Goal: Information Seeking & Learning: Check status

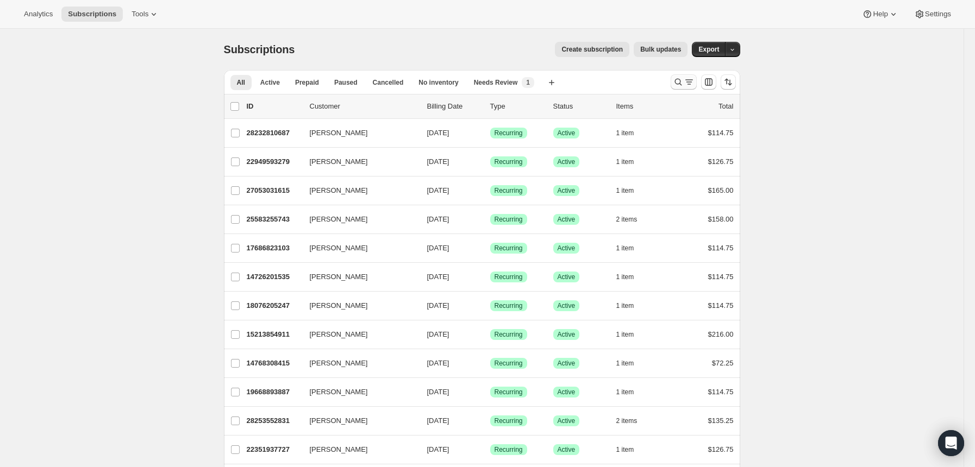
click at [681, 86] on icon "Search and filter results" at bounding box center [678, 82] width 11 height 11
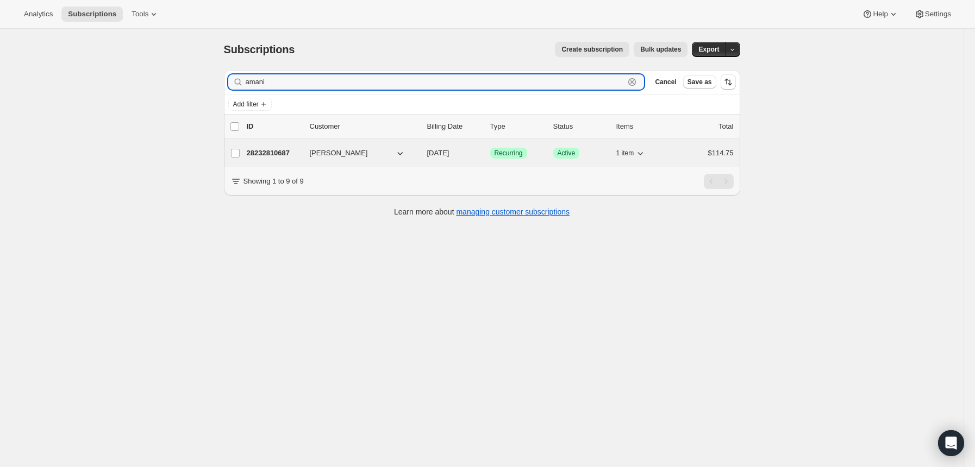
type input "amani"
click at [270, 148] on p "28232810687" at bounding box center [274, 153] width 54 height 11
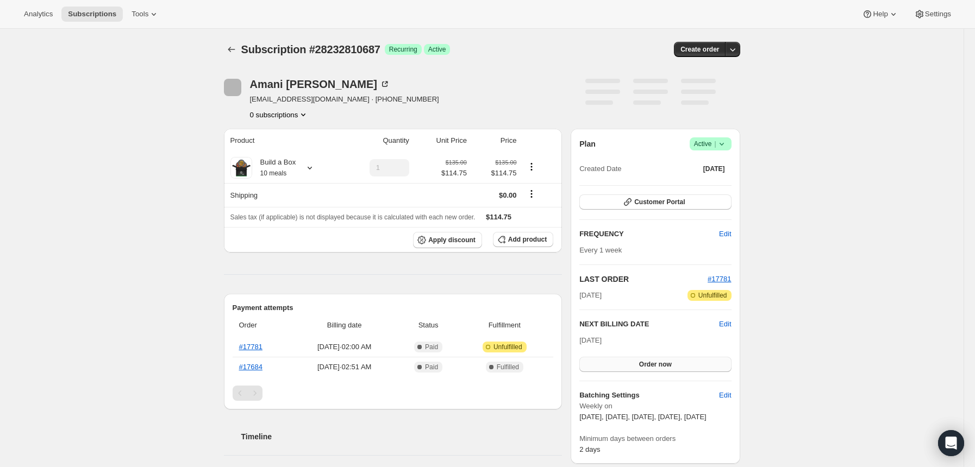
click at [627, 372] on button "Order now" at bounding box center [655, 364] width 152 height 15
click at [665, 203] on span "Customer Portal" at bounding box center [659, 202] width 51 height 9
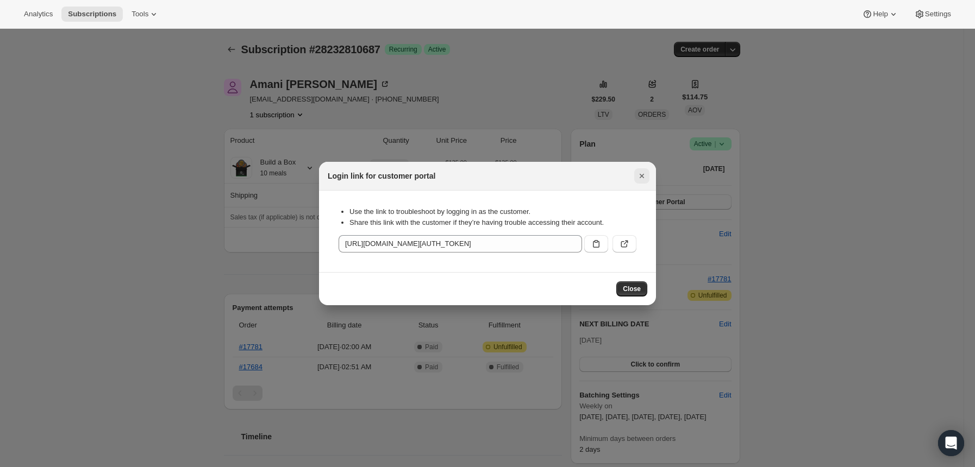
click at [640, 170] on button "Close" at bounding box center [641, 175] width 15 height 15
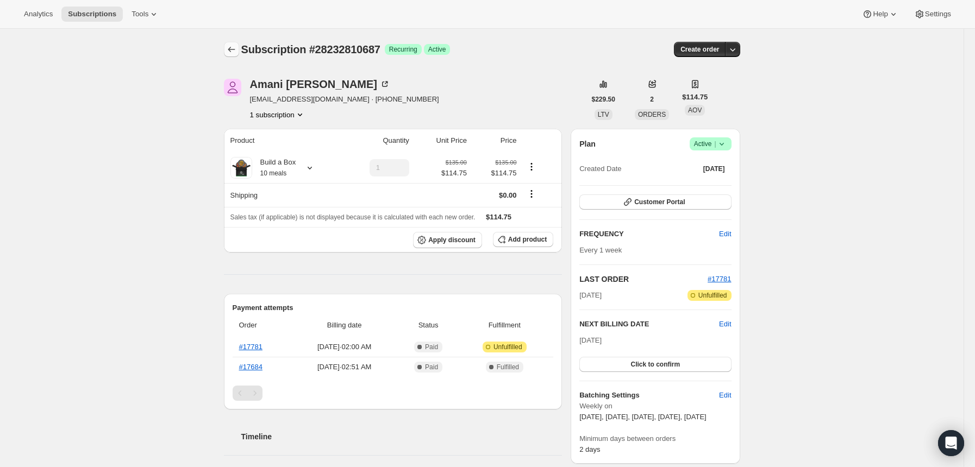
click at [229, 46] on icon "Subscriptions" at bounding box center [231, 49] width 11 height 11
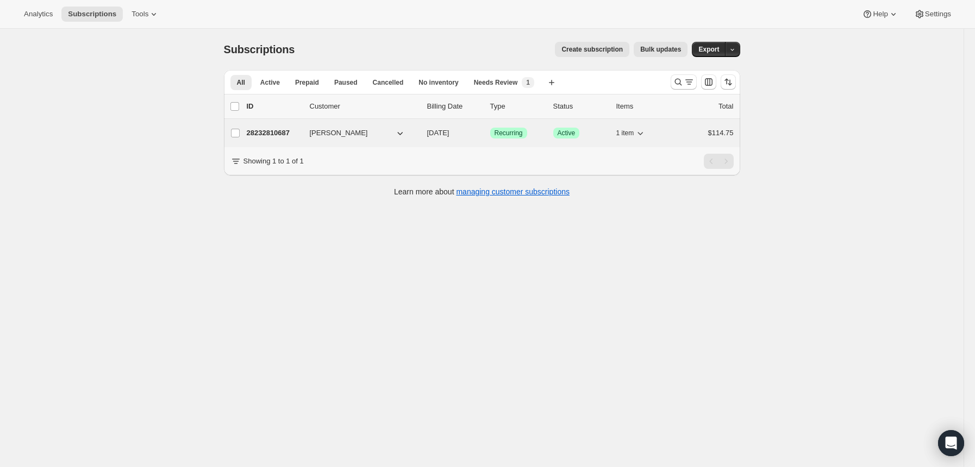
click at [281, 130] on p "28232810687" at bounding box center [274, 133] width 54 height 11
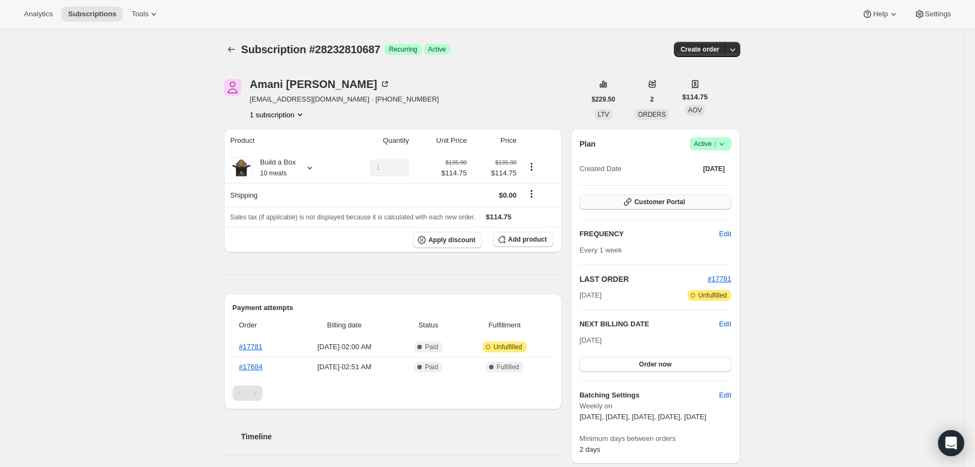
click at [627, 203] on icon "button" at bounding box center [627, 202] width 11 height 11
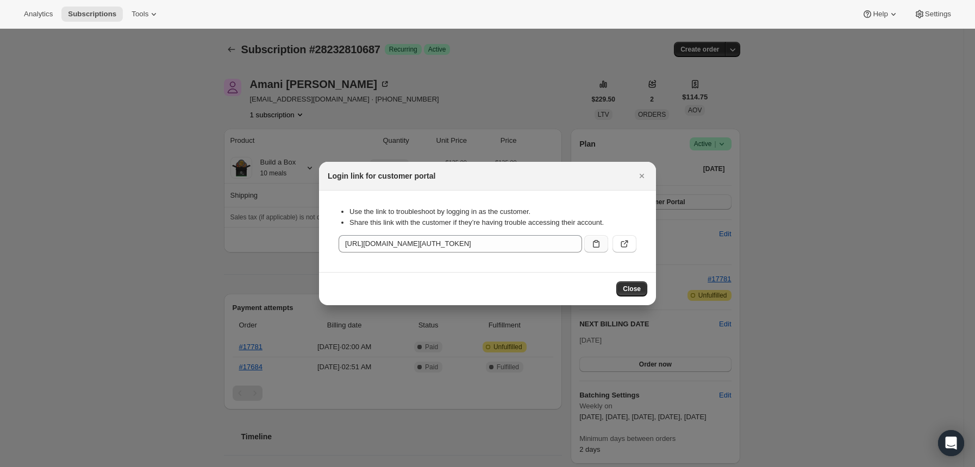
click at [591, 248] on icon ":rg6:" at bounding box center [596, 244] width 11 height 11
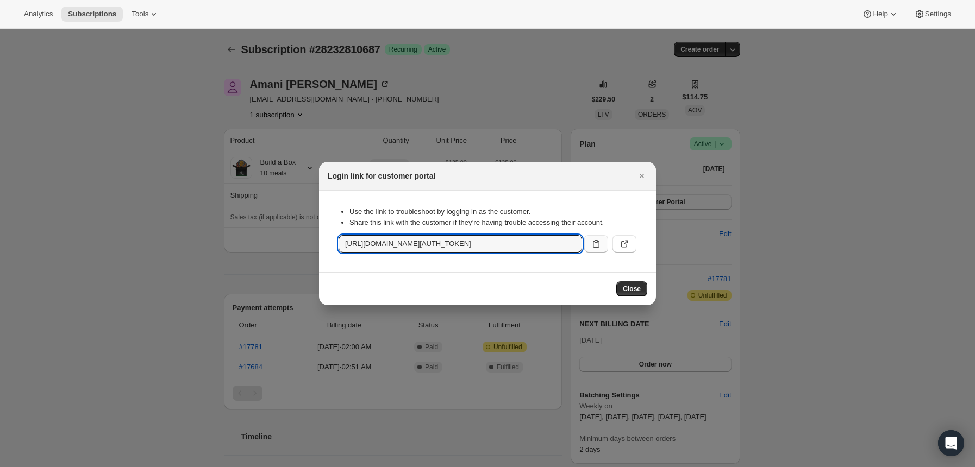
click at [196, 260] on div at bounding box center [487, 233] width 975 height 467
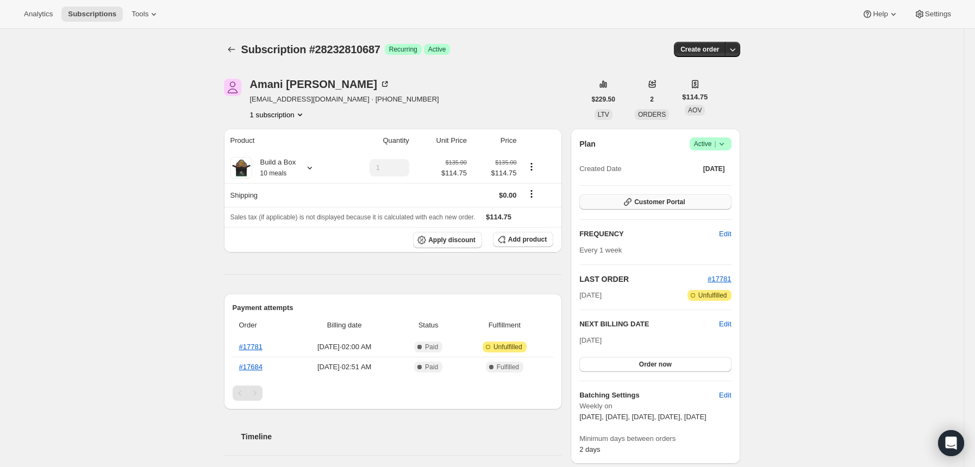
click at [639, 205] on span "Customer Portal" at bounding box center [659, 202] width 51 height 9
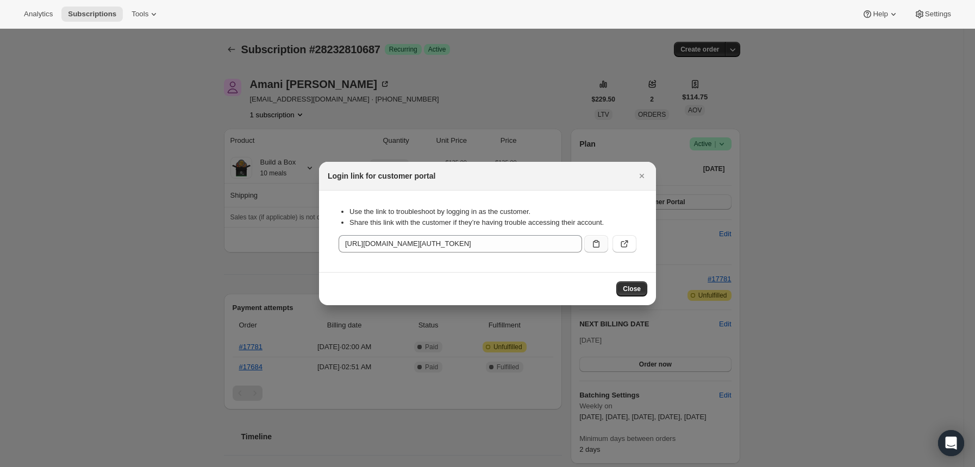
click at [596, 243] on icon ":rg6:" at bounding box center [596, 244] width 11 height 11
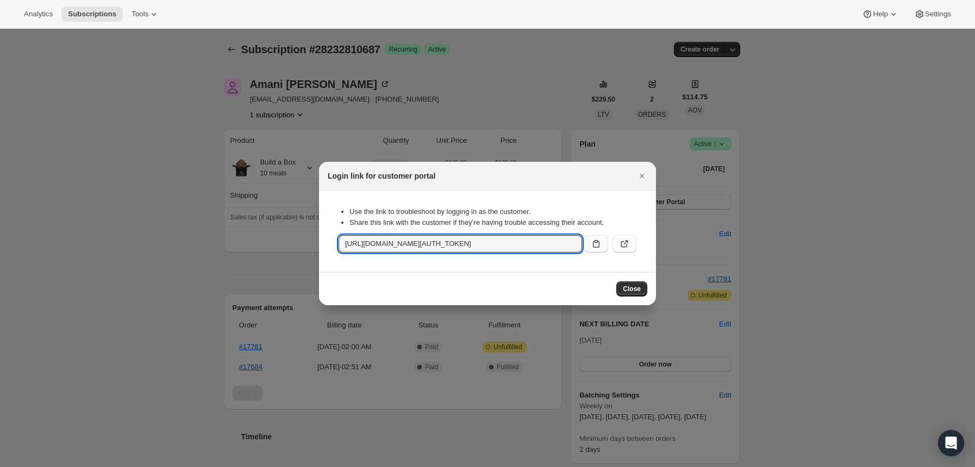
click at [626, 240] on icon ":rg6:" at bounding box center [624, 244] width 11 height 11
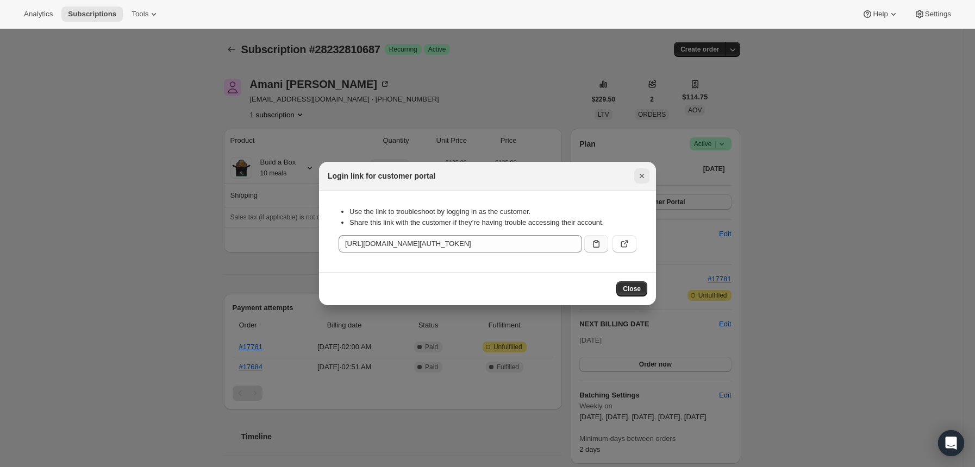
click at [641, 178] on icon "Close" at bounding box center [641, 176] width 11 height 11
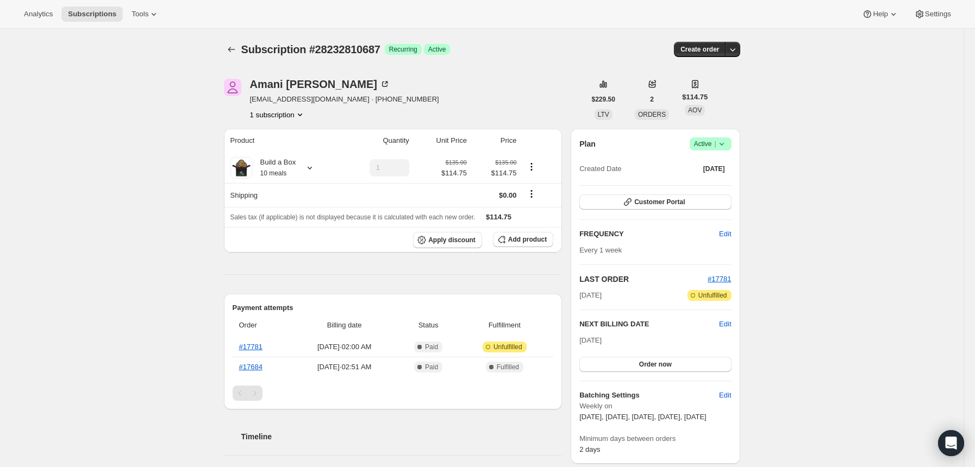
click at [248, 46] on span "Subscription #28232810687" at bounding box center [310, 49] width 139 height 12
click at [236, 47] on icon "Subscriptions" at bounding box center [231, 49] width 11 height 11
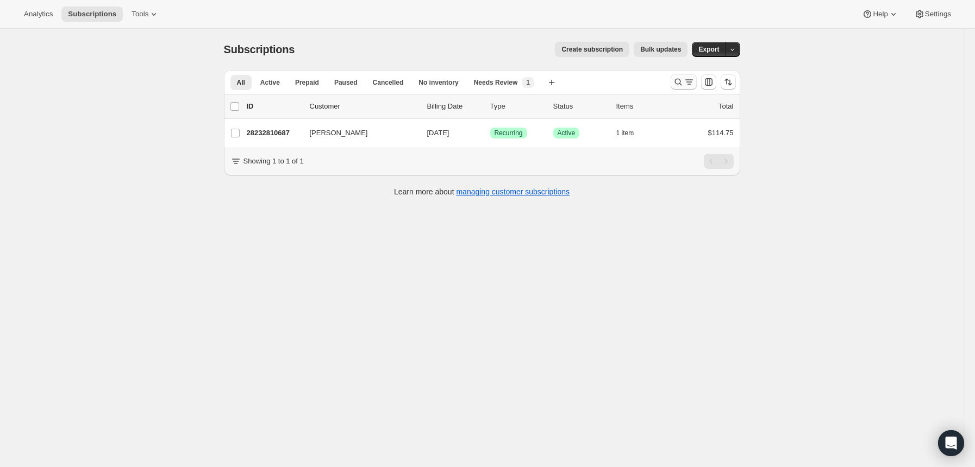
click at [678, 81] on icon "Search and filter results" at bounding box center [678, 82] width 11 height 11
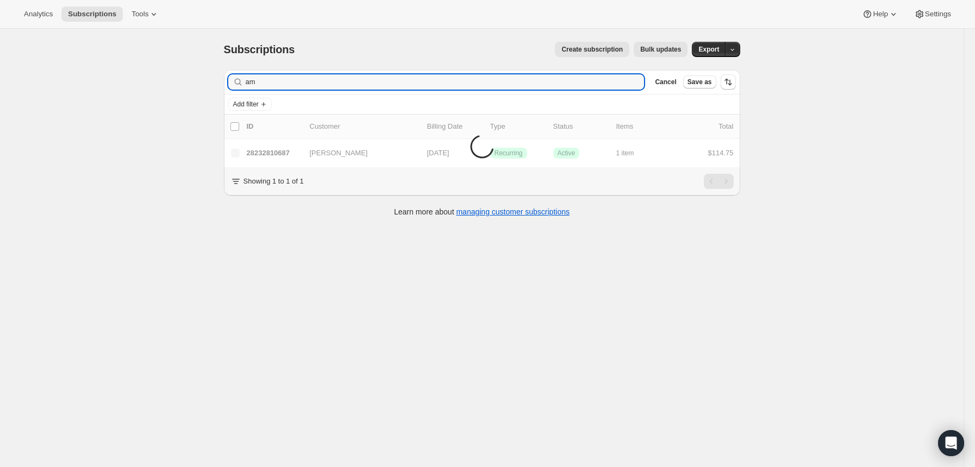
type input "a"
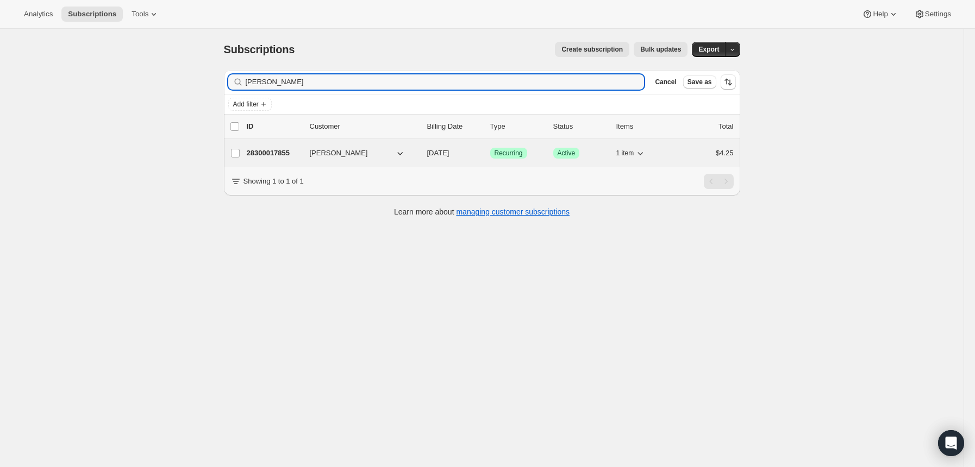
type input "[PERSON_NAME]"
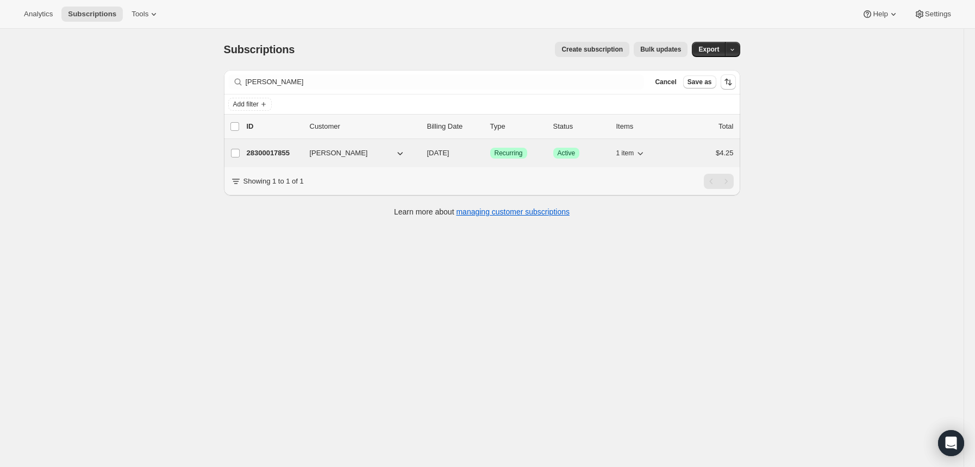
click at [271, 154] on p "28300017855" at bounding box center [274, 153] width 54 height 11
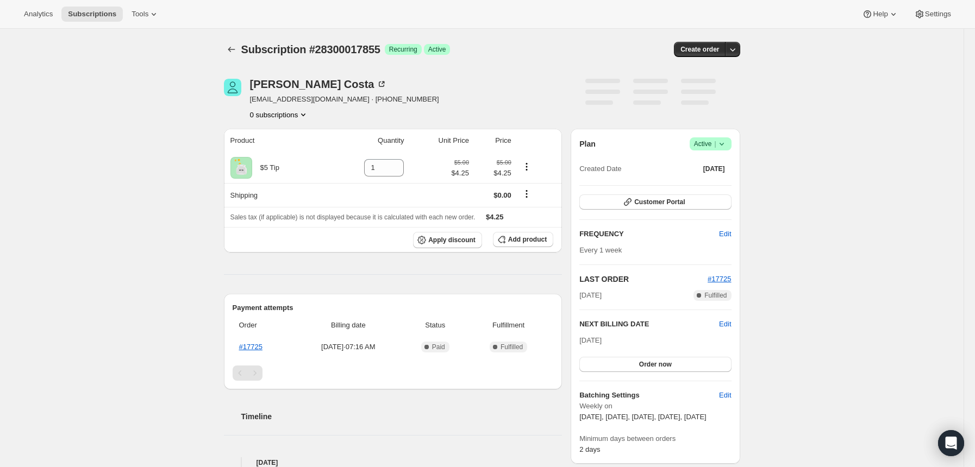
click at [725, 140] on icon at bounding box center [721, 144] width 11 height 11
click at [711, 162] on span "Pause subscription" at bounding box center [709, 165] width 60 height 8
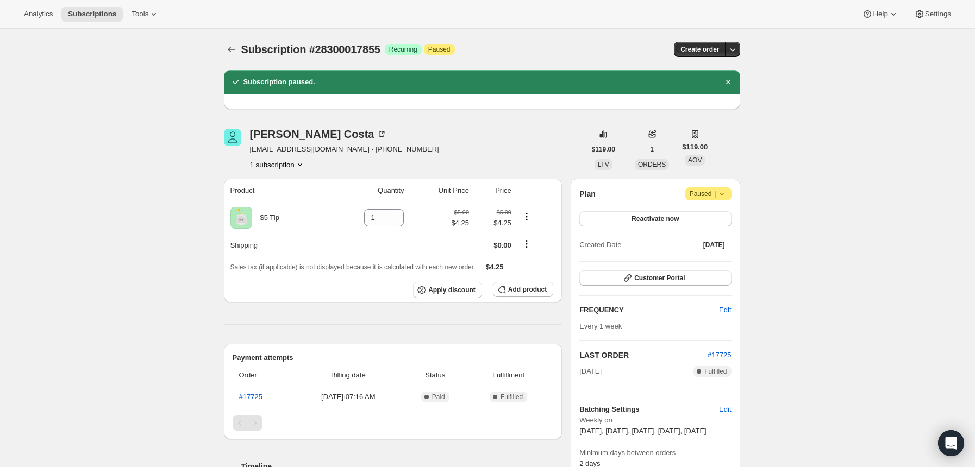
click at [471, 134] on div "[PERSON_NAME] [EMAIL_ADDRESS][DOMAIN_NAME] · [PHONE_NUMBER] 1 subscription" at bounding box center [404, 149] width 361 height 41
click at [236, 50] on icon "Subscriptions" at bounding box center [231, 49] width 11 height 11
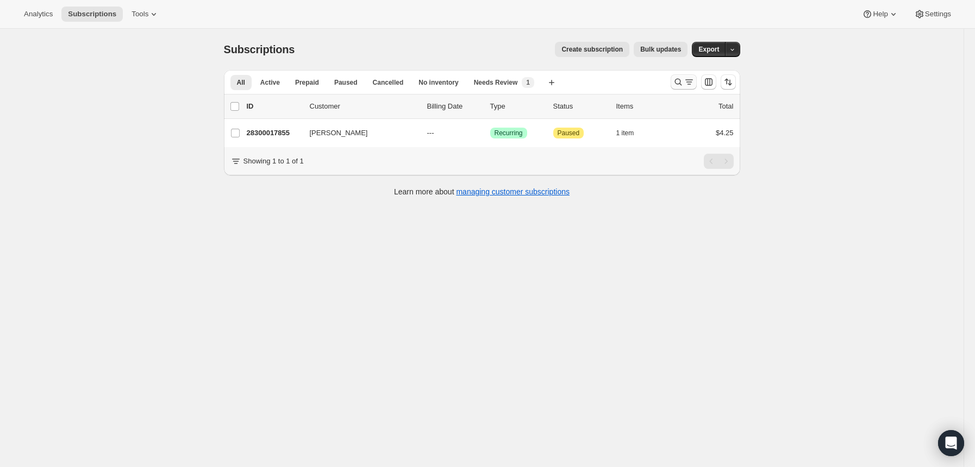
click at [684, 80] on icon "Search and filter results" at bounding box center [678, 82] width 11 height 11
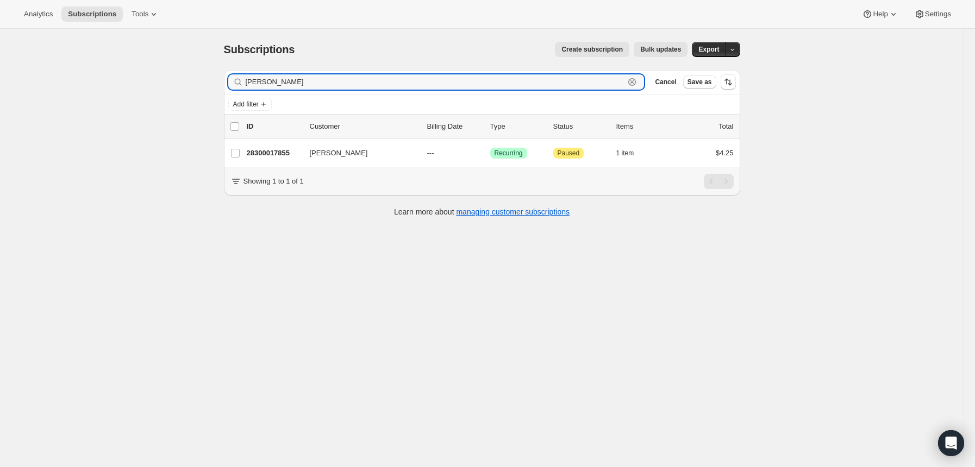
drag, startPoint x: 364, startPoint y: 83, endPoint x: 237, endPoint y: 87, distance: 126.7
click at [237, 87] on div "[PERSON_NAME] Clear" at bounding box center [436, 81] width 416 height 15
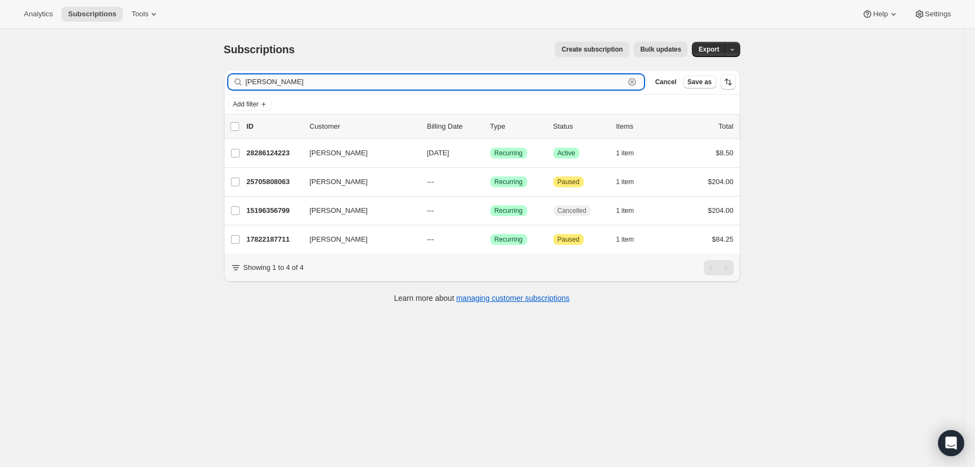
click at [287, 82] on input "[PERSON_NAME]" at bounding box center [435, 81] width 379 height 15
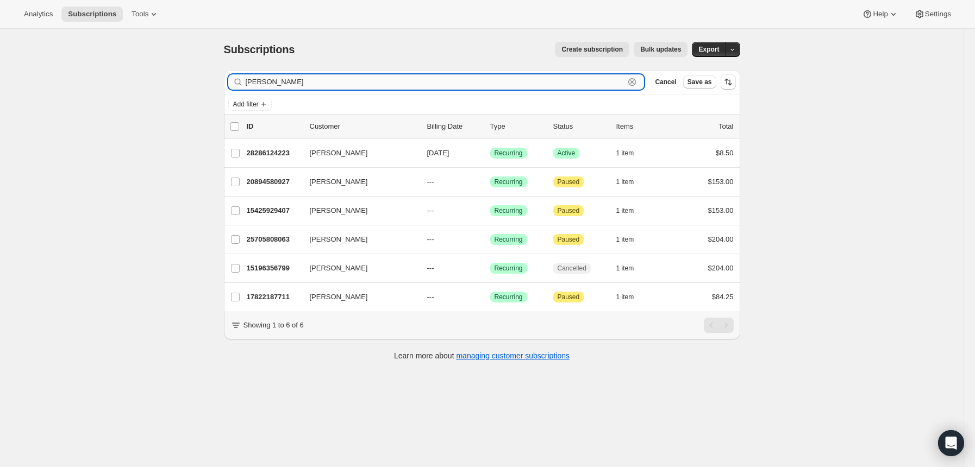
click at [264, 84] on input "[PERSON_NAME]" at bounding box center [435, 81] width 379 height 15
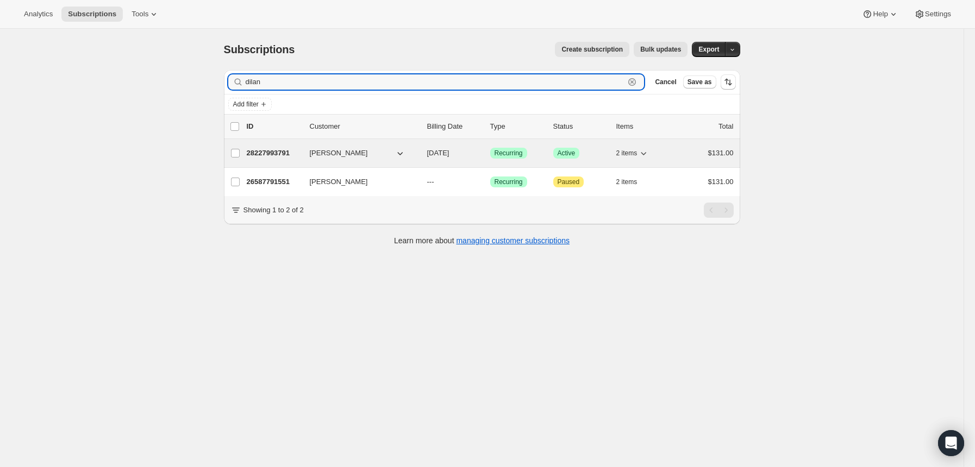
type input "dilan"
click at [273, 148] on p "28227993791" at bounding box center [274, 153] width 54 height 11
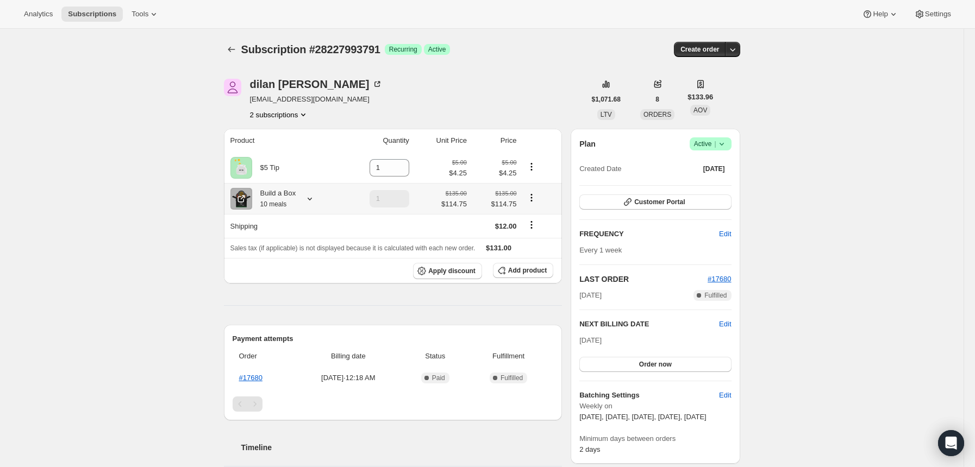
click at [315, 201] on icon at bounding box center [309, 198] width 11 height 11
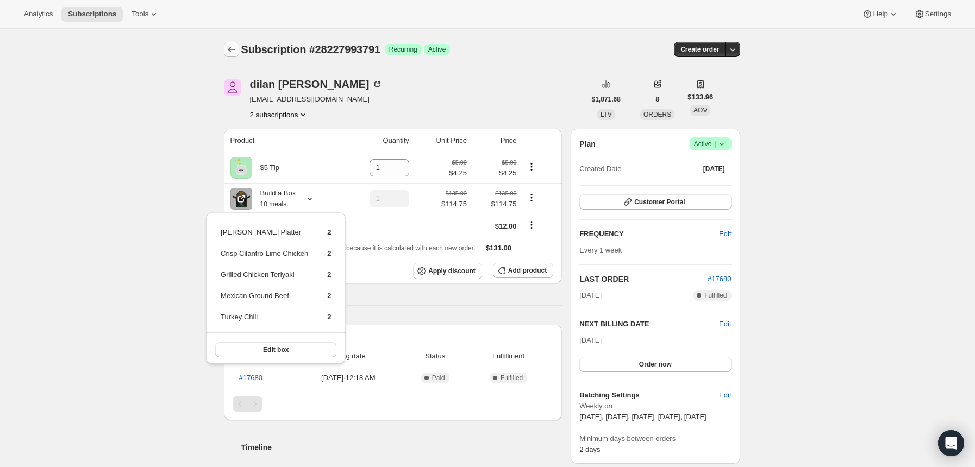
click at [235, 49] on icon "Subscriptions" at bounding box center [231, 49] width 11 height 11
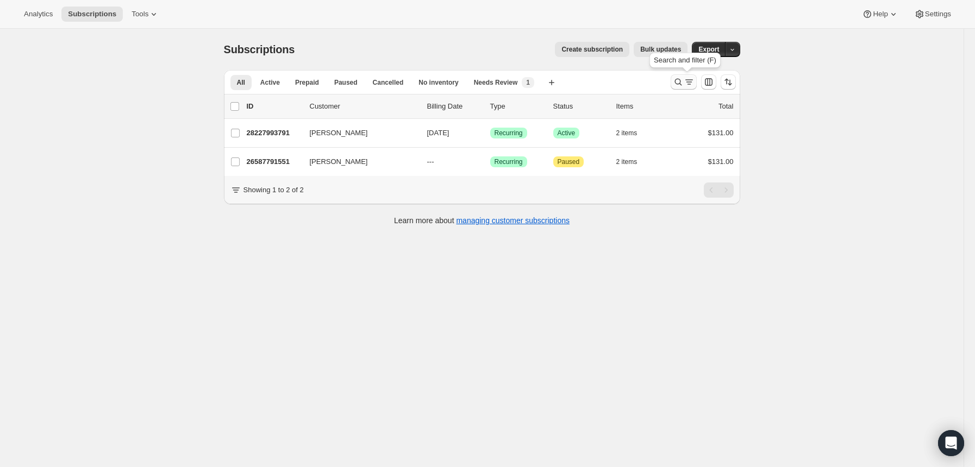
click at [682, 83] on icon "Search and filter results" at bounding box center [678, 82] width 11 height 11
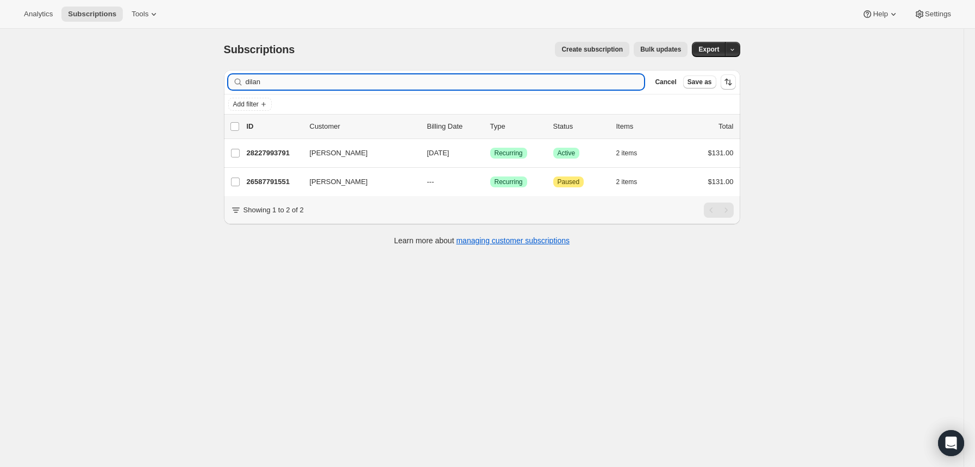
click at [543, 89] on input "dilan" at bounding box center [445, 81] width 399 height 15
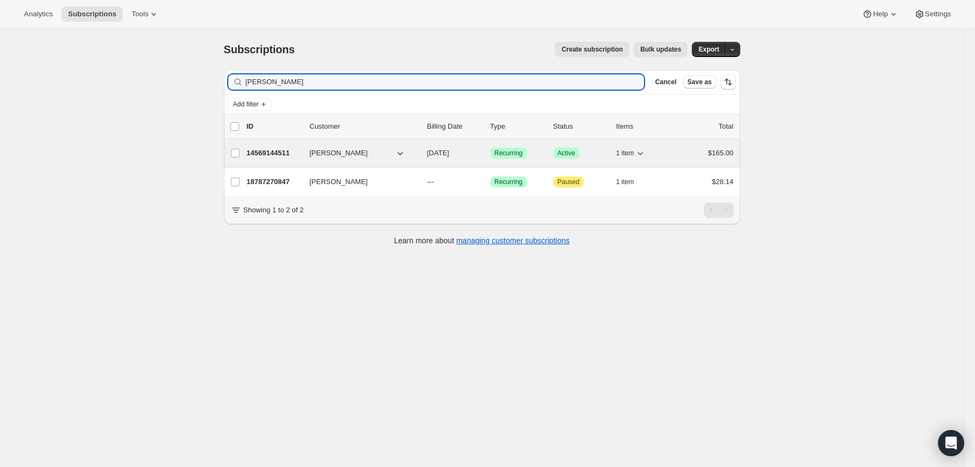
type input "[PERSON_NAME]"
click at [284, 155] on p "14569144511" at bounding box center [274, 153] width 54 height 11
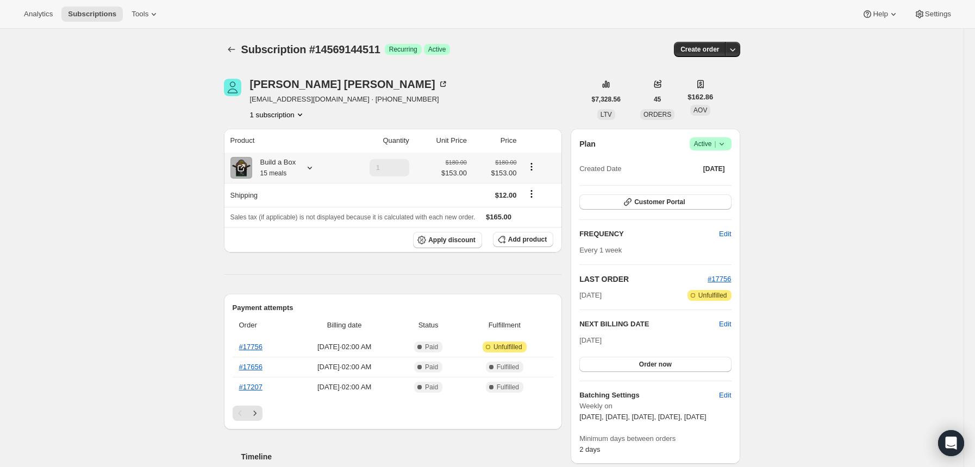
click at [310, 172] on icon at bounding box center [309, 167] width 11 height 11
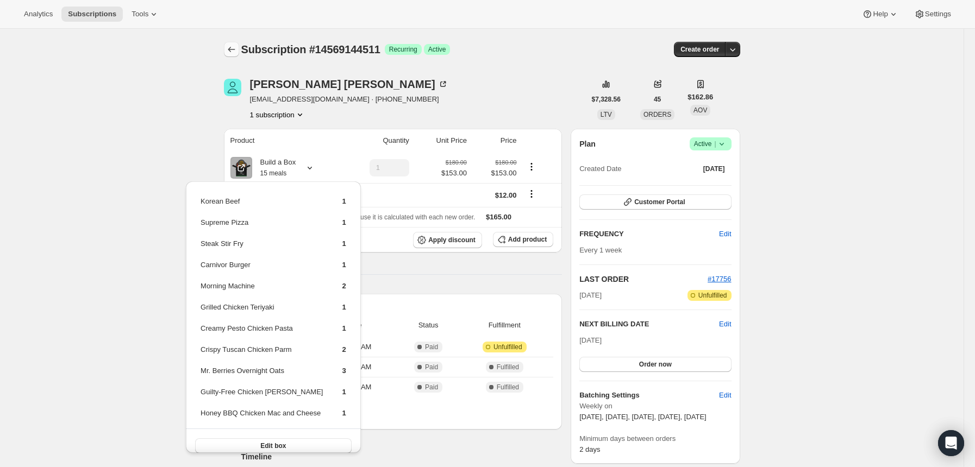
click at [233, 50] on icon "Subscriptions" at bounding box center [231, 49] width 11 height 11
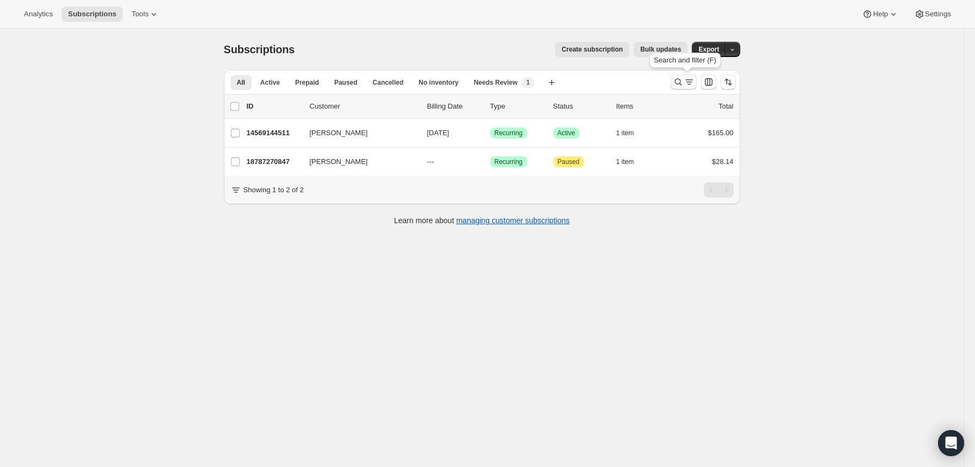
click at [684, 75] on button "Search and filter results" at bounding box center [684, 81] width 26 height 15
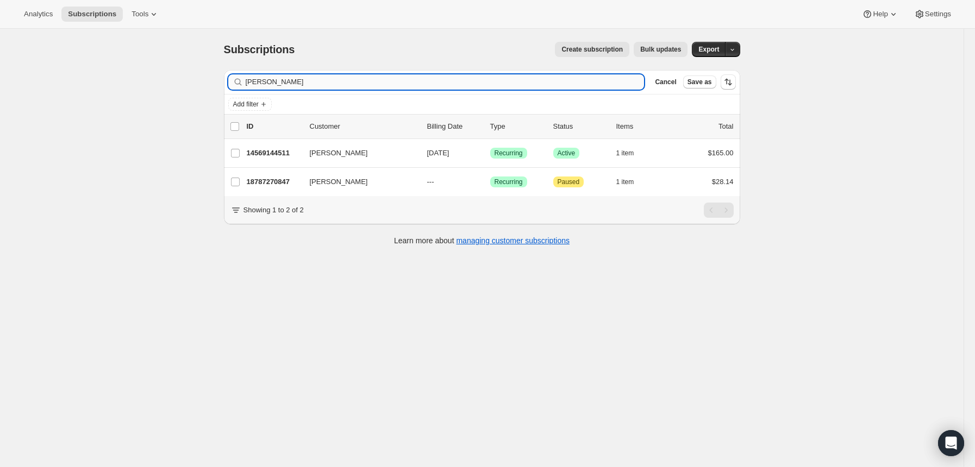
click at [396, 84] on input "[PERSON_NAME]" at bounding box center [445, 81] width 399 height 15
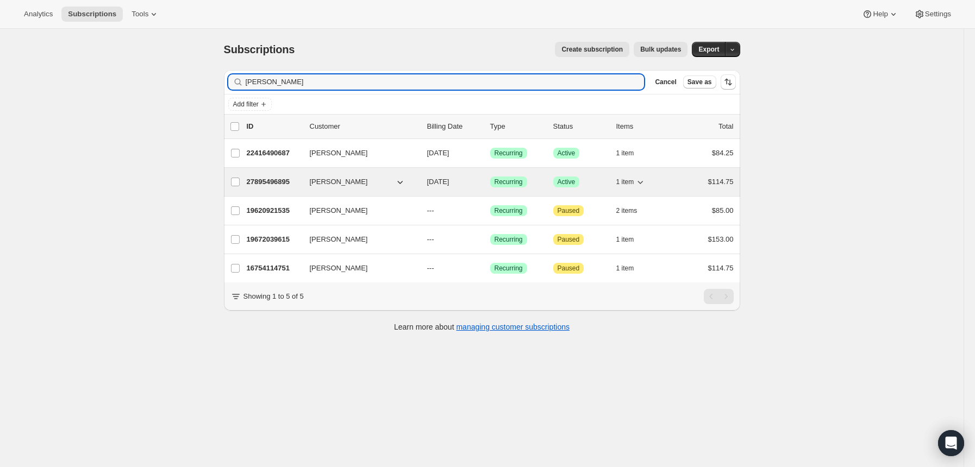
type input "[PERSON_NAME]"
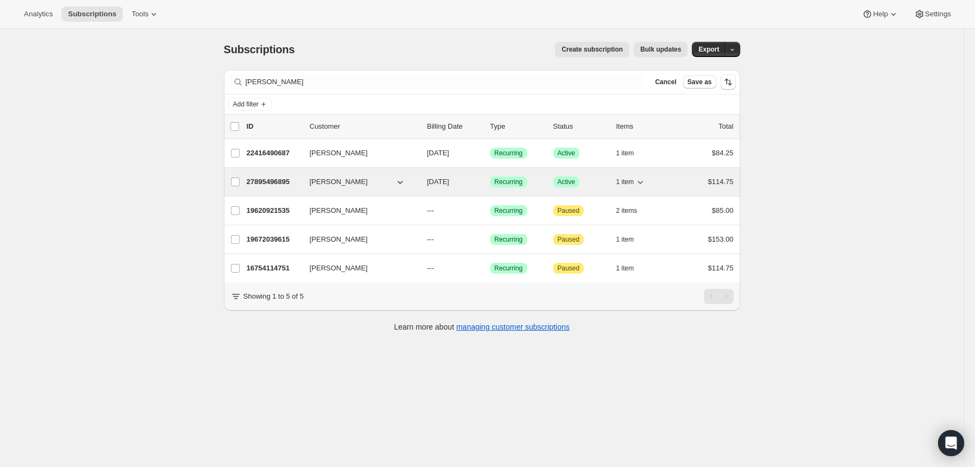
click at [262, 178] on p "27895496895" at bounding box center [274, 182] width 54 height 11
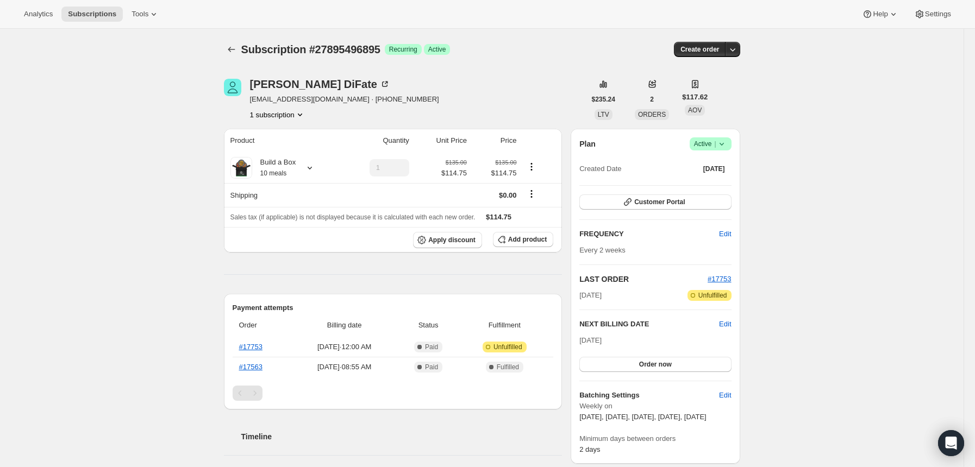
scroll to position [145, 0]
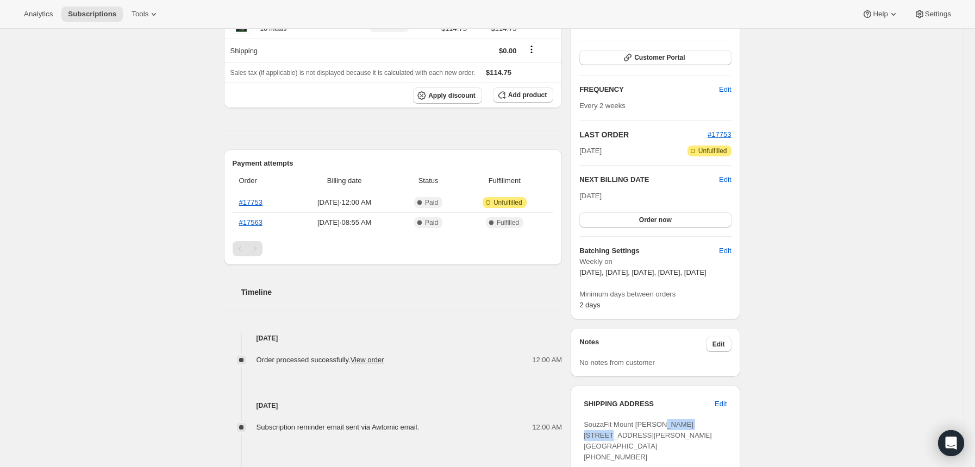
drag, startPoint x: 644, startPoint y: 445, endPoint x: 652, endPoint y: 365, distance: 80.2
copy span "[PERSON_NAME]"
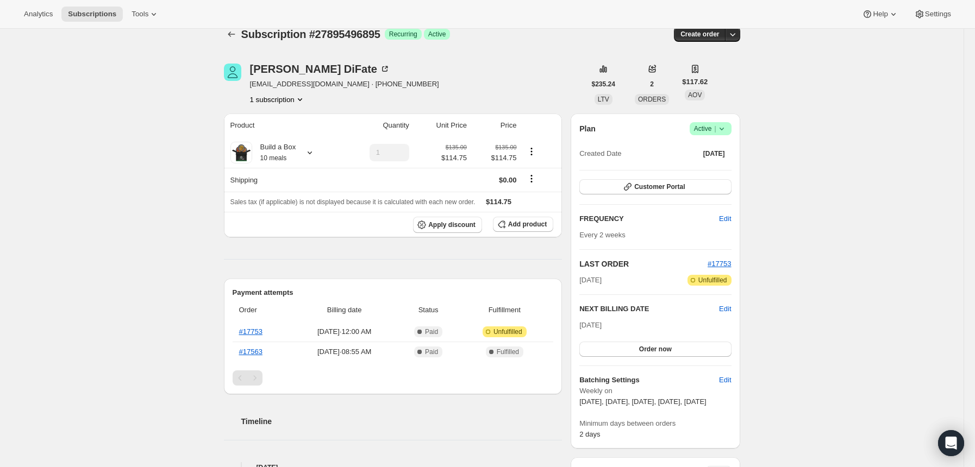
scroll to position [0, 0]
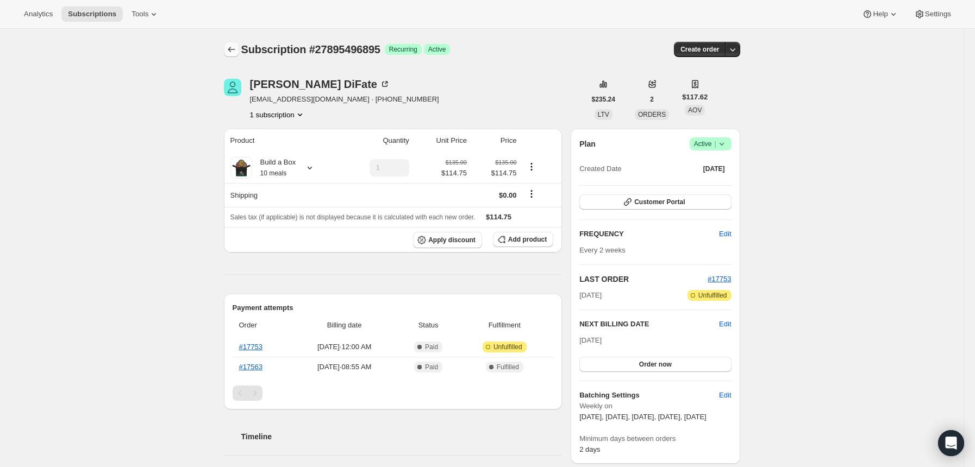
click at [239, 55] on button "Subscriptions" at bounding box center [231, 49] width 15 height 15
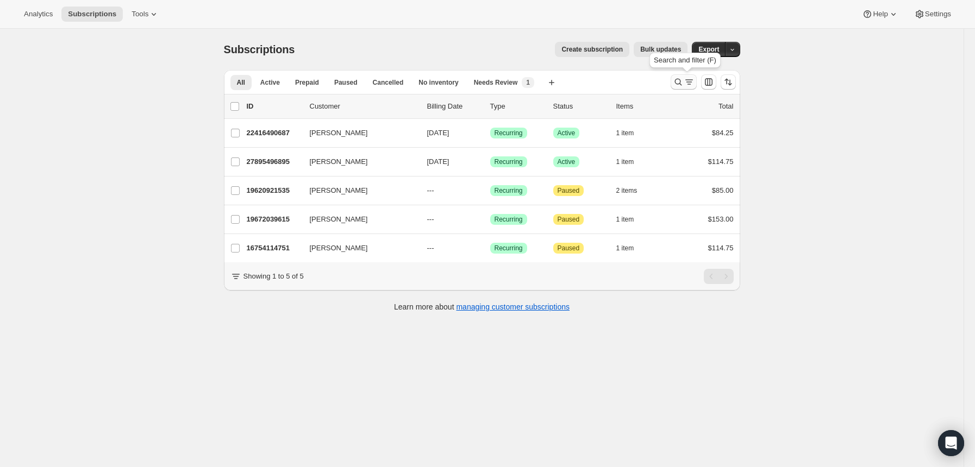
click at [681, 80] on icon "Search and filter results" at bounding box center [678, 82] width 11 height 11
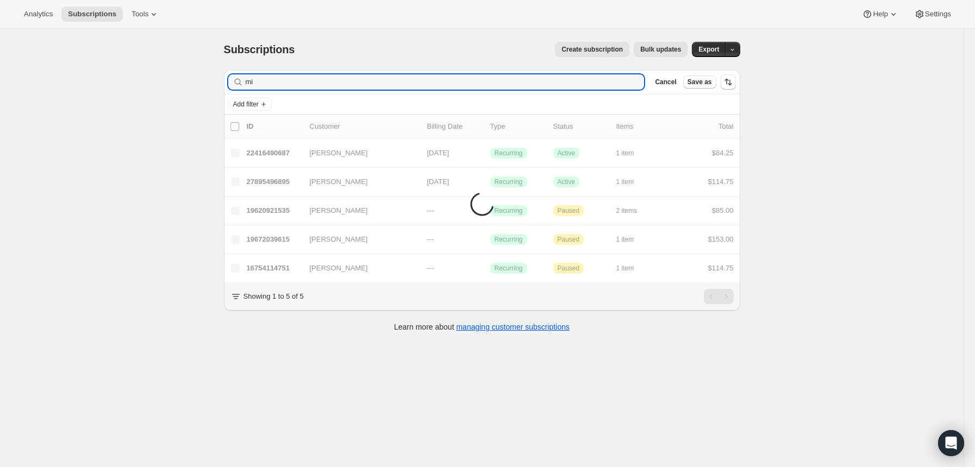
type input "m"
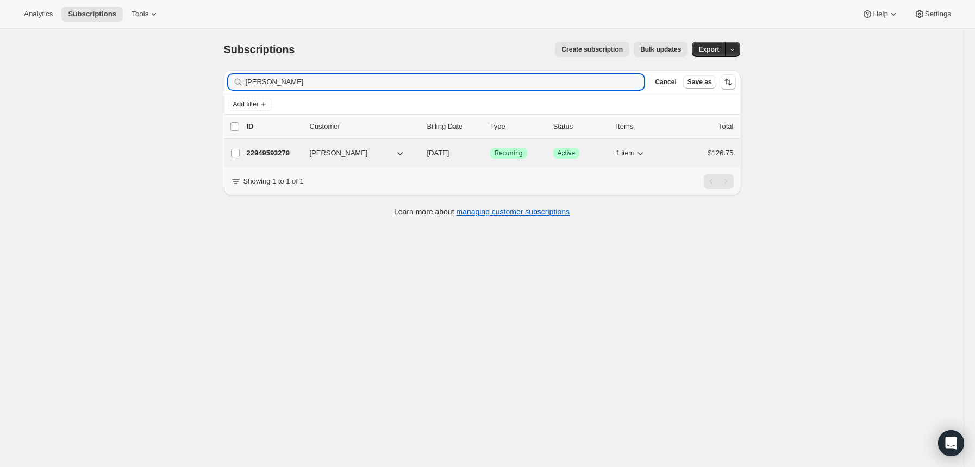
type input "[PERSON_NAME]"
click at [287, 149] on p "22949593279" at bounding box center [274, 153] width 54 height 11
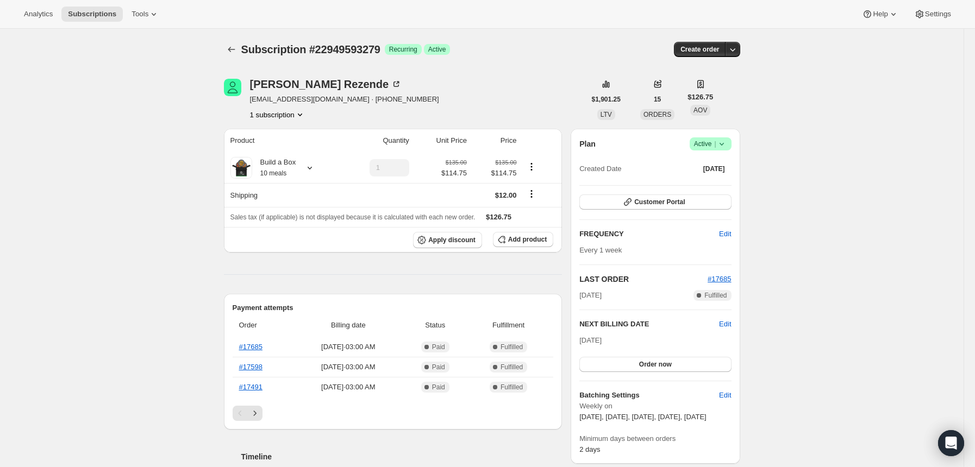
scroll to position [145, 0]
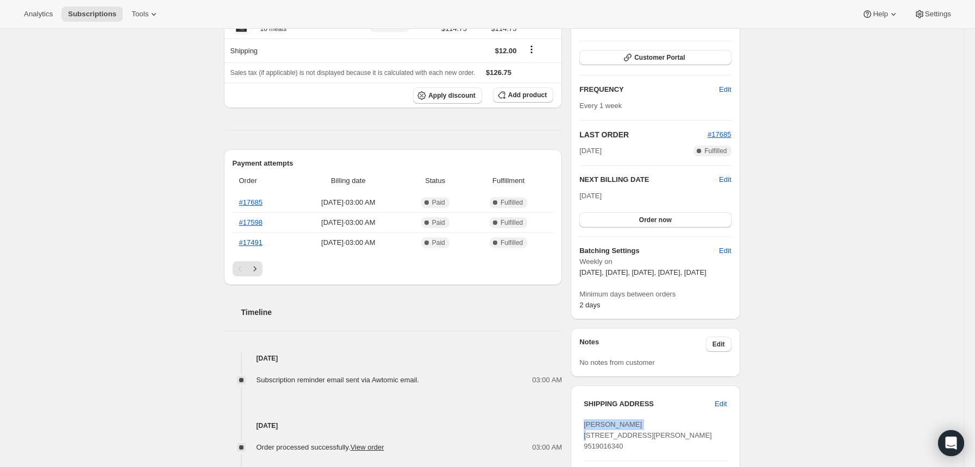
drag, startPoint x: 642, startPoint y: 435, endPoint x: 586, endPoint y: 431, distance: 56.1
copy span "[PERSON_NAME]"
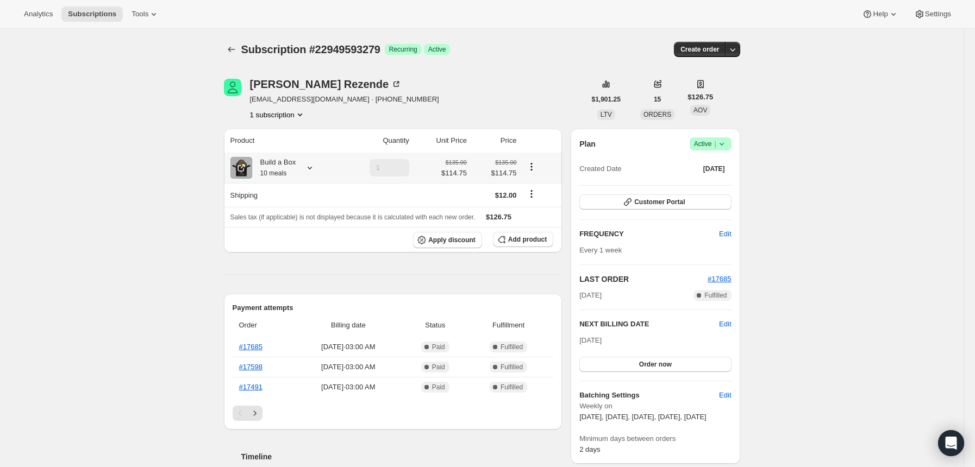
click at [313, 168] on icon at bounding box center [309, 167] width 11 height 11
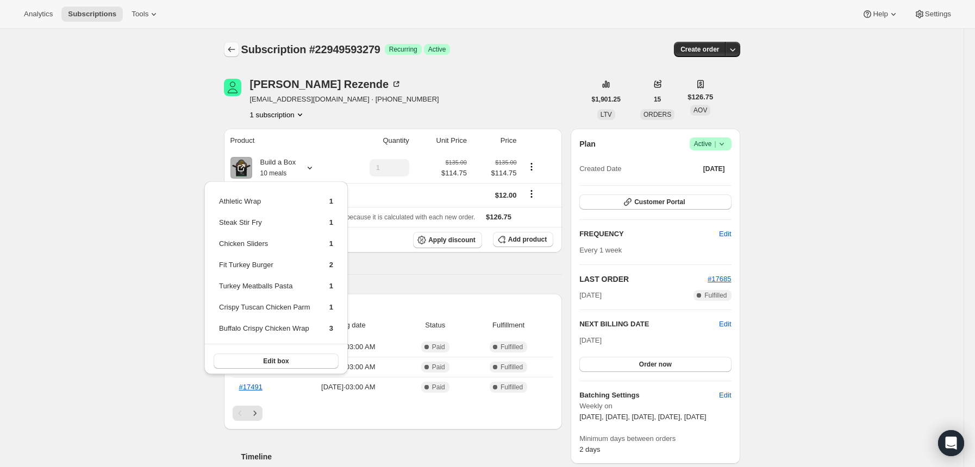
click at [235, 43] on button "Subscriptions" at bounding box center [231, 49] width 15 height 15
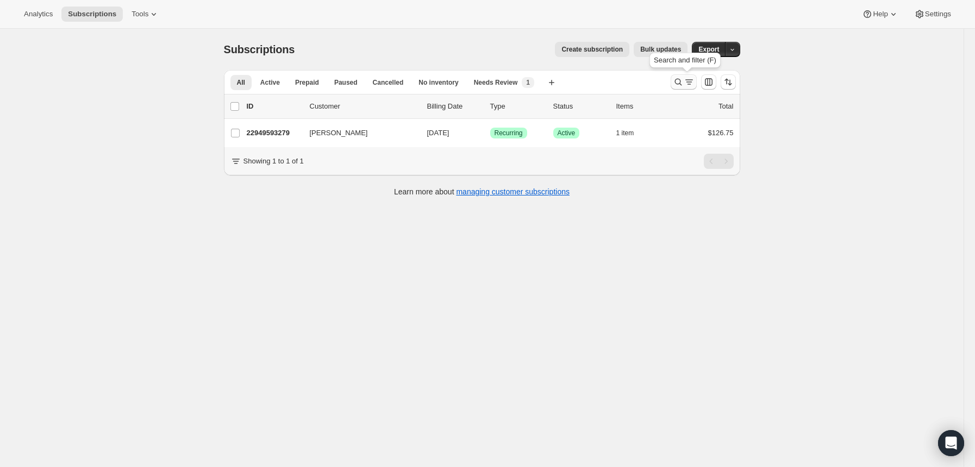
click at [681, 82] on icon "Search and filter results" at bounding box center [678, 82] width 11 height 11
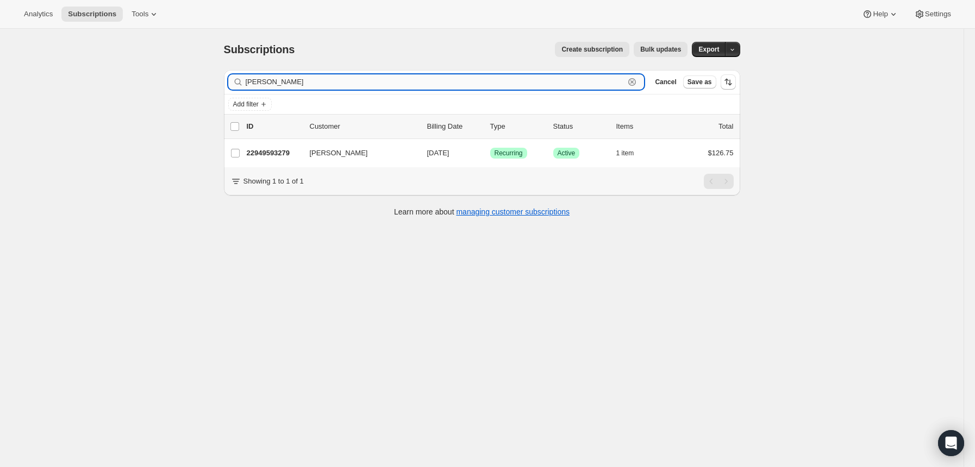
click at [500, 82] on input "[PERSON_NAME]" at bounding box center [435, 81] width 379 height 15
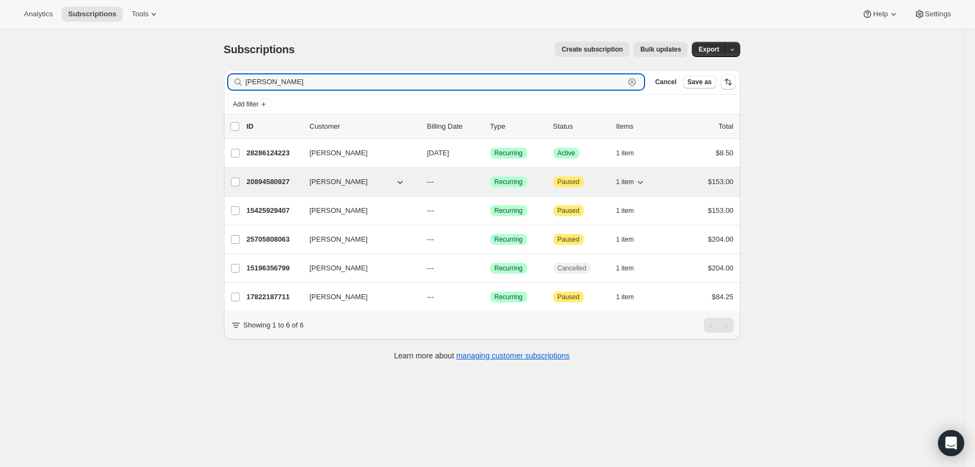
type input "[PERSON_NAME]"
click at [285, 186] on p "20894580927" at bounding box center [274, 182] width 54 height 11
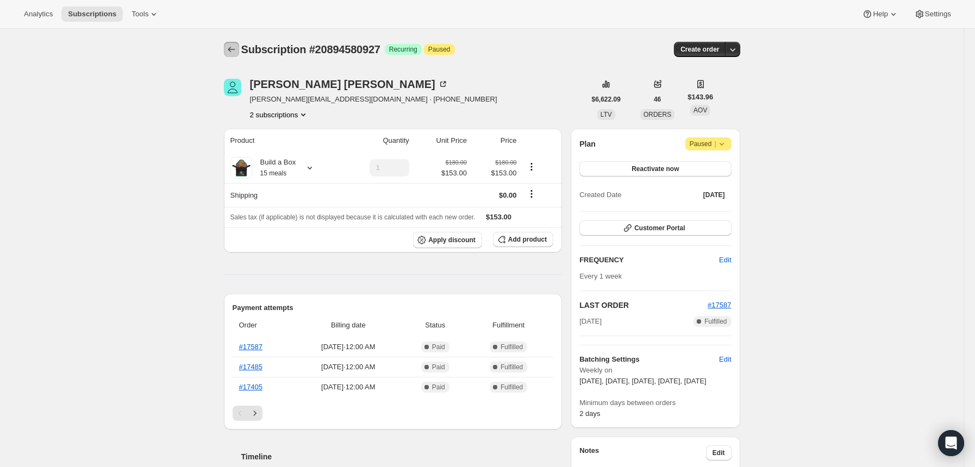
click at [237, 52] on icon "Subscriptions" at bounding box center [231, 49] width 11 height 11
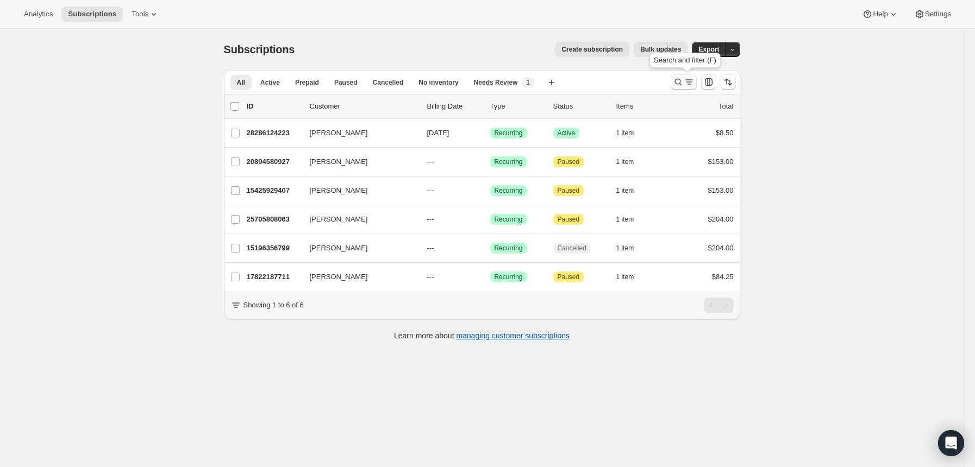
click at [688, 83] on icon "Search and filter results" at bounding box center [689, 82] width 11 height 11
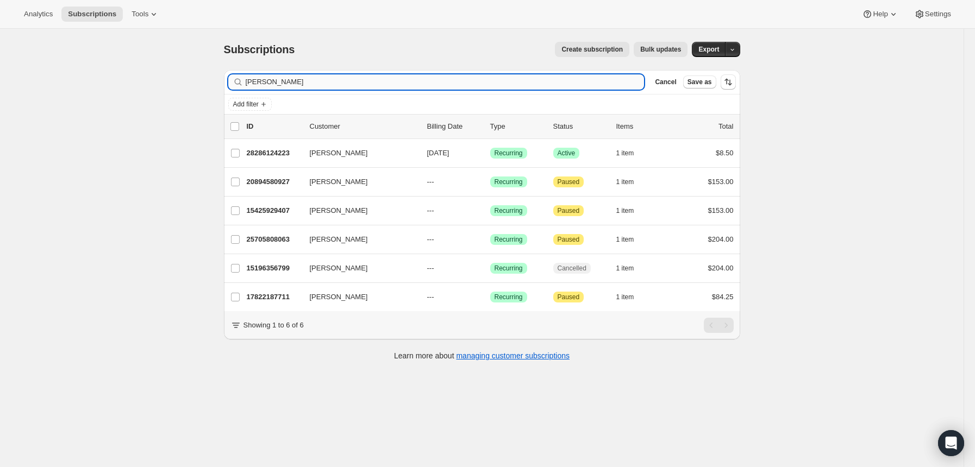
click at [553, 86] on input "[PERSON_NAME]" at bounding box center [445, 81] width 399 height 15
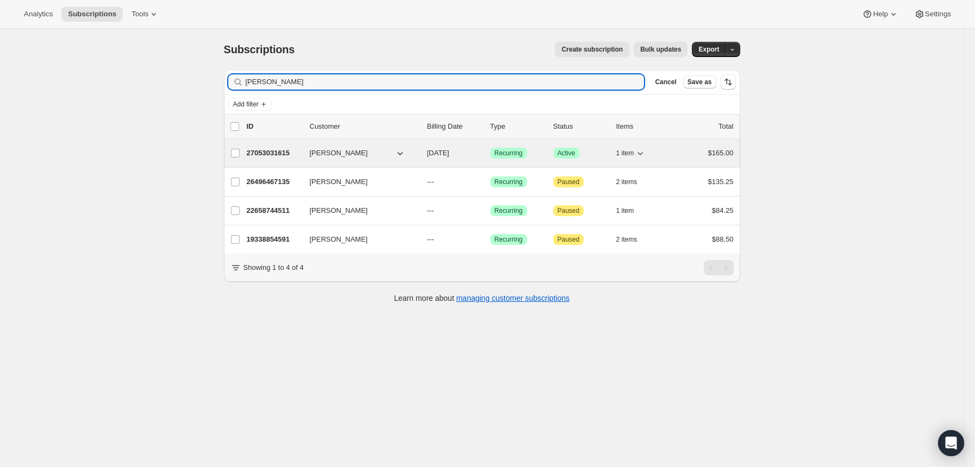
type input "[PERSON_NAME]"
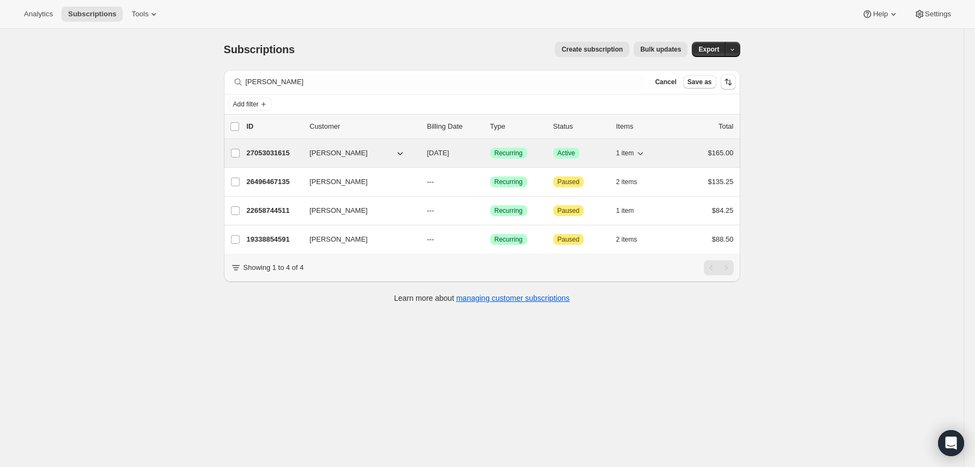
click at [270, 151] on p "27053031615" at bounding box center [274, 153] width 54 height 11
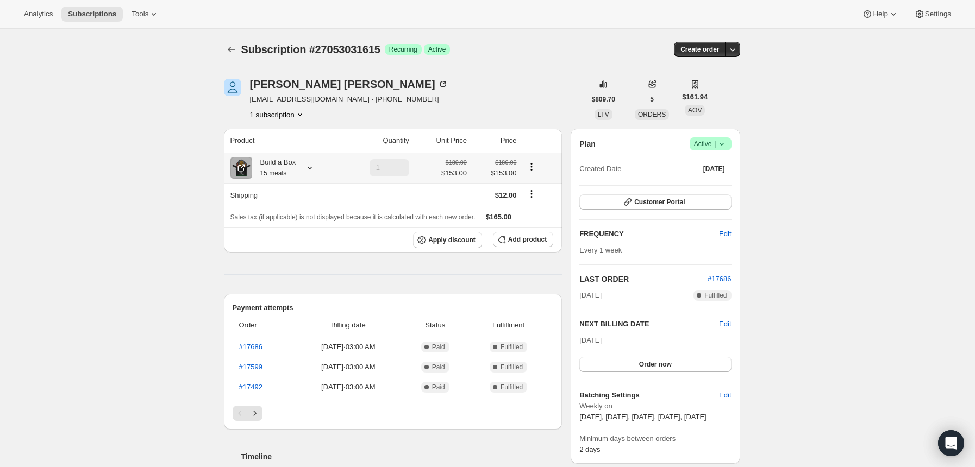
click at [310, 165] on icon at bounding box center [309, 167] width 11 height 11
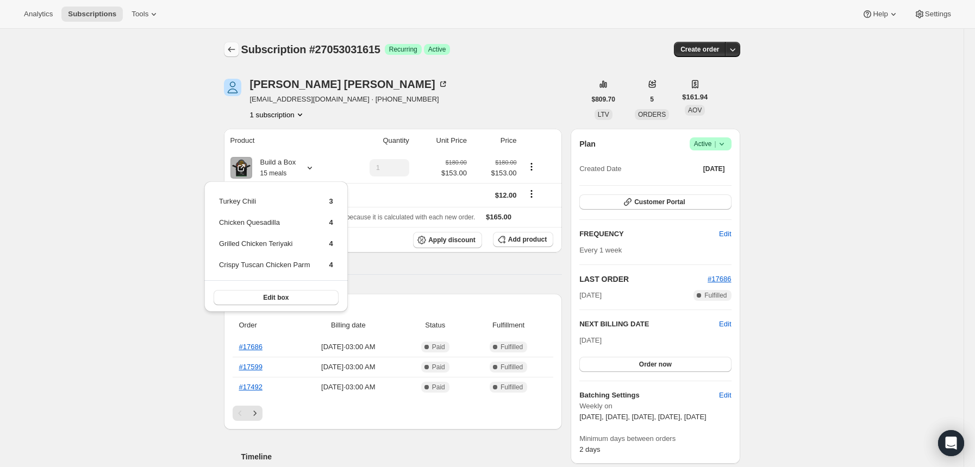
click at [237, 53] on icon "Subscriptions" at bounding box center [231, 49] width 11 height 11
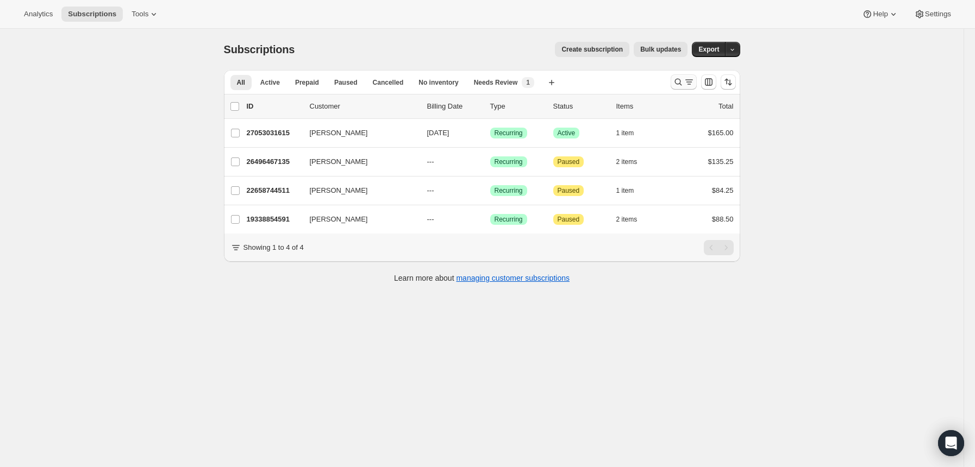
click at [684, 79] on icon "Search and filter results" at bounding box center [678, 82] width 11 height 11
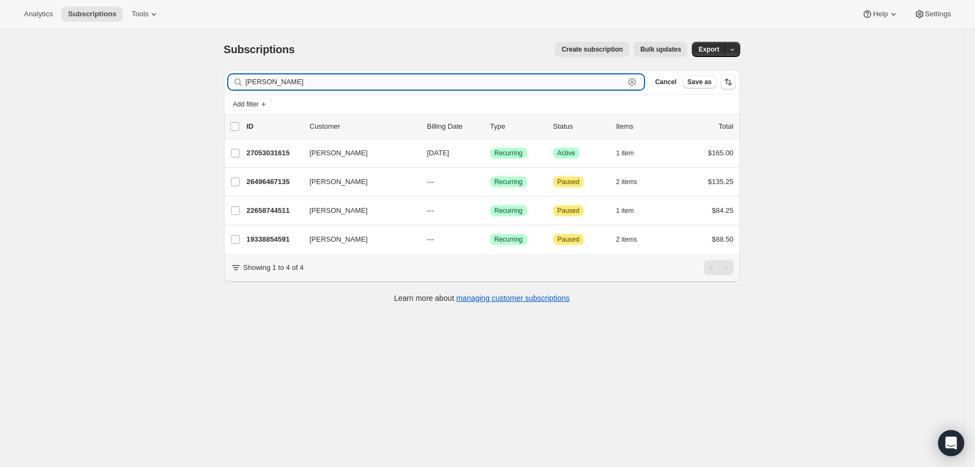
click at [541, 78] on input "[PERSON_NAME]" at bounding box center [435, 81] width 379 height 15
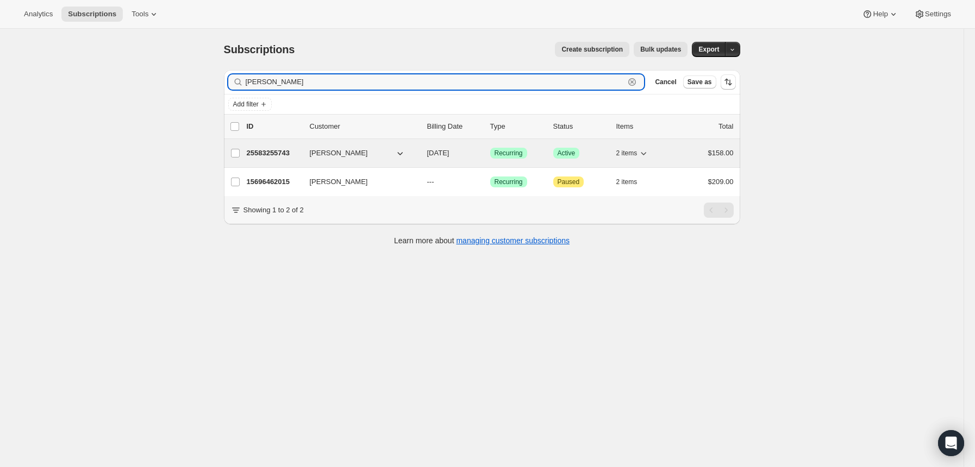
type input "[PERSON_NAME]"
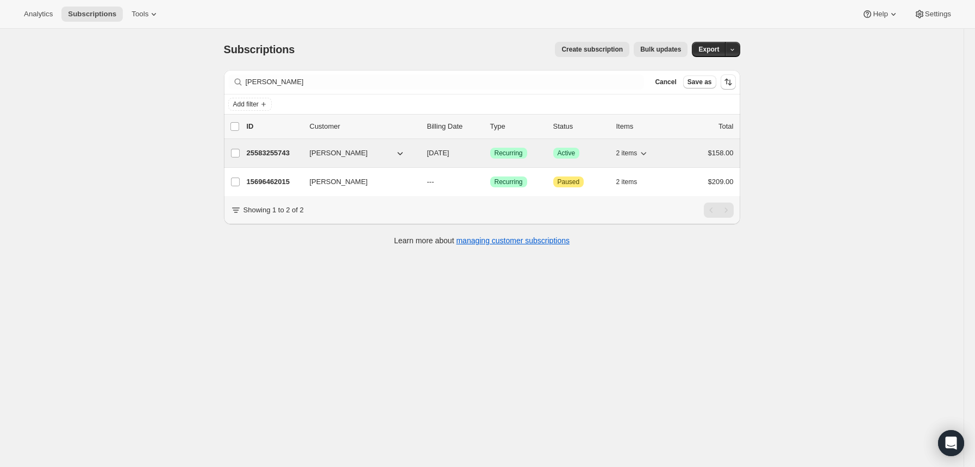
click at [277, 151] on p "25583255743" at bounding box center [274, 153] width 54 height 11
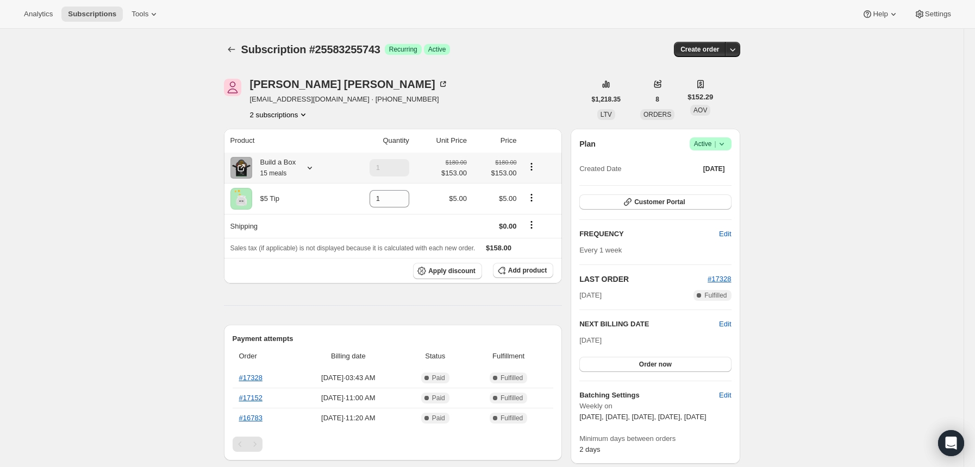
click at [312, 170] on icon at bounding box center [309, 167] width 11 height 11
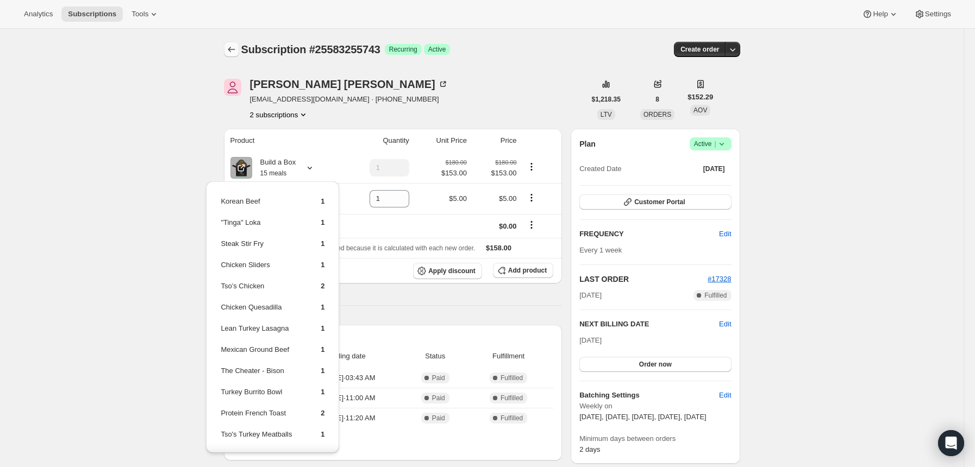
click at [228, 48] on button "Subscriptions" at bounding box center [231, 49] width 15 height 15
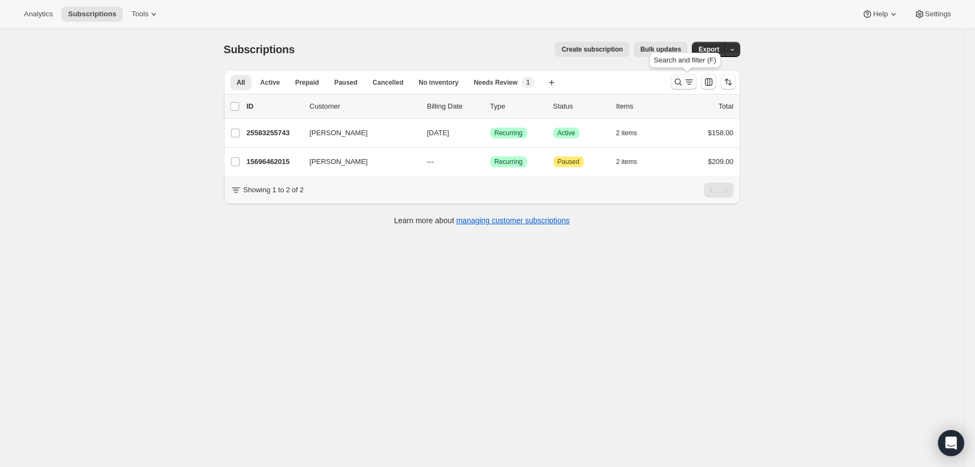
click at [687, 85] on icon "Search and filter results" at bounding box center [689, 82] width 11 height 11
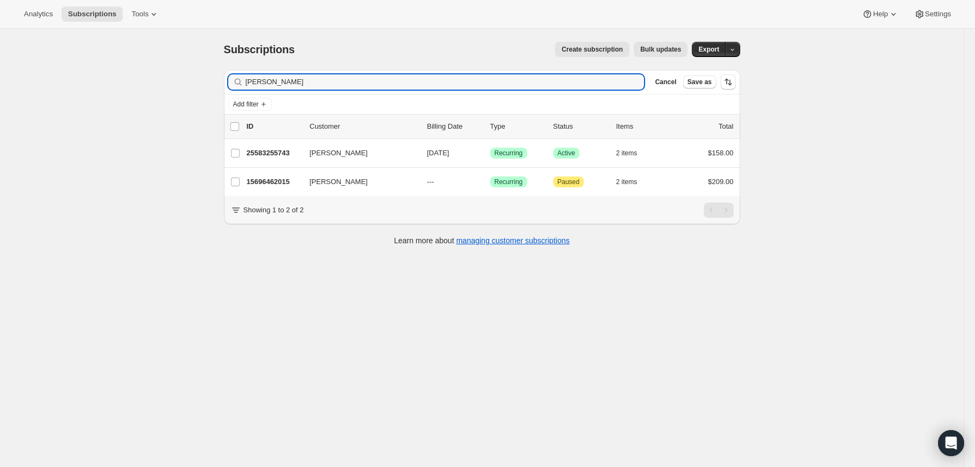
click at [530, 91] on div "Filter subscribers [PERSON_NAME] Clear Cancel Save as" at bounding box center [482, 82] width 516 height 24
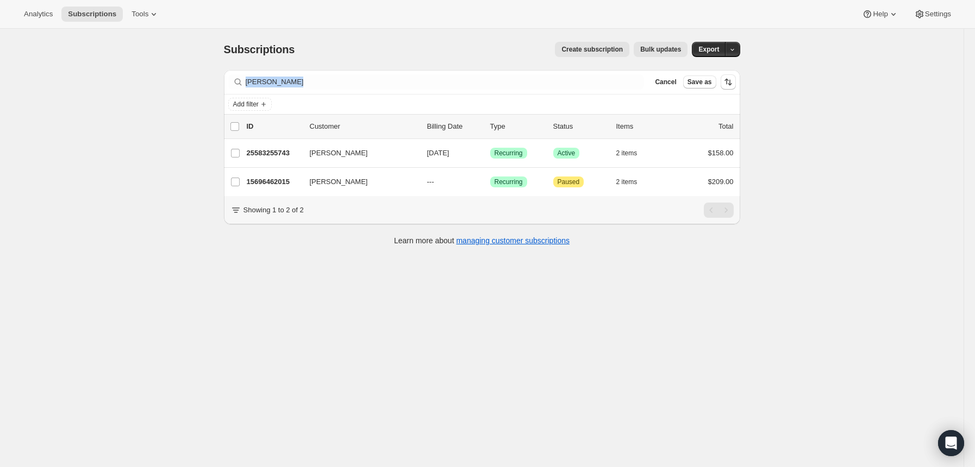
click at [530, 91] on div "Filter subscribers [PERSON_NAME] Clear Cancel Save as" at bounding box center [482, 82] width 516 height 24
click at [352, 70] on div "Filter subscribers [PERSON_NAME] Clear Cancel Save as" at bounding box center [482, 82] width 516 height 24
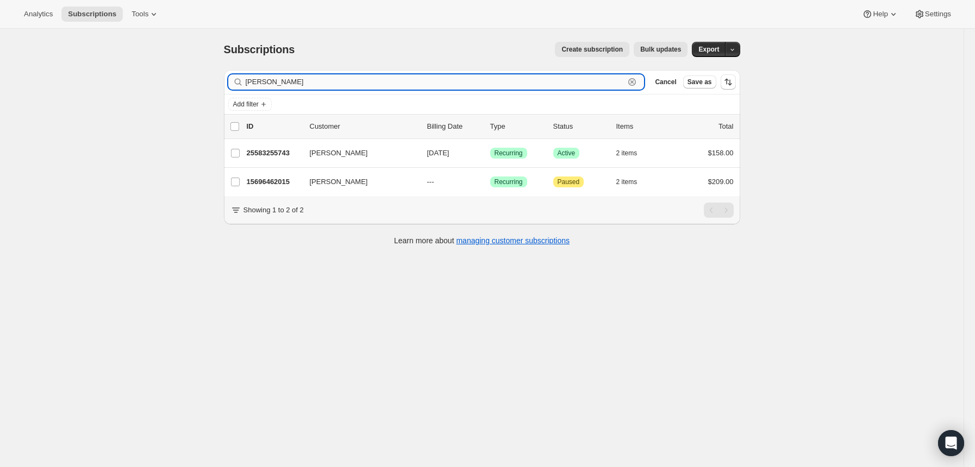
click at [322, 83] on input "[PERSON_NAME]" at bounding box center [435, 81] width 379 height 15
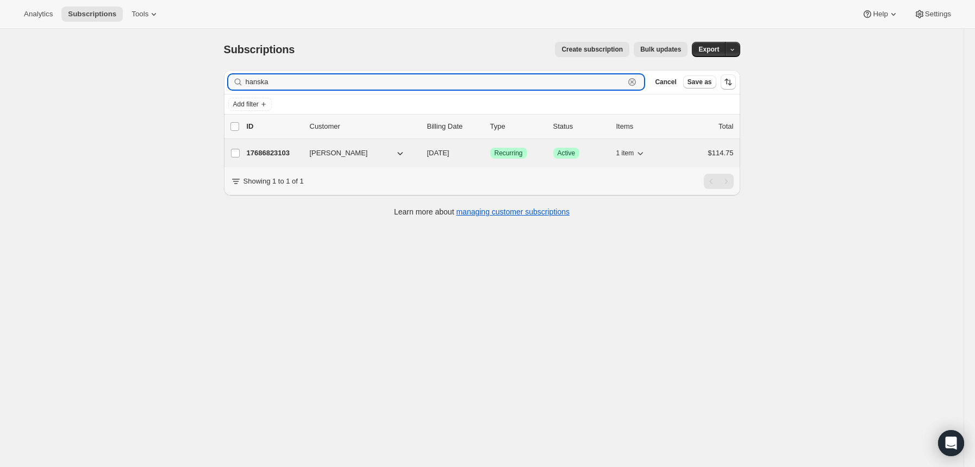
type input "hanska"
click at [291, 156] on p "17686823103" at bounding box center [274, 153] width 54 height 11
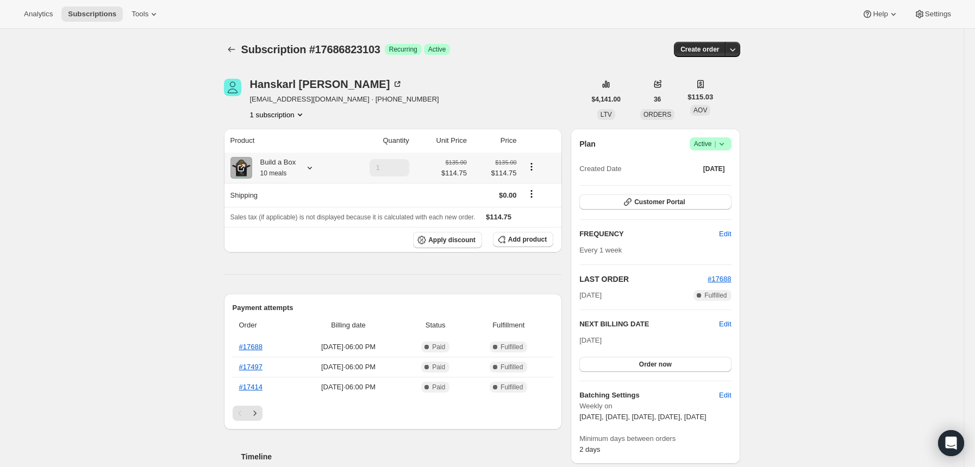
click at [315, 172] on icon at bounding box center [309, 167] width 11 height 11
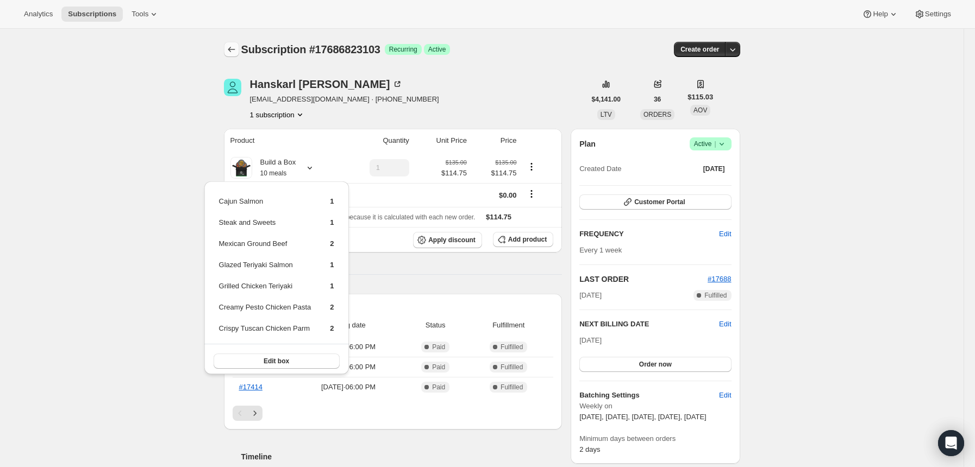
click at [234, 48] on icon "Subscriptions" at bounding box center [231, 49] width 11 height 11
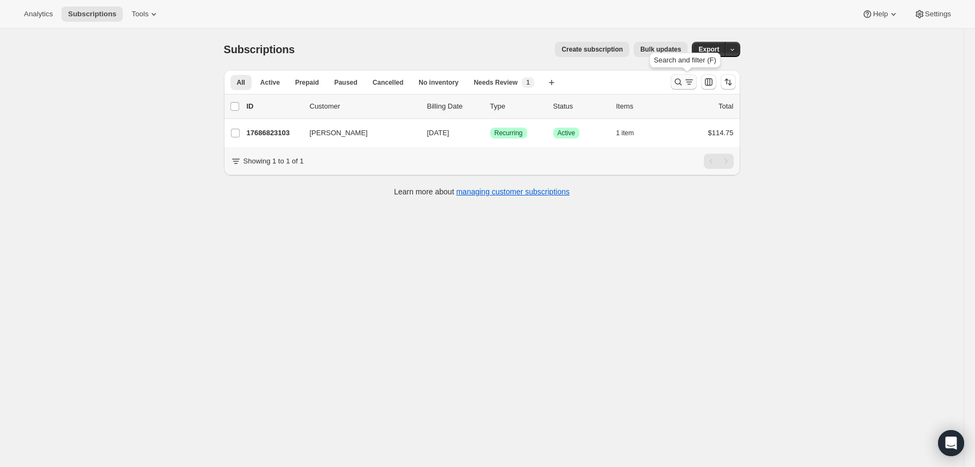
click at [694, 83] on icon "Search and filter results" at bounding box center [689, 82] width 11 height 11
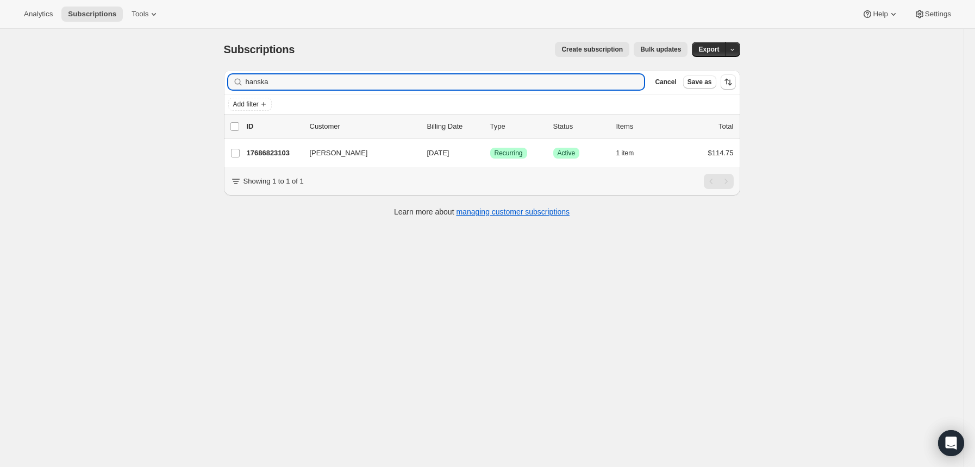
click at [488, 80] on input "hanska" at bounding box center [445, 81] width 399 height 15
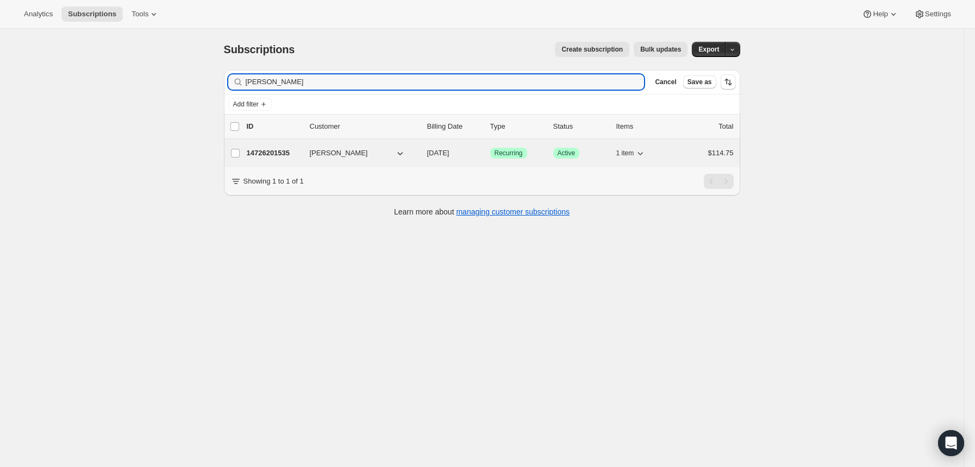
type input "[PERSON_NAME]"
click at [291, 156] on p "14726201535" at bounding box center [274, 153] width 54 height 11
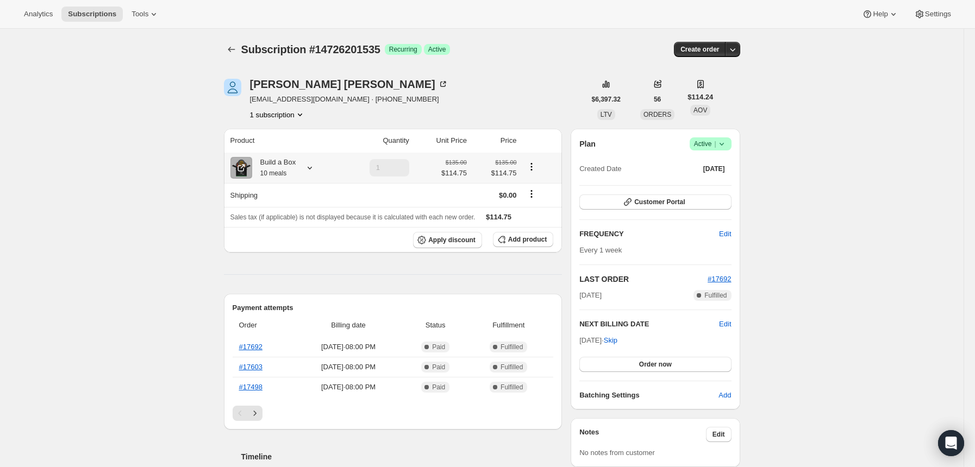
click at [308, 171] on div at bounding box center [307, 167] width 15 height 11
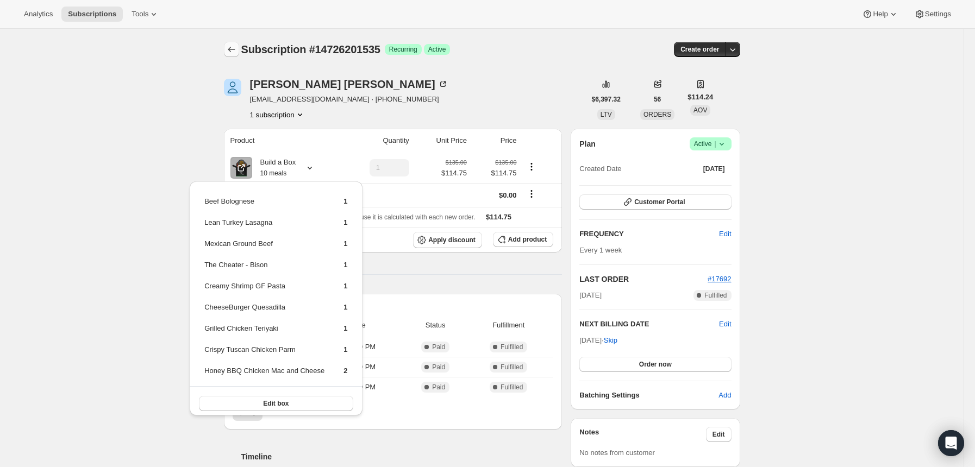
click at [237, 55] on button "Subscriptions" at bounding box center [231, 49] width 15 height 15
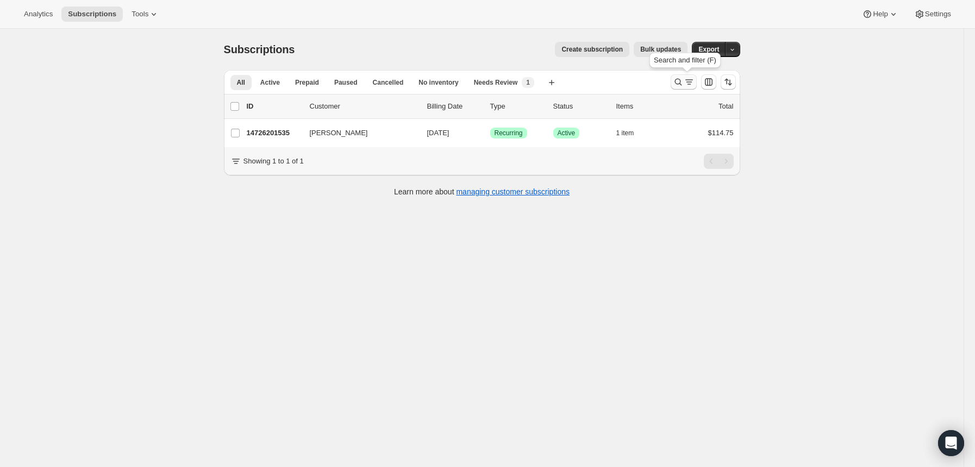
click at [691, 84] on icon "Search and filter results" at bounding box center [689, 82] width 11 height 11
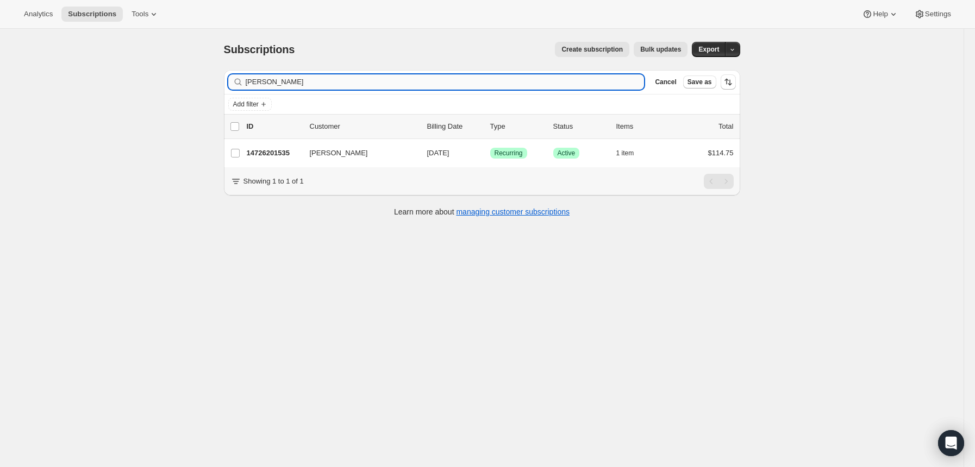
click at [589, 83] on input "[PERSON_NAME]" at bounding box center [445, 81] width 399 height 15
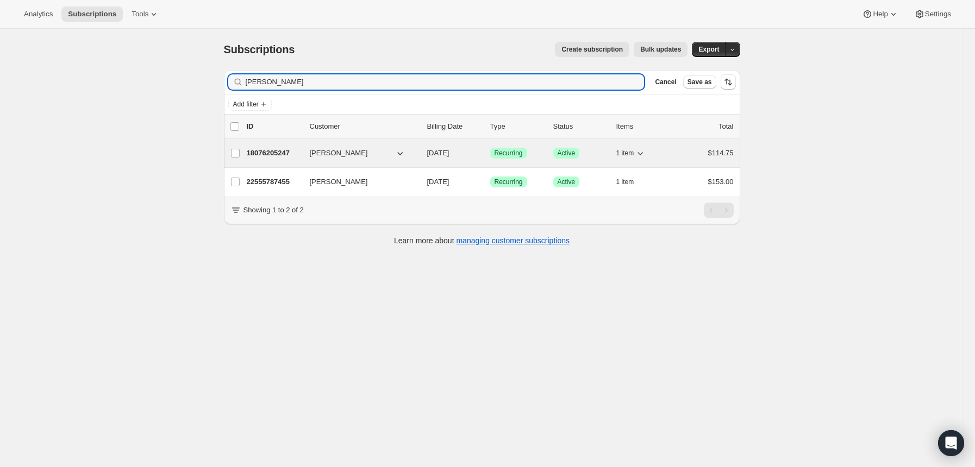
type input "[PERSON_NAME]"
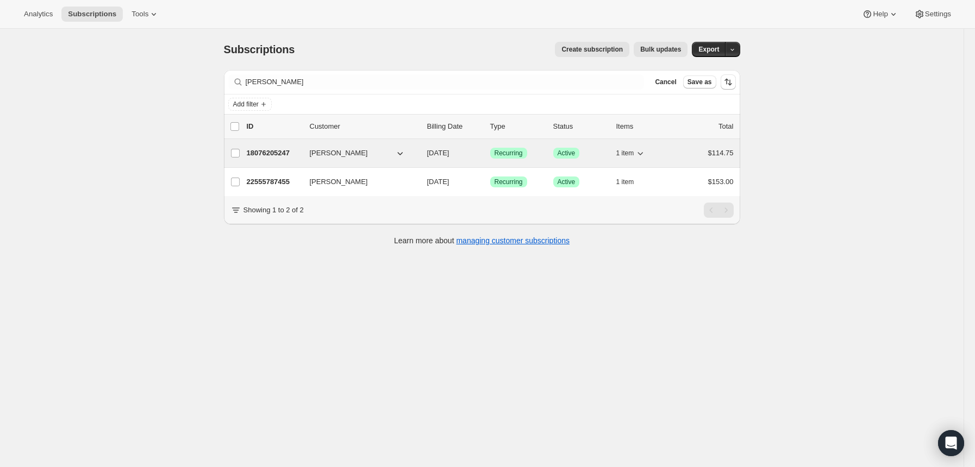
click at [272, 149] on p "18076205247" at bounding box center [274, 153] width 54 height 11
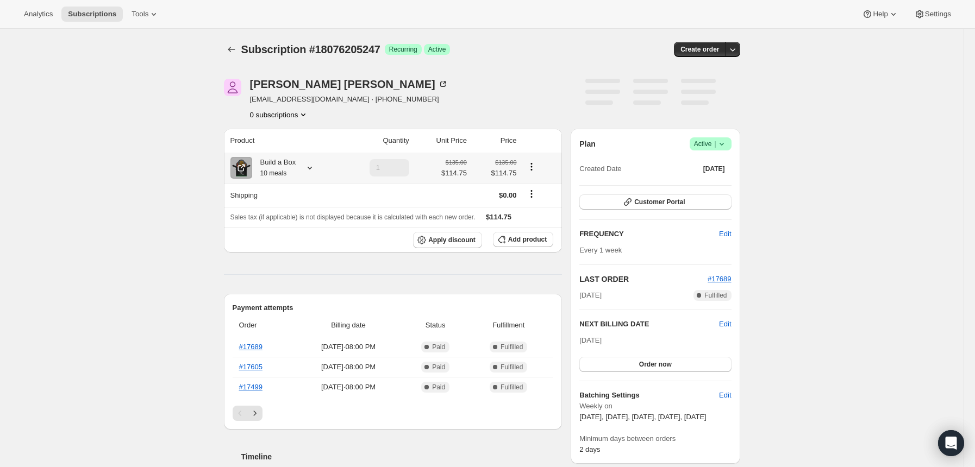
click at [315, 170] on icon at bounding box center [309, 167] width 11 height 11
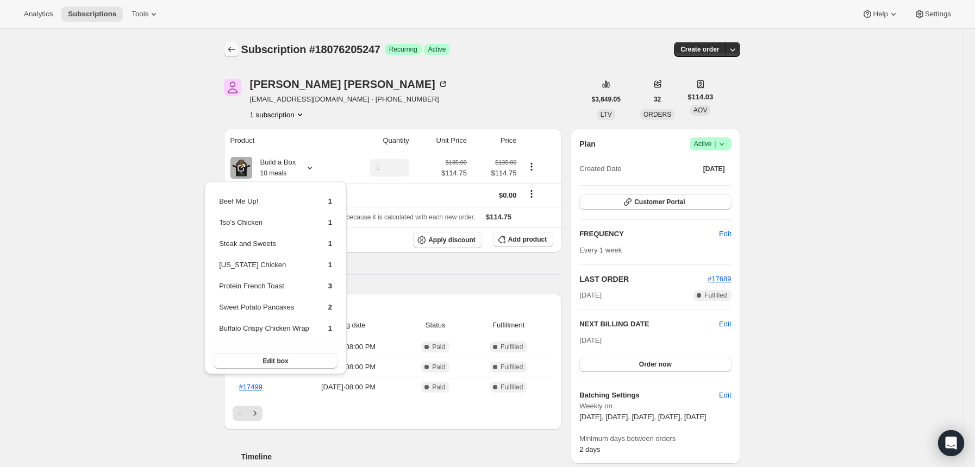
click at [235, 51] on icon "Subscriptions" at bounding box center [231, 49] width 11 height 11
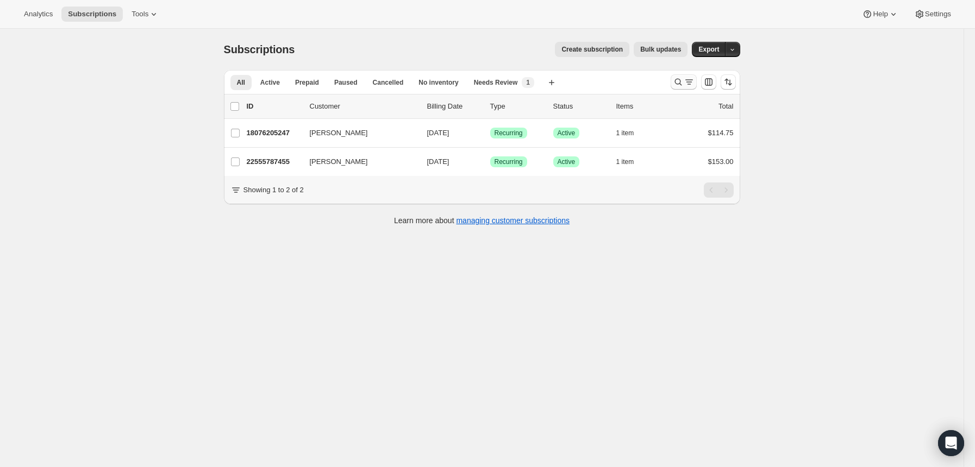
click at [674, 84] on button "Search and filter results" at bounding box center [684, 81] width 26 height 15
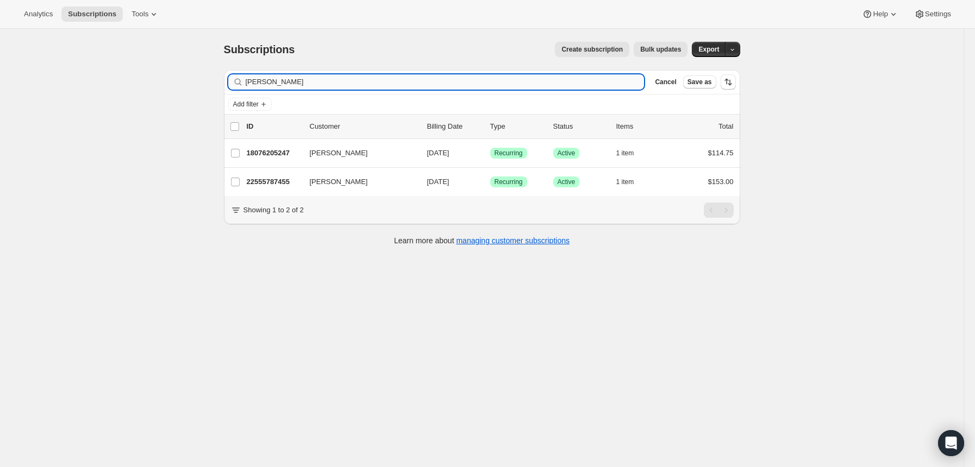
click at [564, 85] on input "[PERSON_NAME]" at bounding box center [445, 81] width 399 height 15
click at [554, 83] on input "[PERSON_NAME]" at bounding box center [445, 81] width 399 height 15
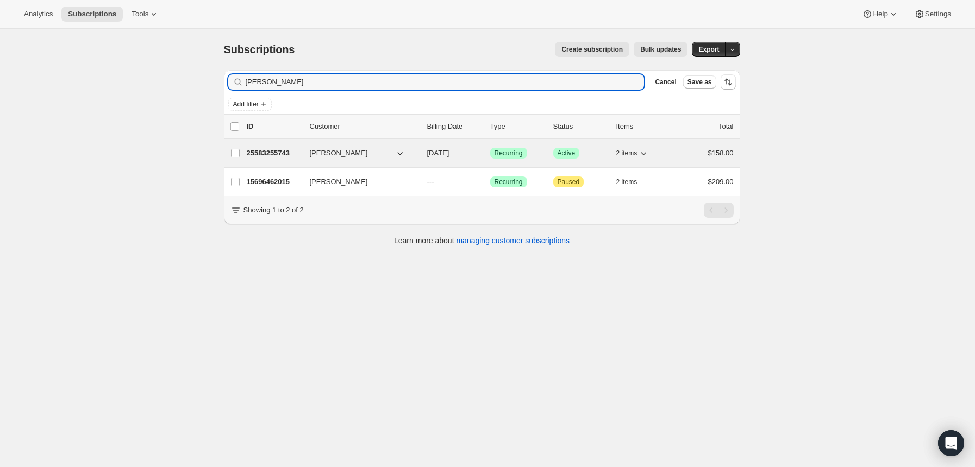
type input "[PERSON_NAME]"
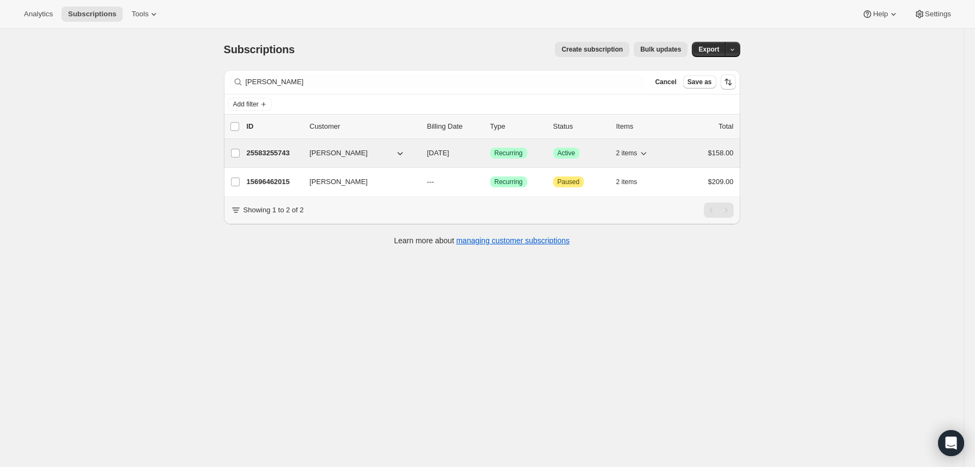
click at [291, 152] on p "25583255743" at bounding box center [274, 153] width 54 height 11
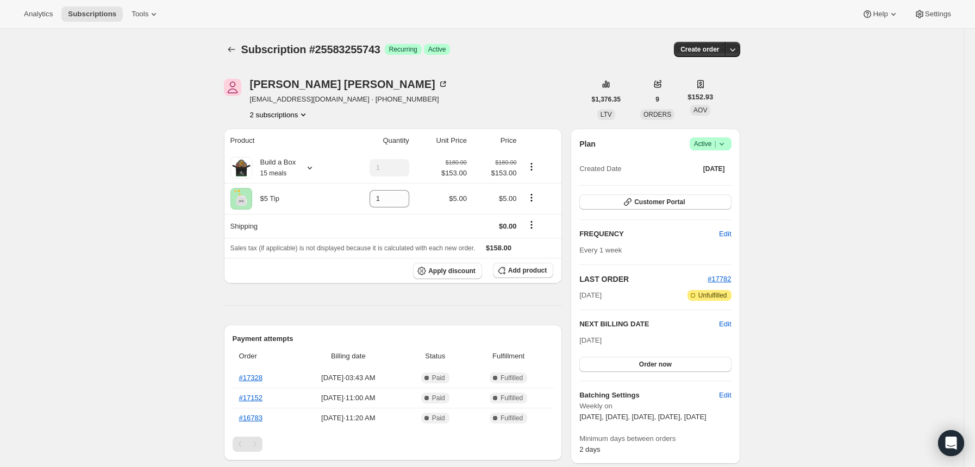
click at [719, 147] on icon at bounding box center [721, 144] width 11 height 11
click at [716, 161] on span "Pause subscription" at bounding box center [709, 165] width 60 height 8
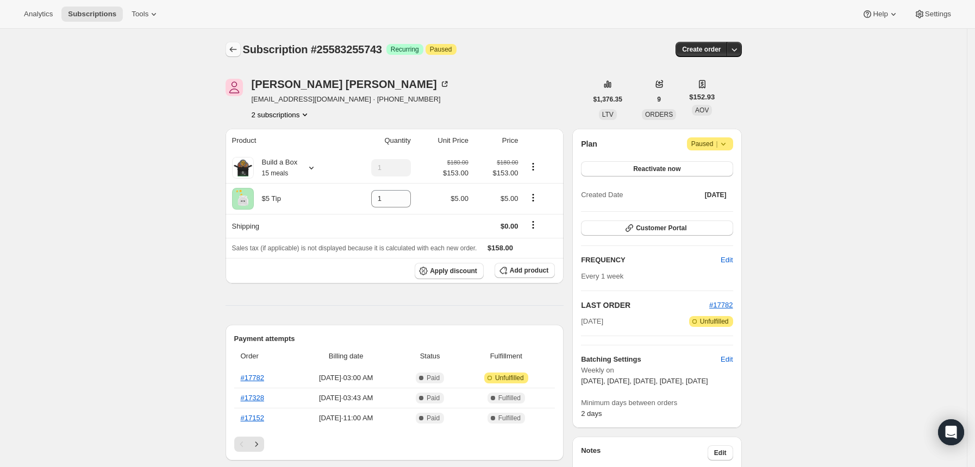
click at [238, 54] on icon "Subscriptions" at bounding box center [233, 49] width 11 height 11
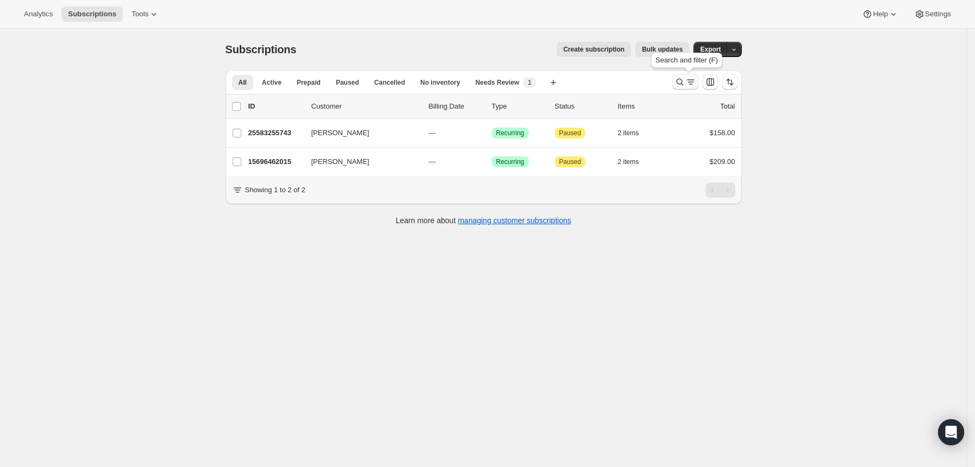
click at [681, 79] on icon "Search and filter results" at bounding box center [679, 82] width 11 height 11
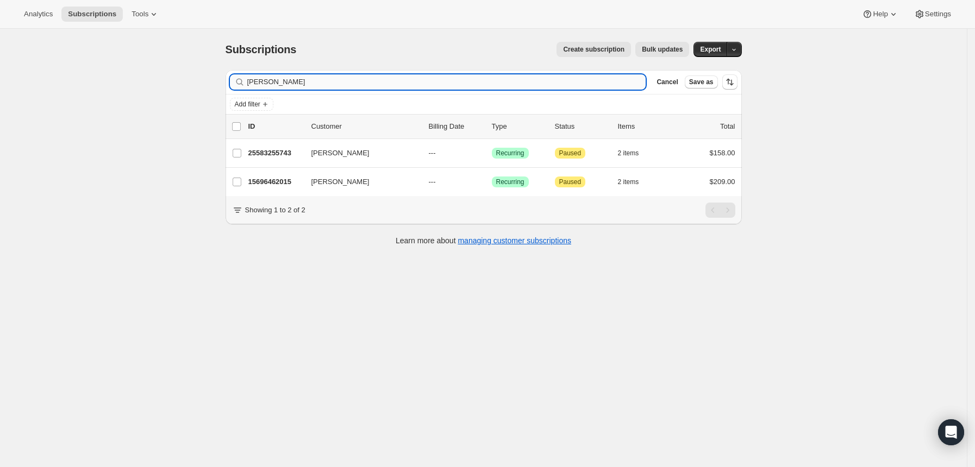
click at [526, 79] on input "[PERSON_NAME]" at bounding box center [446, 81] width 399 height 15
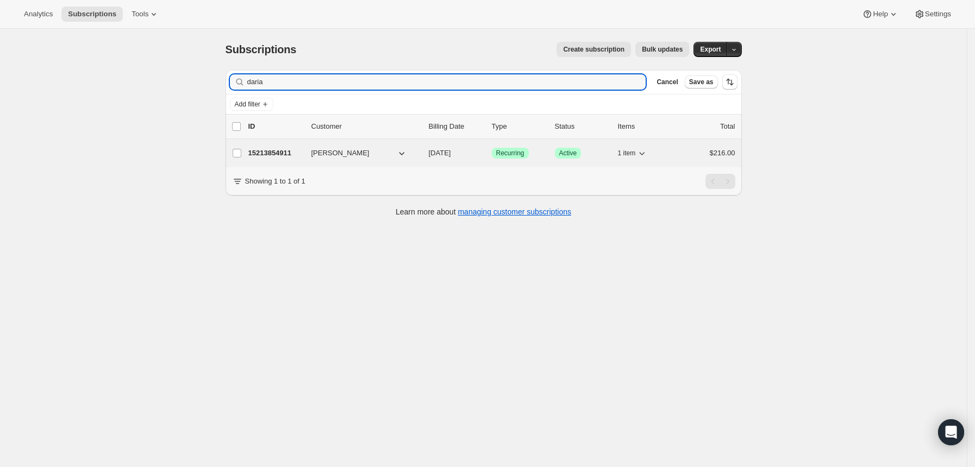
type input "daria"
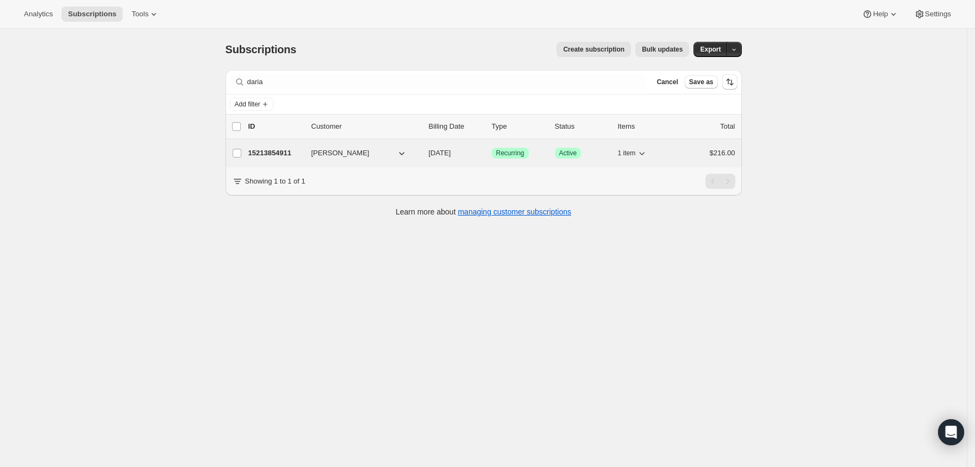
click at [281, 148] on p "15213854911" at bounding box center [275, 153] width 54 height 11
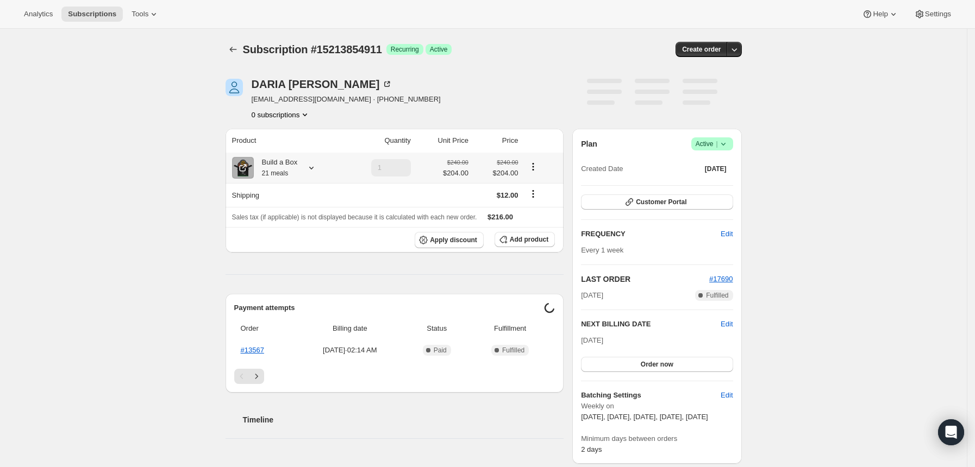
click at [311, 170] on icon at bounding box center [311, 167] width 11 height 11
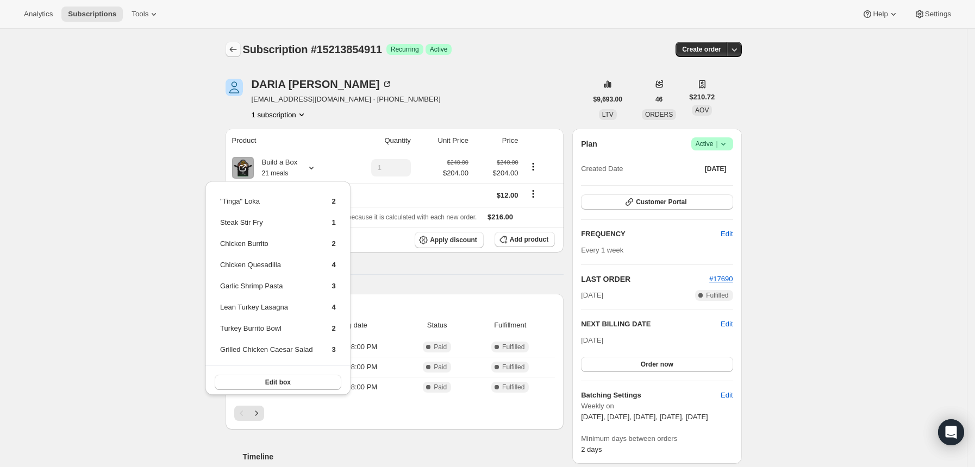
click at [241, 52] on button "Subscriptions" at bounding box center [233, 49] width 15 height 15
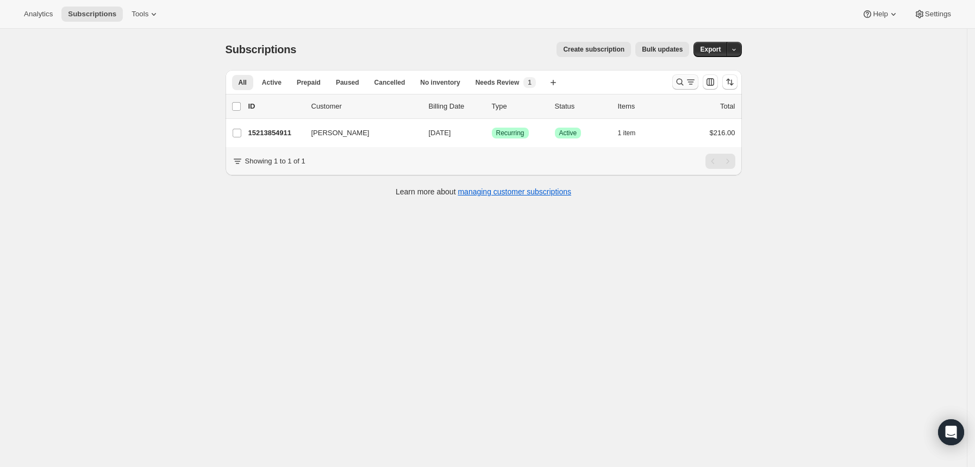
click at [683, 81] on icon "Search and filter results" at bounding box center [679, 82] width 11 height 11
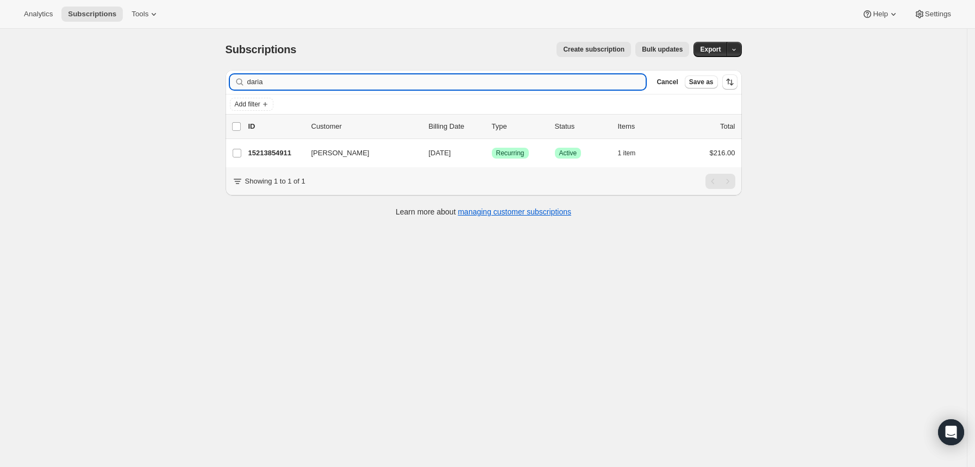
click at [586, 86] on input "daria" at bounding box center [446, 81] width 399 height 15
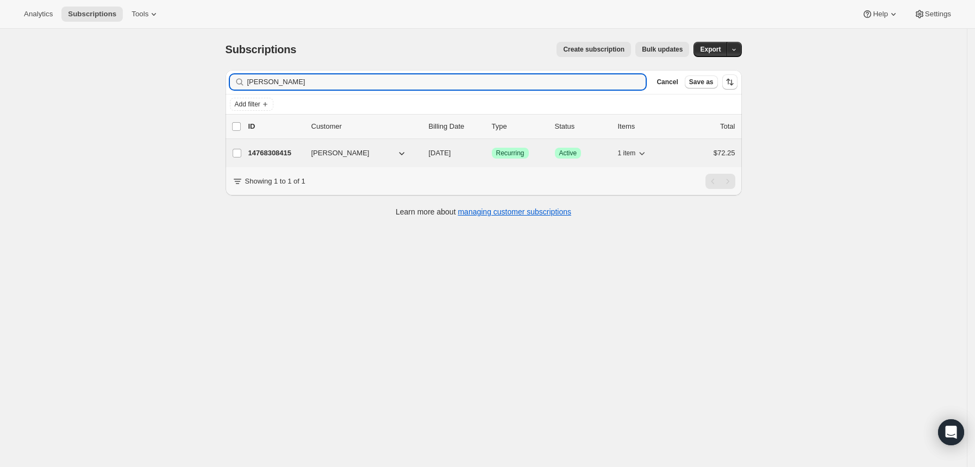
type input "rafael gonzalez"
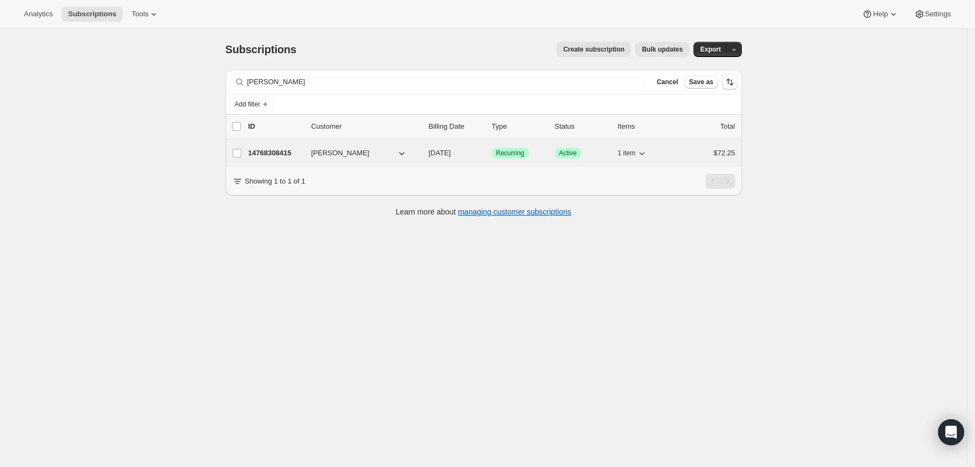
click at [287, 148] on p "14768308415" at bounding box center [275, 153] width 54 height 11
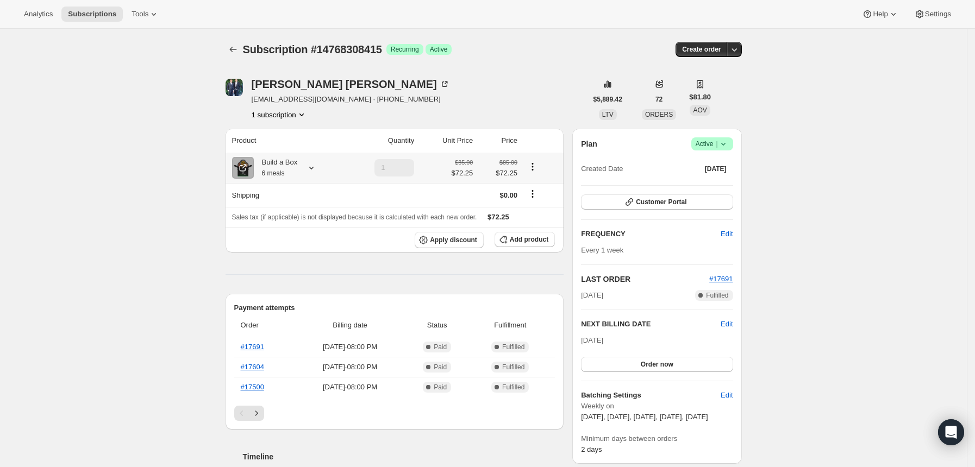
click at [311, 169] on icon at bounding box center [311, 167] width 11 height 11
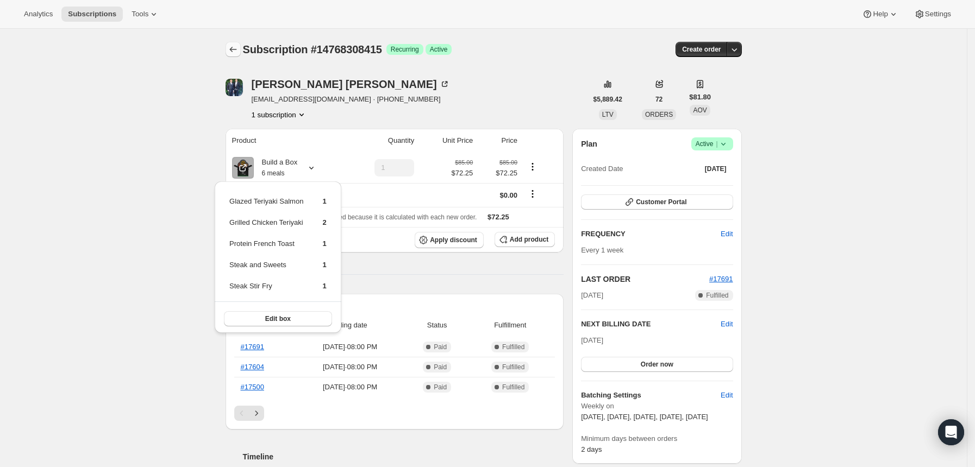
click at [235, 46] on icon "Subscriptions" at bounding box center [233, 49] width 11 height 11
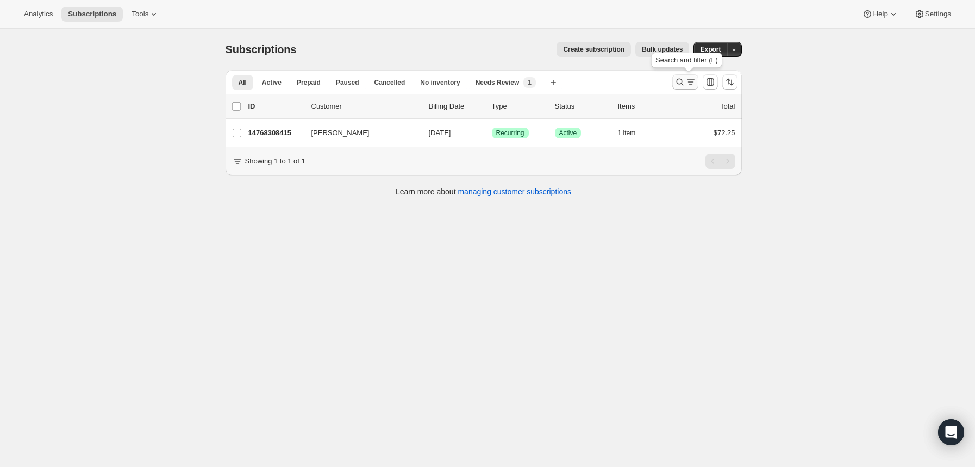
click at [684, 86] on icon "Search and filter results" at bounding box center [679, 82] width 11 height 11
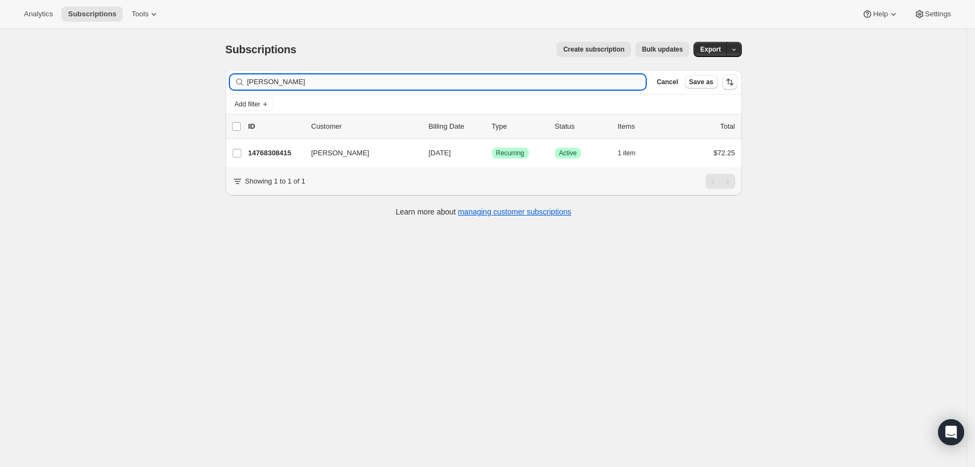
click at [627, 83] on input "rafael gonzalez" at bounding box center [446, 81] width 399 height 15
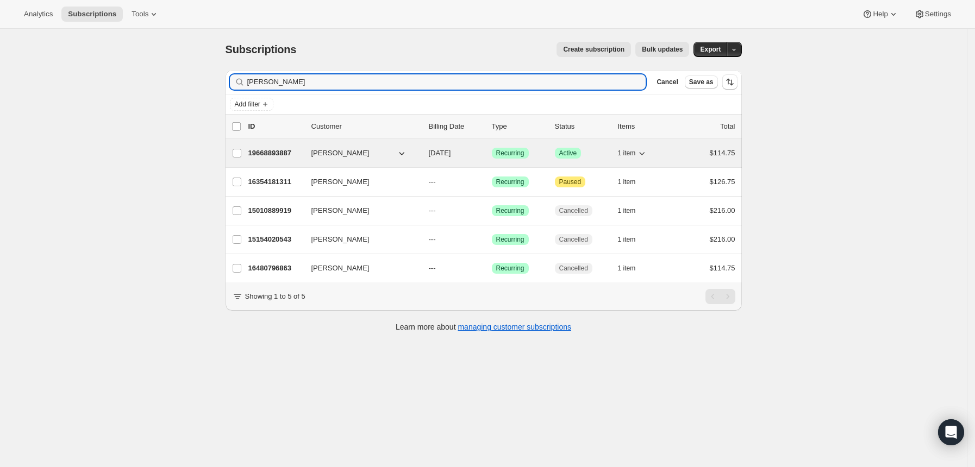
type input "ramirez"
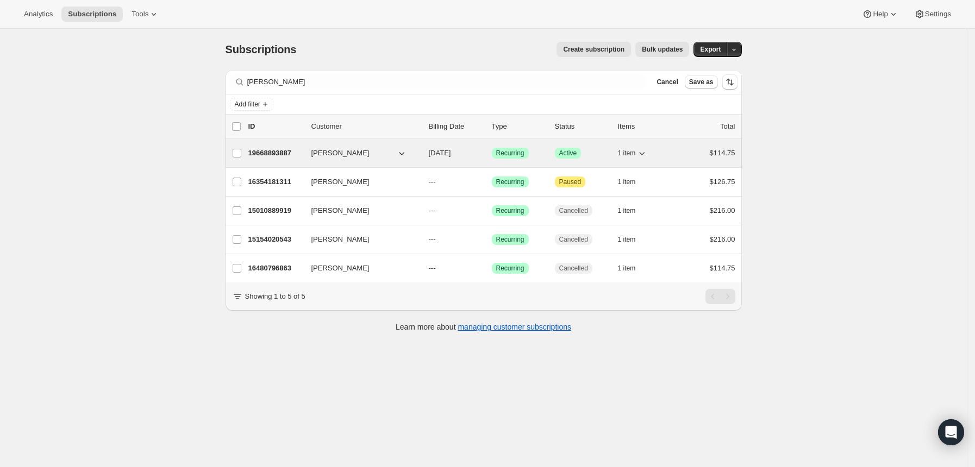
click at [281, 147] on div "19668893887 Jonathan Ramirez 09/19/2025 Success Recurring Success Active 1 item…" at bounding box center [491, 153] width 487 height 15
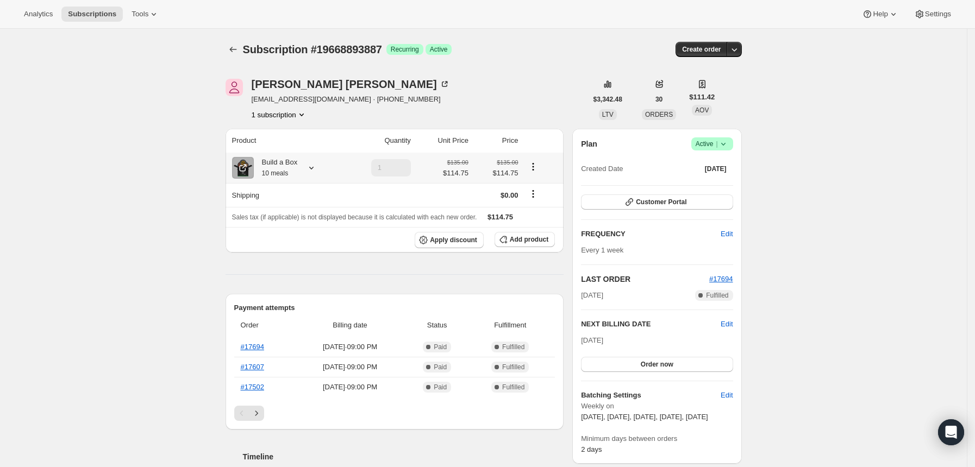
click at [314, 164] on icon at bounding box center [311, 167] width 11 height 11
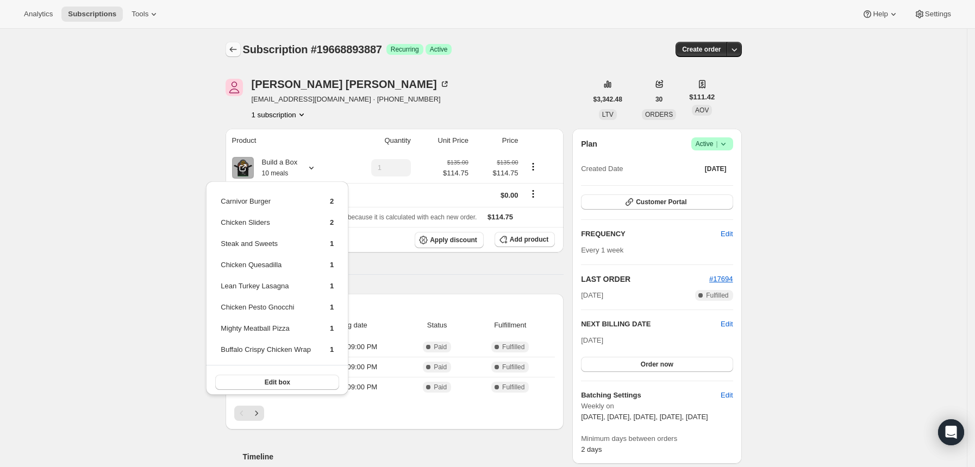
click at [239, 47] on icon "Subscriptions" at bounding box center [233, 49] width 11 height 11
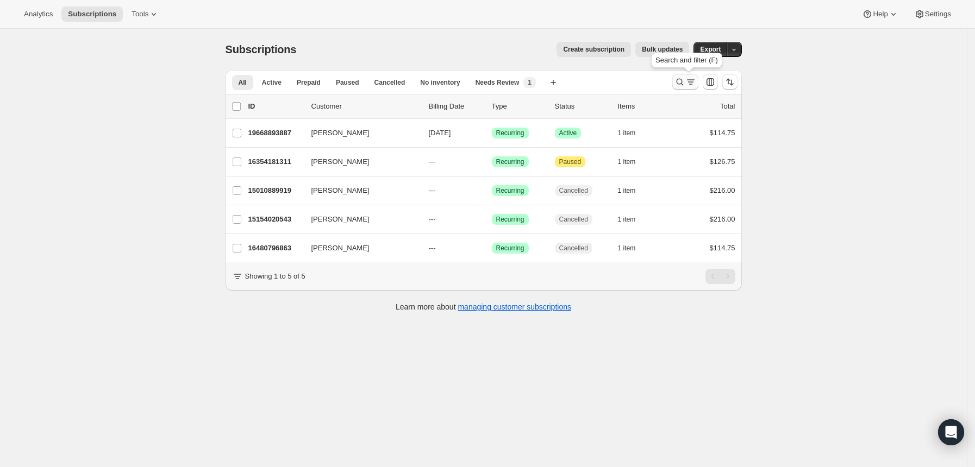
click at [685, 85] on icon "Search and filter results" at bounding box center [679, 82] width 11 height 11
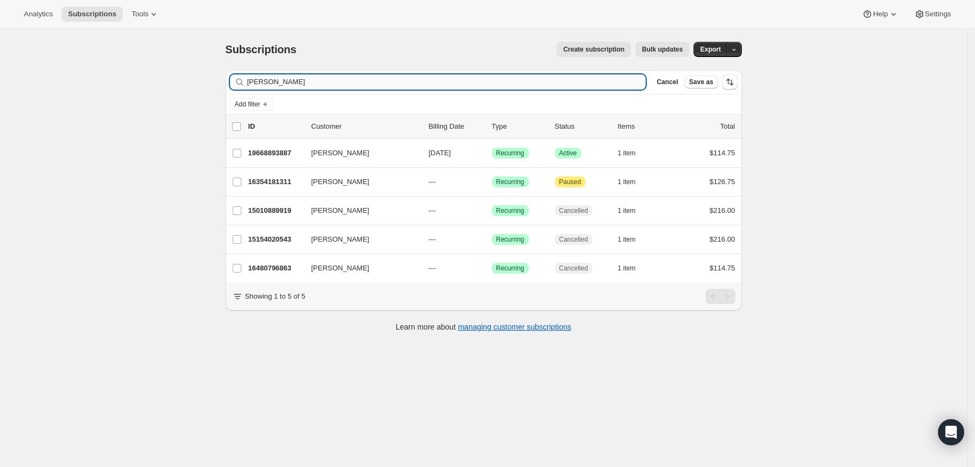
click at [531, 84] on input "ramirez" at bounding box center [446, 81] width 399 height 15
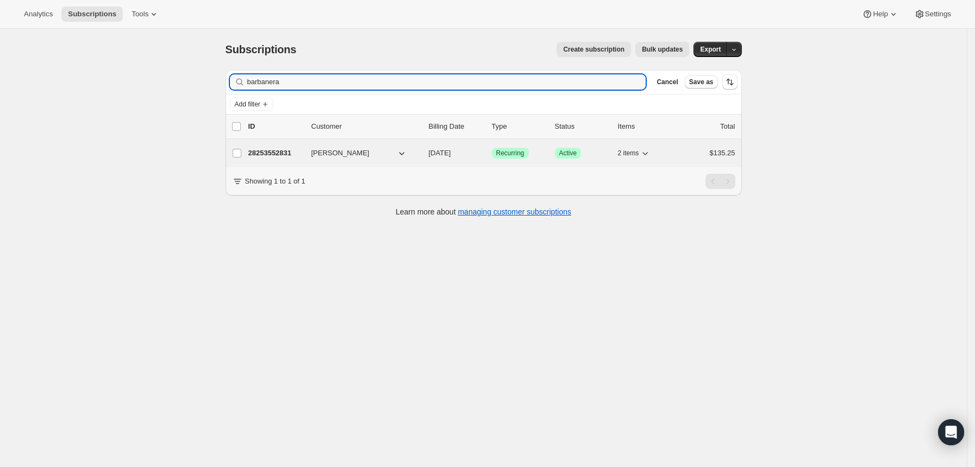
type input "barbanera"
click at [290, 150] on p "28253552831" at bounding box center [275, 153] width 54 height 11
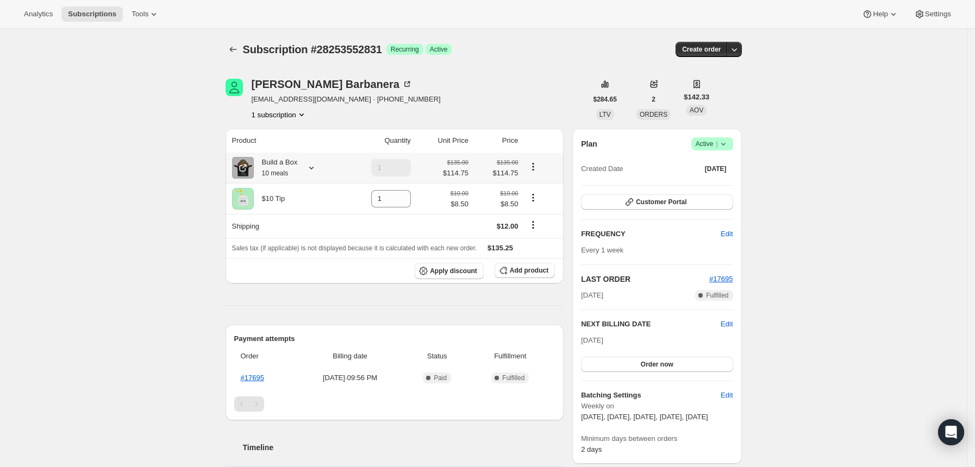
click at [314, 168] on icon at bounding box center [311, 168] width 4 height 3
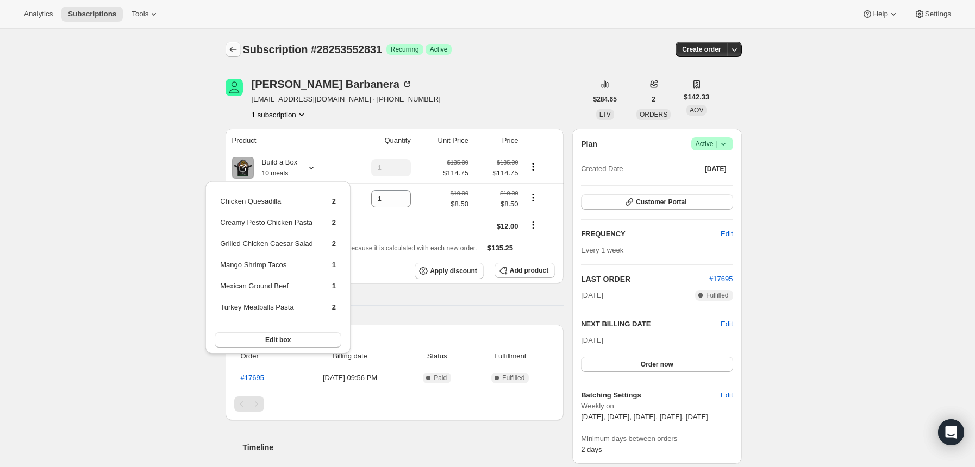
click at [233, 48] on icon "Subscriptions" at bounding box center [233, 49] width 11 height 11
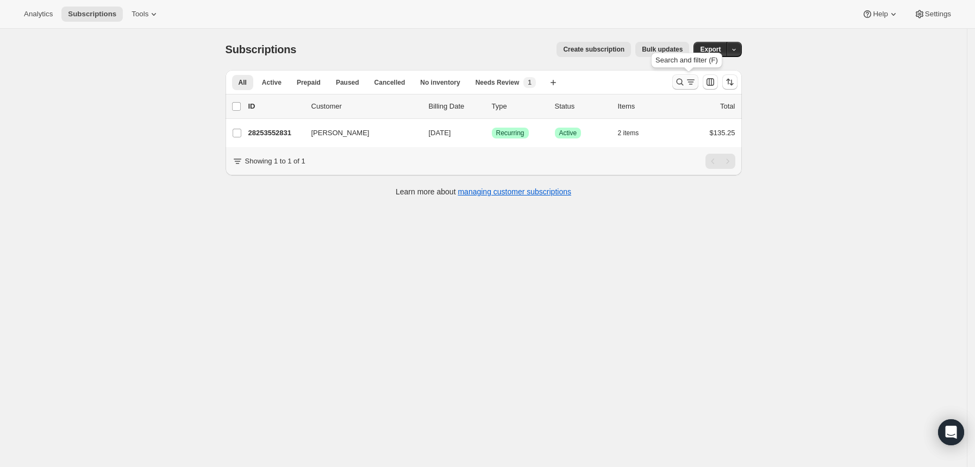
click at [690, 89] on button "Search and filter results" at bounding box center [685, 81] width 26 height 15
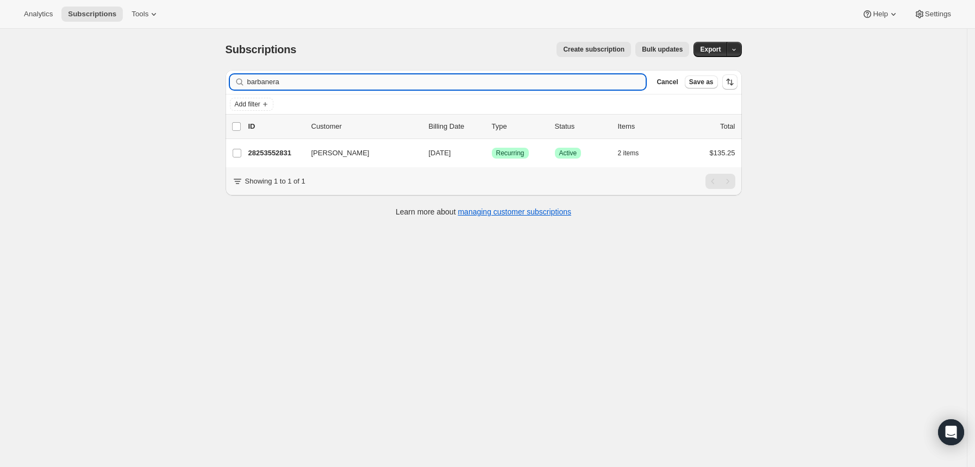
click at [558, 79] on input "barbanera" at bounding box center [446, 81] width 399 height 15
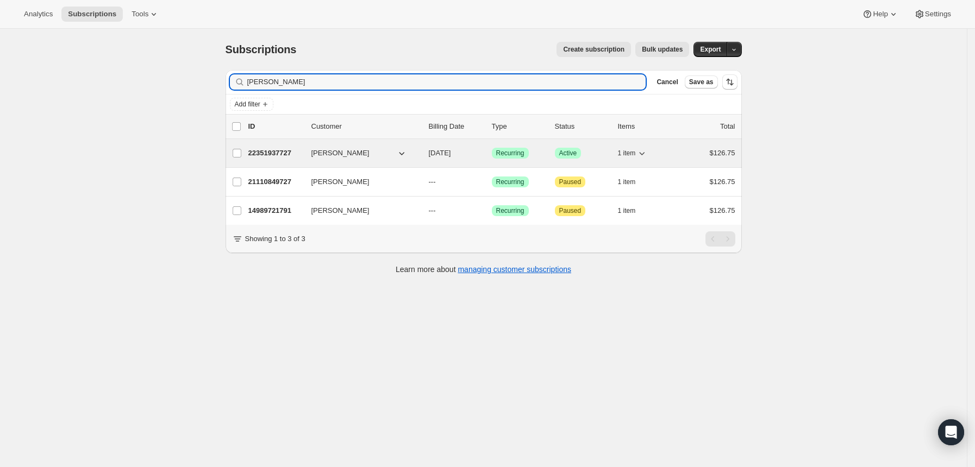
type input "tony"
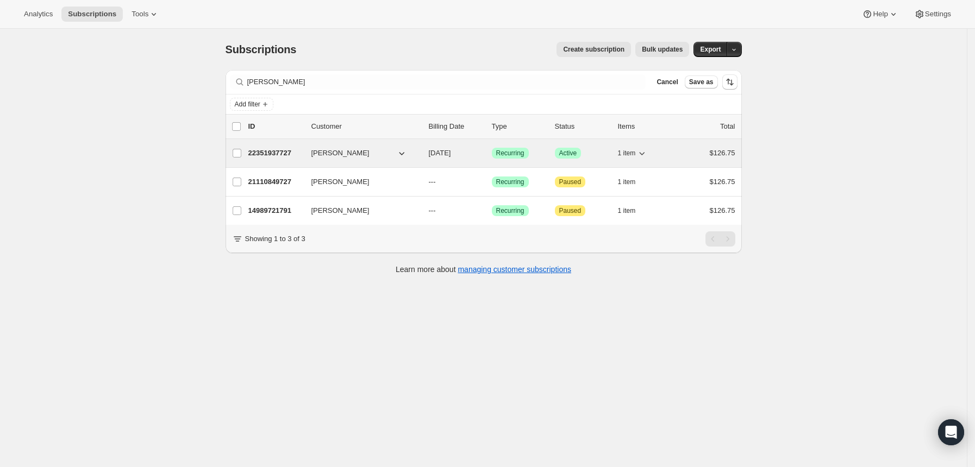
click at [264, 151] on p "22351937727" at bounding box center [275, 153] width 54 height 11
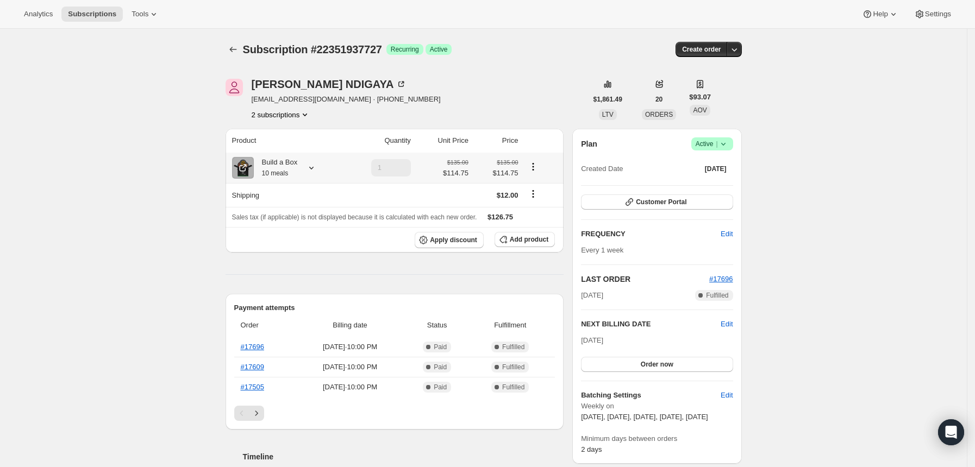
click at [316, 165] on icon at bounding box center [311, 167] width 11 height 11
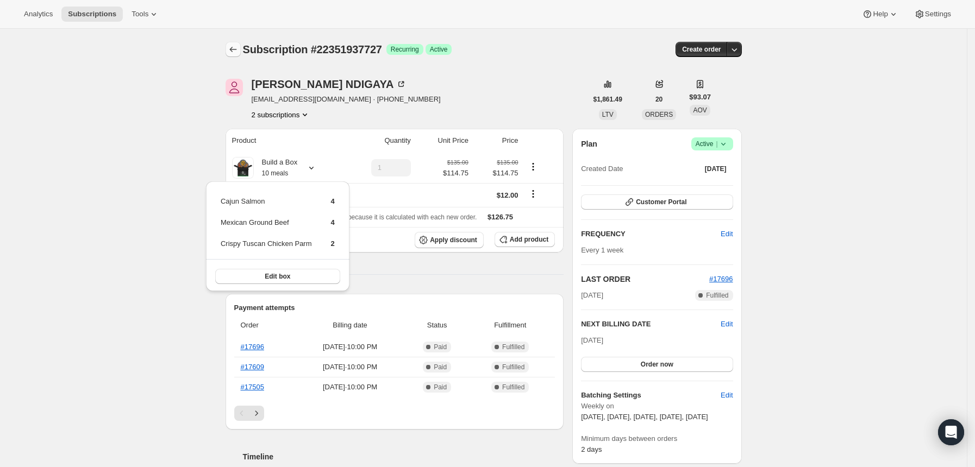
click at [233, 47] on icon "Subscriptions" at bounding box center [233, 49] width 11 height 11
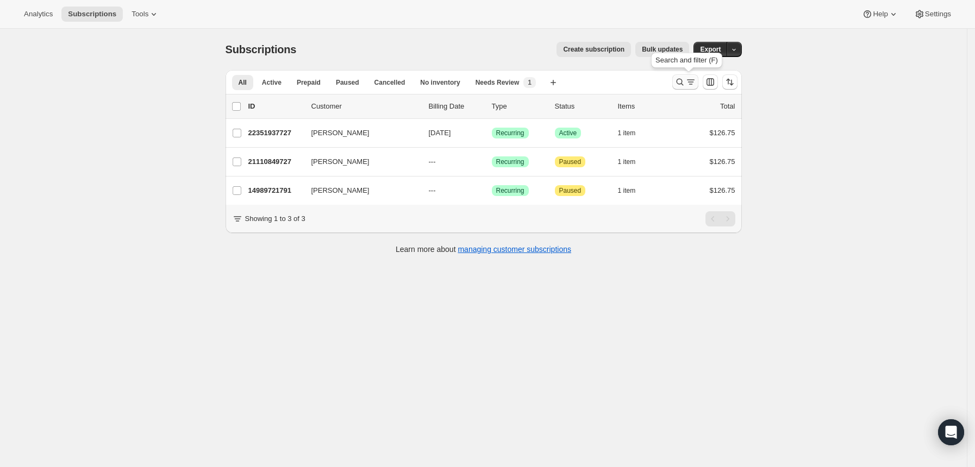
click at [681, 80] on icon "Search and filter results" at bounding box center [679, 82] width 11 height 11
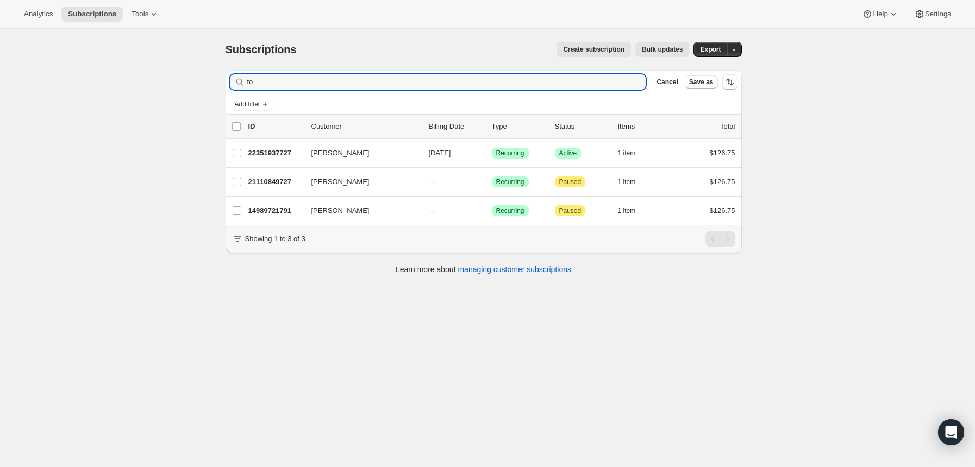
type input "t"
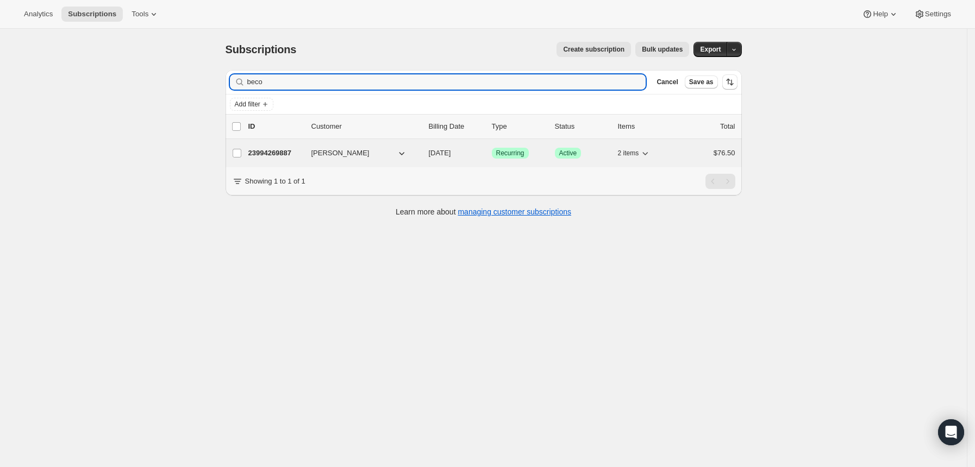
type input "beco"
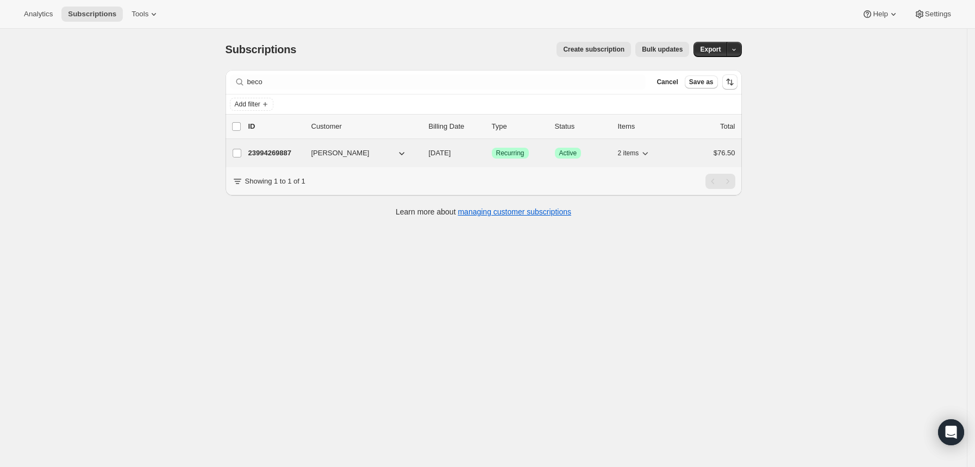
click at [279, 152] on p "23994269887" at bounding box center [275, 153] width 54 height 11
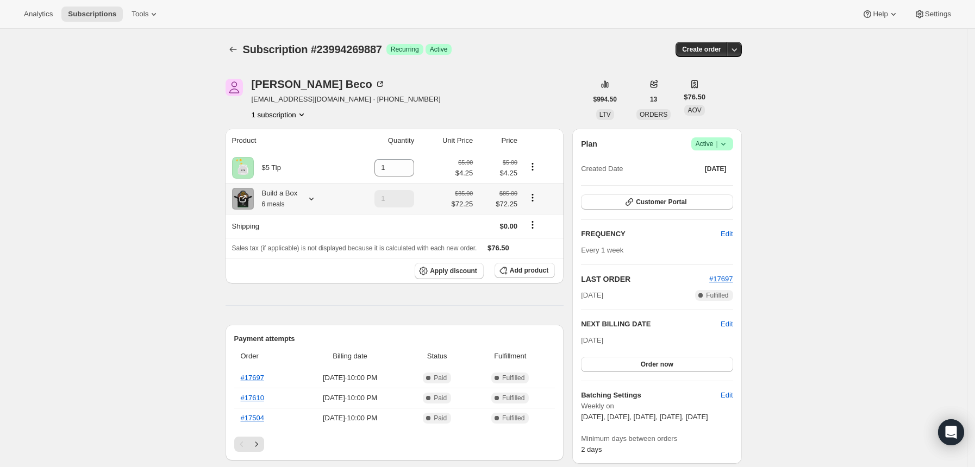
click at [311, 197] on icon at bounding box center [311, 198] width 11 height 11
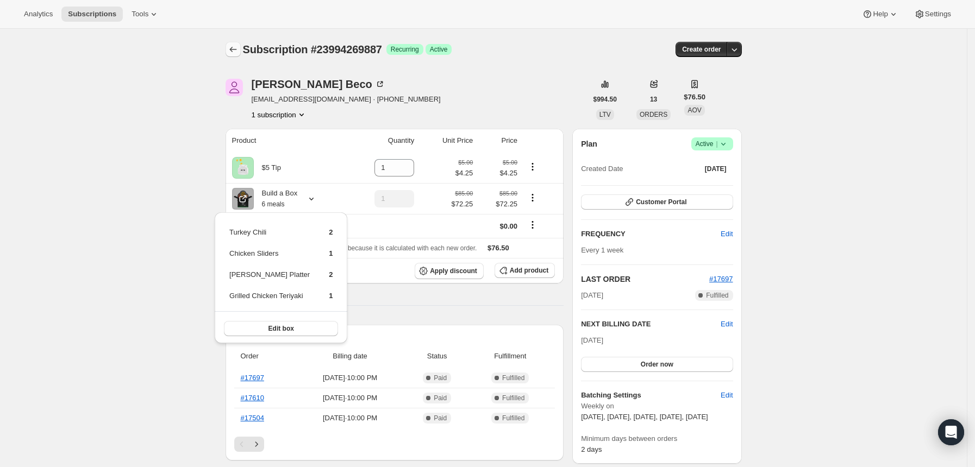
click at [237, 47] on icon "Subscriptions" at bounding box center [233, 49] width 11 height 11
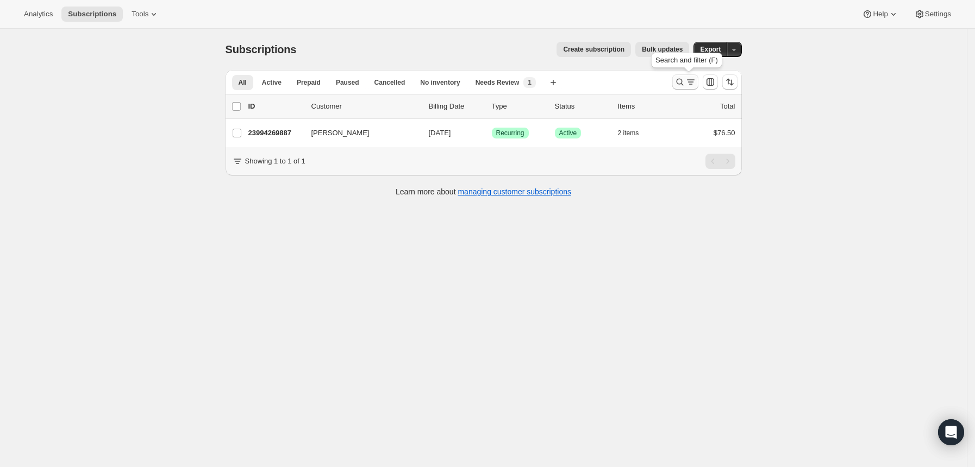
click at [684, 79] on icon "Search and filter results" at bounding box center [679, 82] width 11 height 11
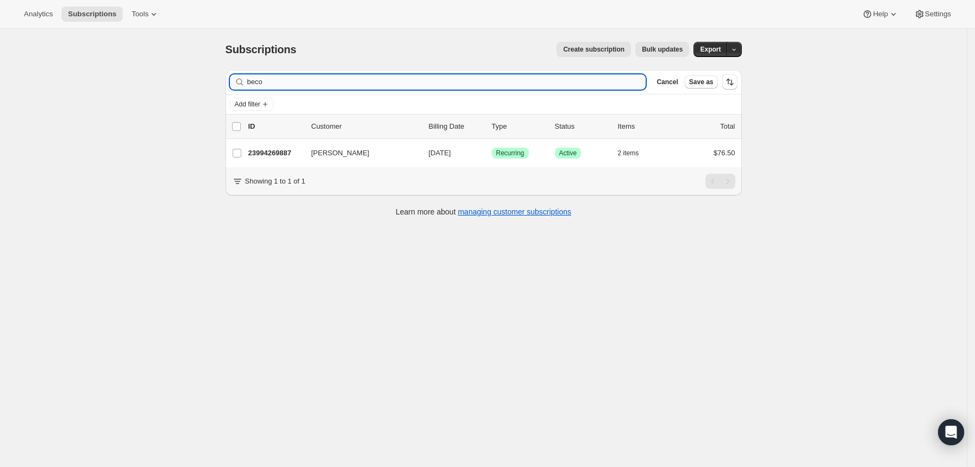
click at [609, 81] on input "beco" at bounding box center [446, 81] width 399 height 15
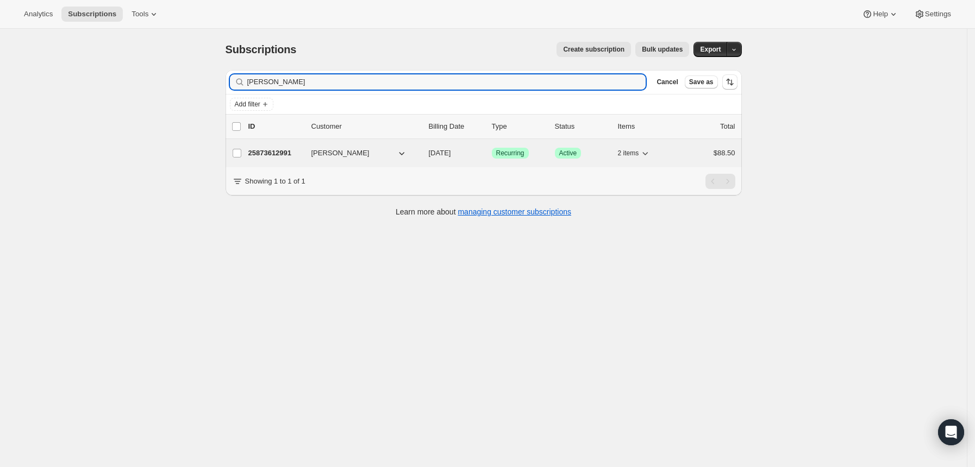
type input "petty"
click at [292, 155] on p "25873612991" at bounding box center [275, 153] width 54 height 11
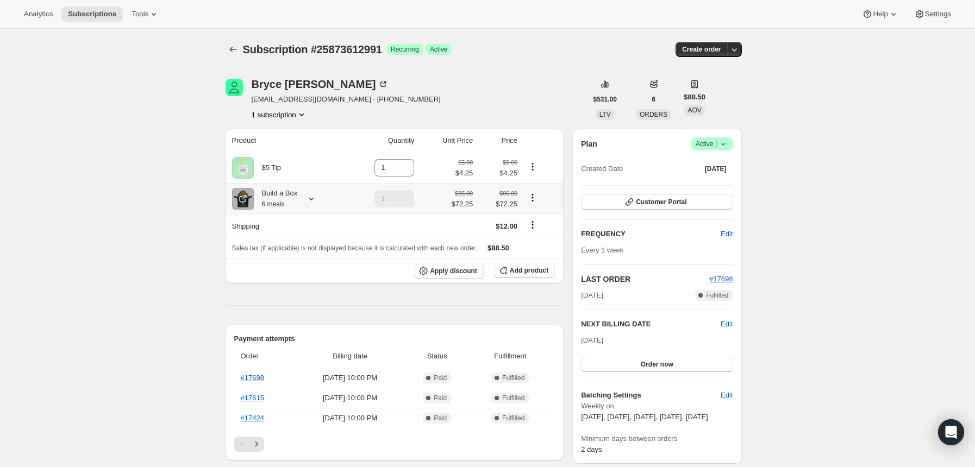
click at [314, 195] on icon at bounding box center [311, 198] width 11 height 11
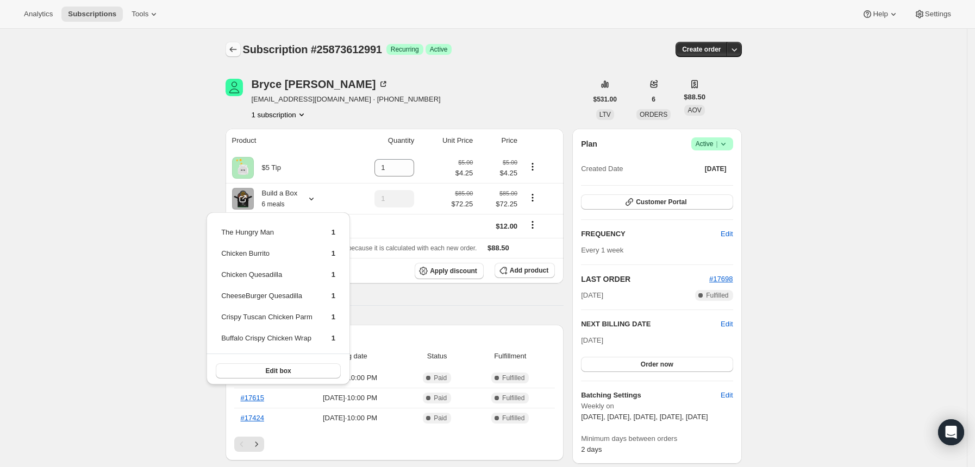
click at [239, 47] on icon "Subscriptions" at bounding box center [233, 49] width 11 height 11
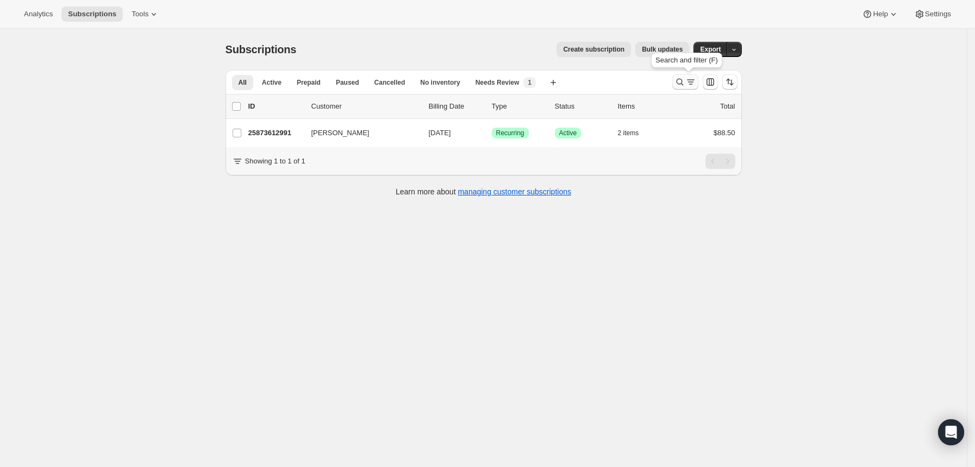
click at [685, 87] on icon "Search and filter results" at bounding box center [679, 82] width 11 height 11
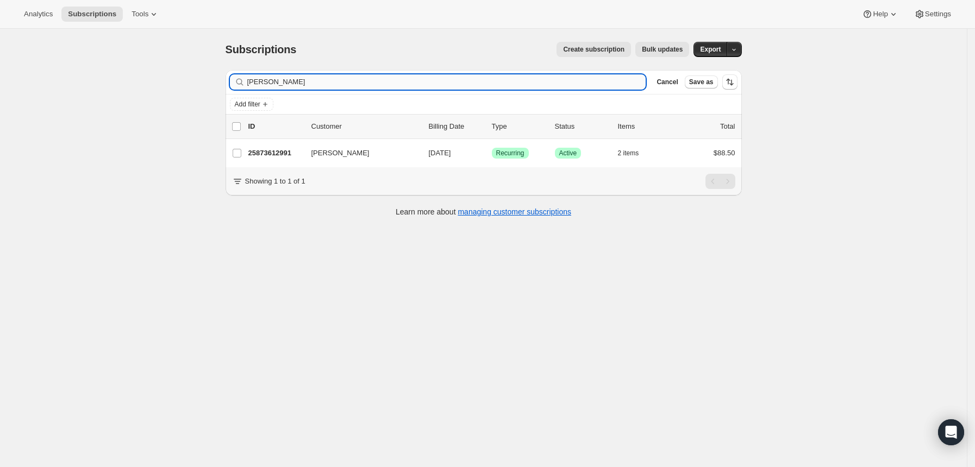
click at [580, 87] on input "petty" at bounding box center [446, 81] width 399 height 15
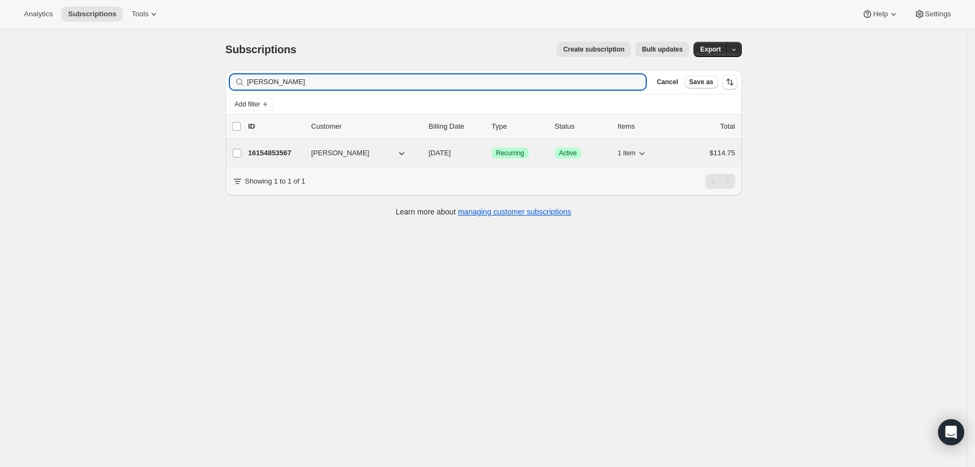
type input "gregory"
click at [283, 152] on p "16154853567" at bounding box center [275, 153] width 54 height 11
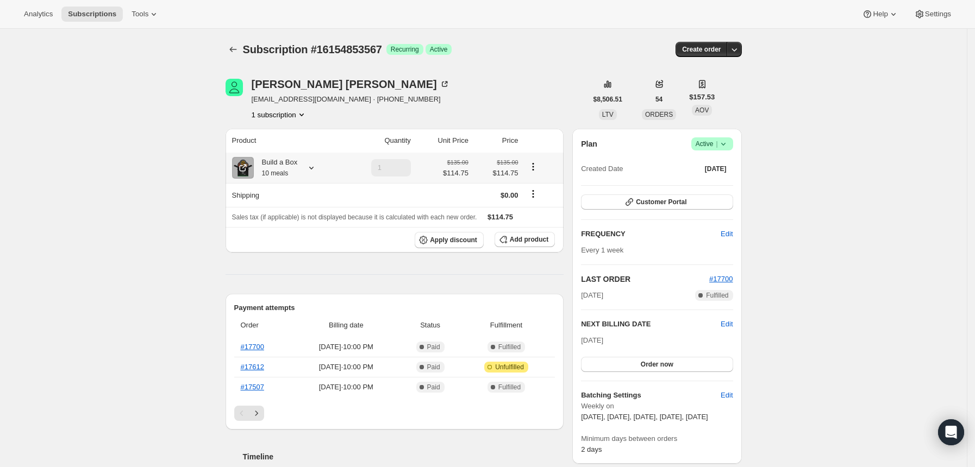
click at [315, 169] on icon at bounding box center [311, 167] width 11 height 11
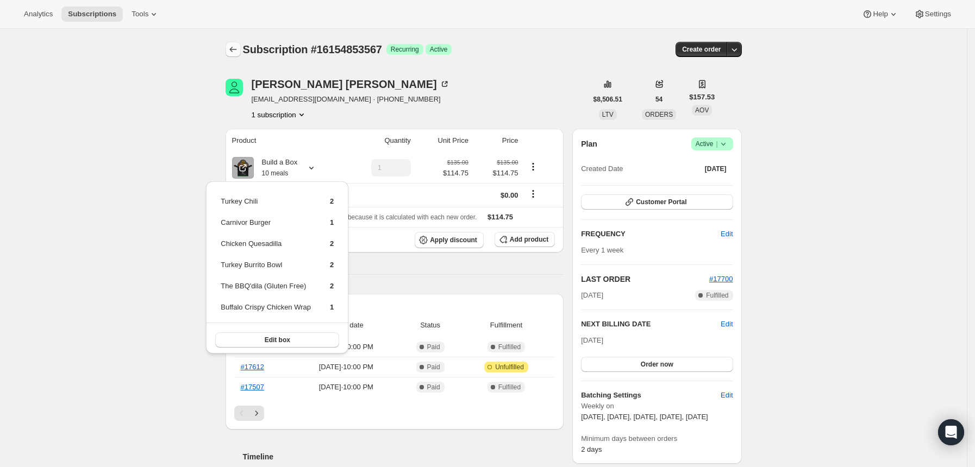
click at [231, 42] on button "Subscriptions" at bounding box center [233, 49] width 15 height 15
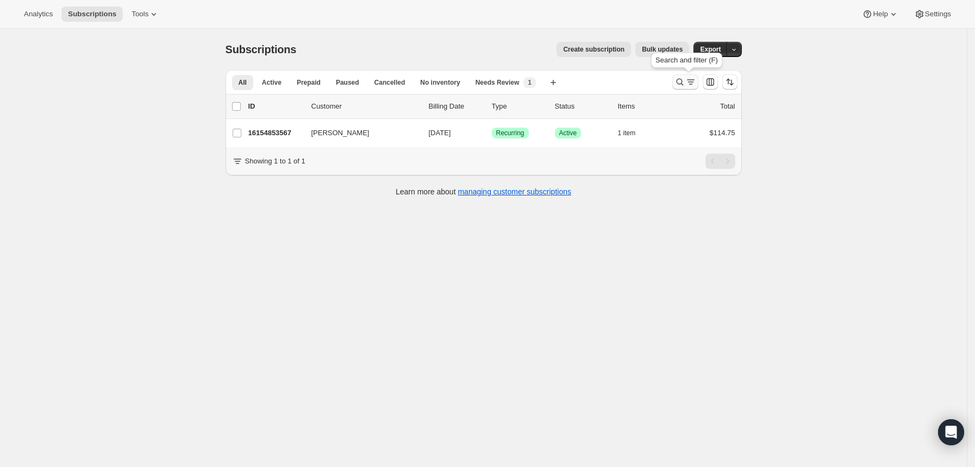
click at [685, 79] on icon "Search and filter results" at bounding box center [679, 82] width 11 height 11
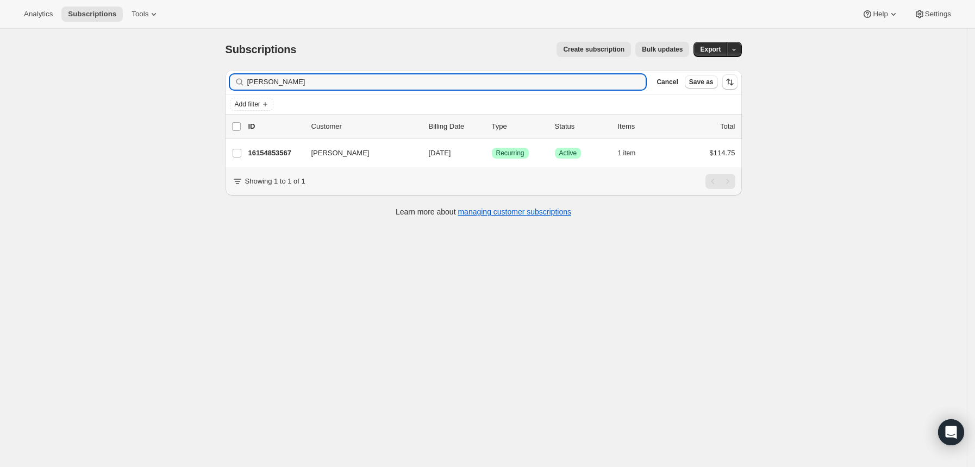
click at [576, 80] on input "gregory" at bounding box center [446, 81] width 399 height 15
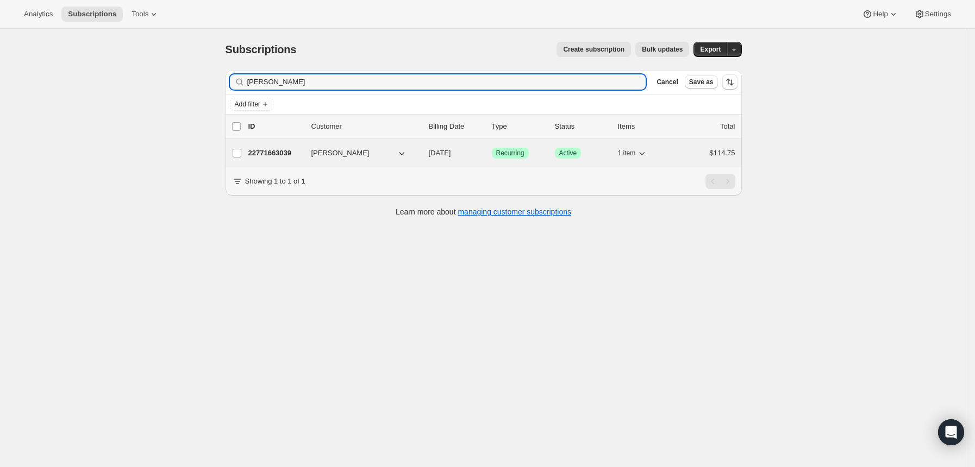
type input "quijada"
click at [282, 147] on div "22771663039 Salvador Quijada 09/19/2025 Success Recurring Success Active 1 item…" at bounding box center [491, 153] width 487 height 15
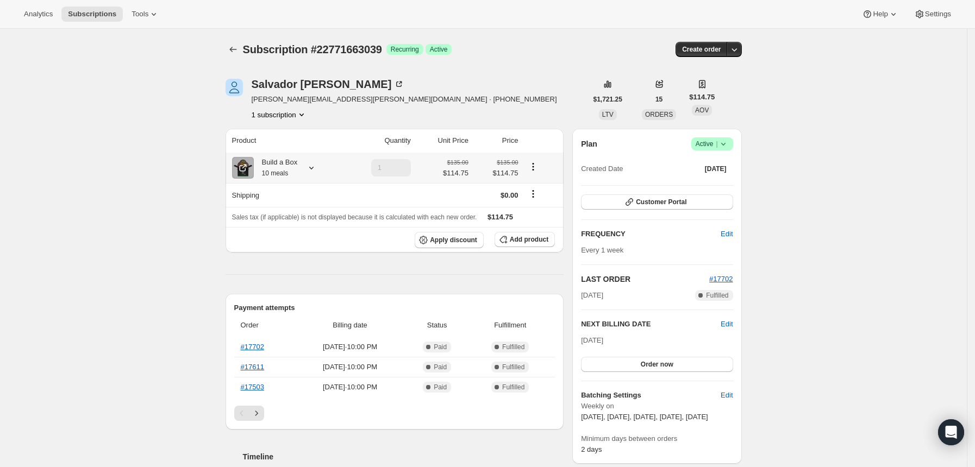
click at [317, 172] on icon at bounding box center [311, 167] width 11 height 11
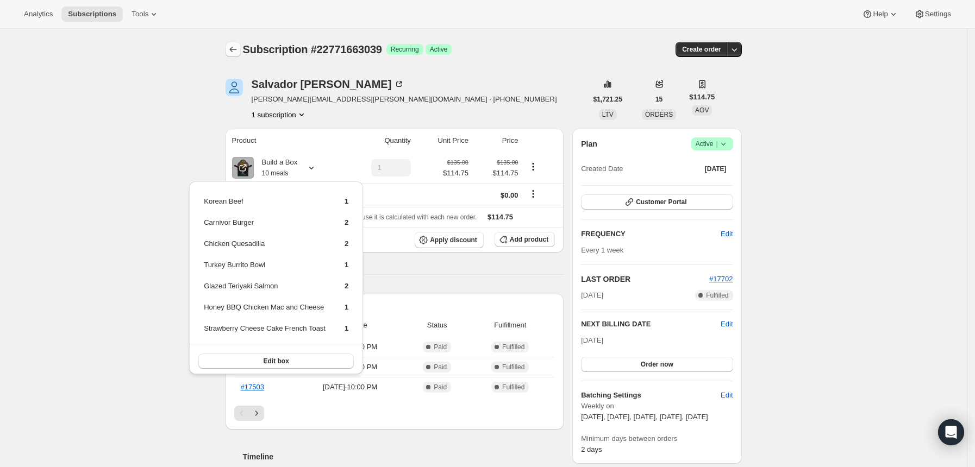
click at [238, 51] on icon "Subscriptions" at bounding box center [233, 49] width 11 height 11
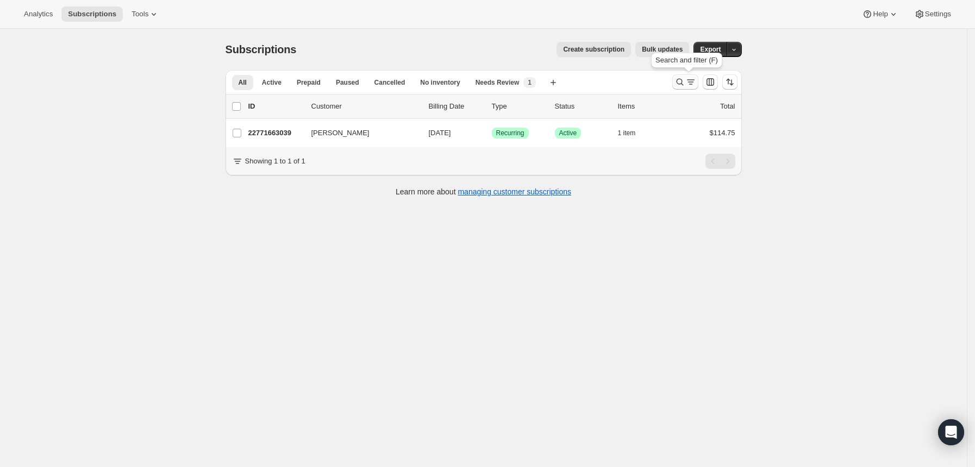
click at [679, 84] on icon "Search and filter results" at bounding box center [679, 82] width 11 height 11
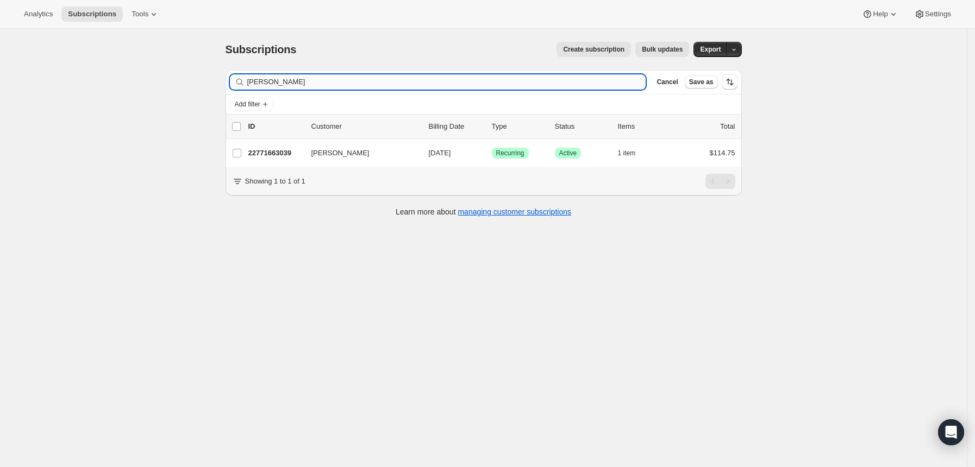
click at [454, 76] on input "quijada" at bounding box center [446, 81] width 399 height 15
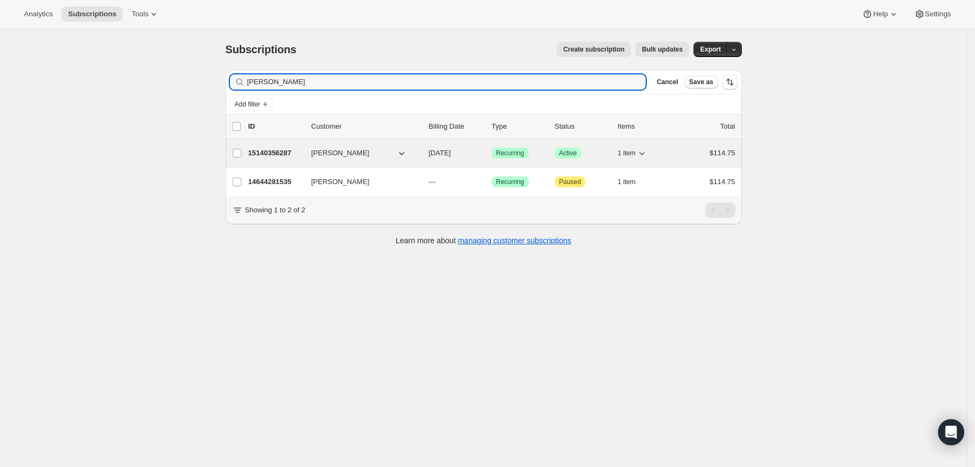
type input "luis pena"
click at [281, 151] on p "15140356287" at bounding box center [275, 153] width 54 height 11
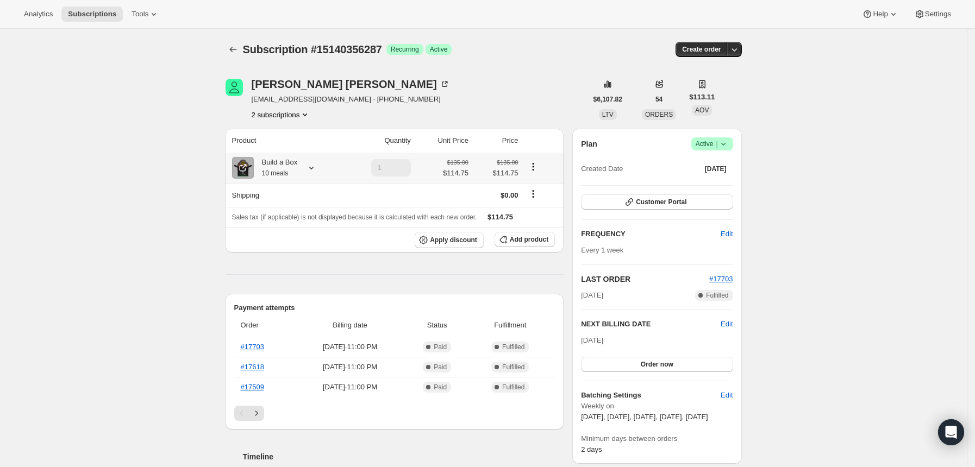
click at [314, 168] on icon at bounding box center [311, 168] width 4 height 3
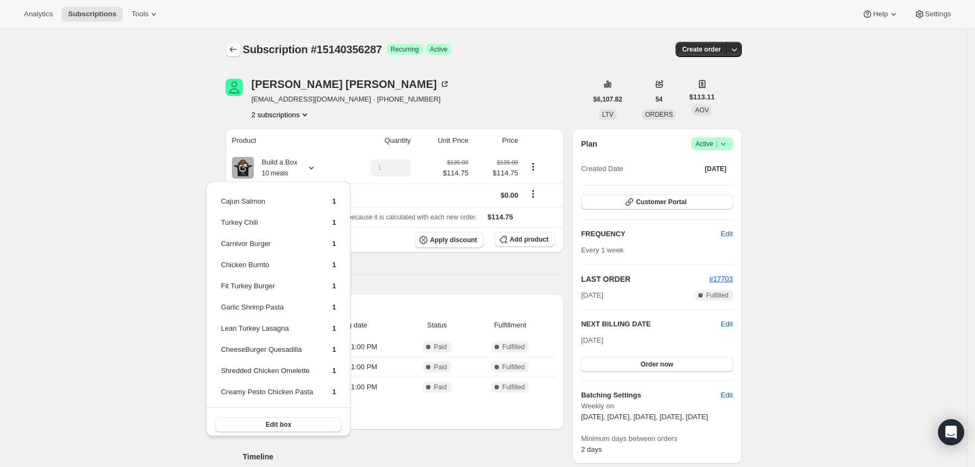
click at [241, 53] on button "Subscriptions" at bounding box center [233, 49] width 15 height 15
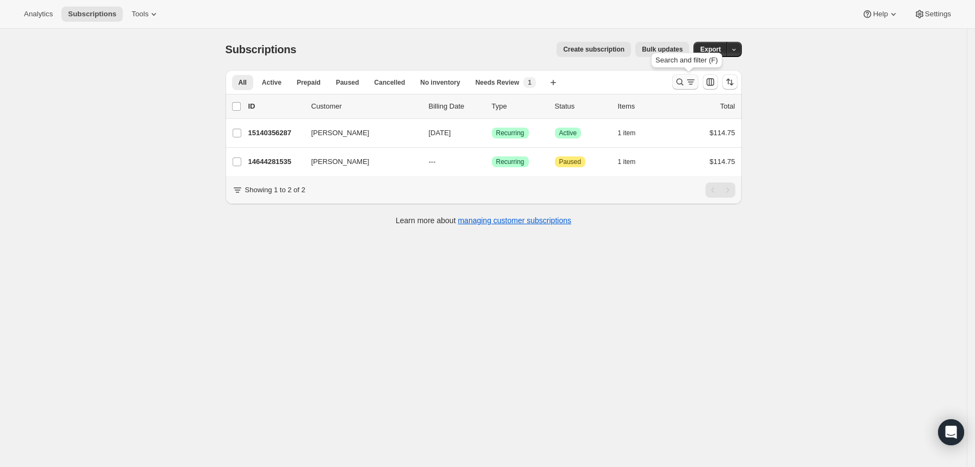
click at [683, 76] on button "Search and filter results" at bounding box center [685, 81] width 26 height 15
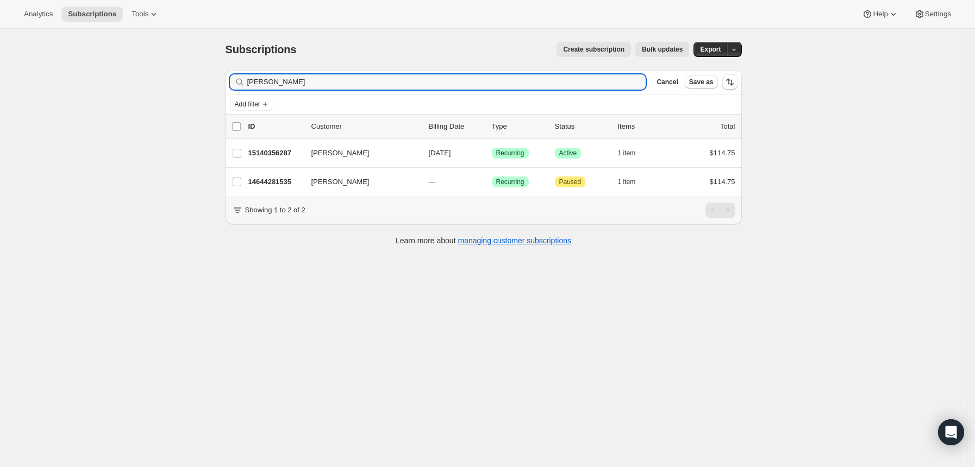
click at [618, 79] on input "luis pena" at bounding box center [446, 81] width 399 height 15
type input "gomez"
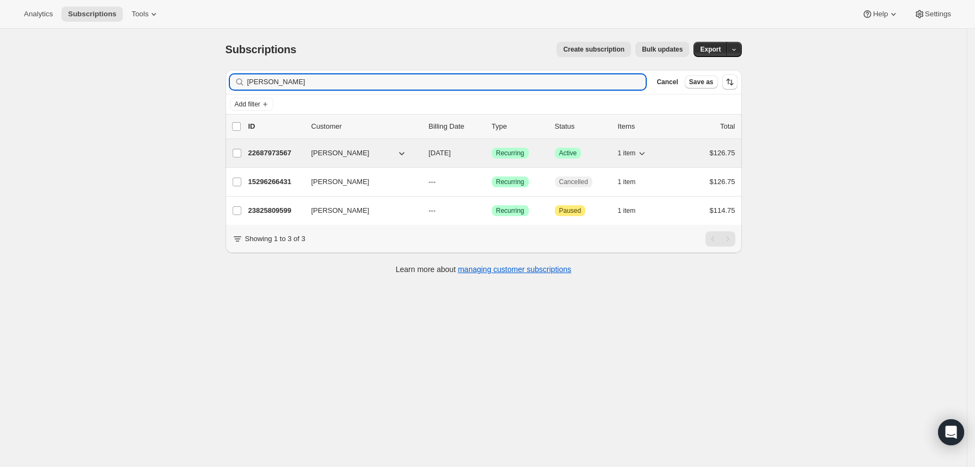
click at [262, 150] on p "22687973567" at bounding box center [275, 153] width 54 height 11
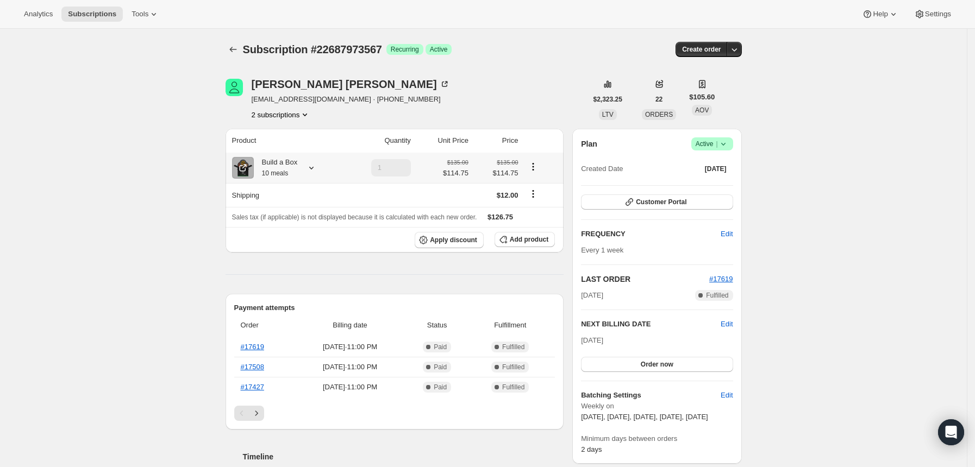
click at [314, 169] on icon at bounding box center [311, 167] width 11 height 11
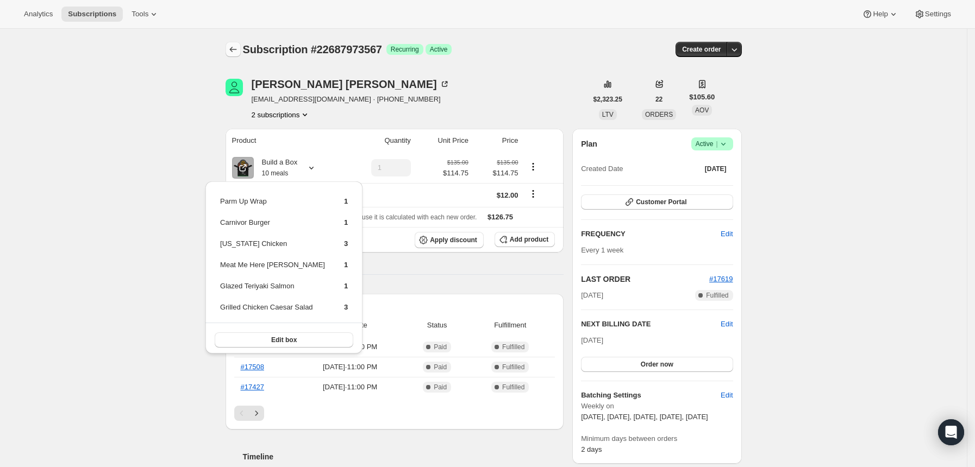
click at [236, 44] on icon "Subscriptions" at bounding box center [233, 49] width 11 height 11
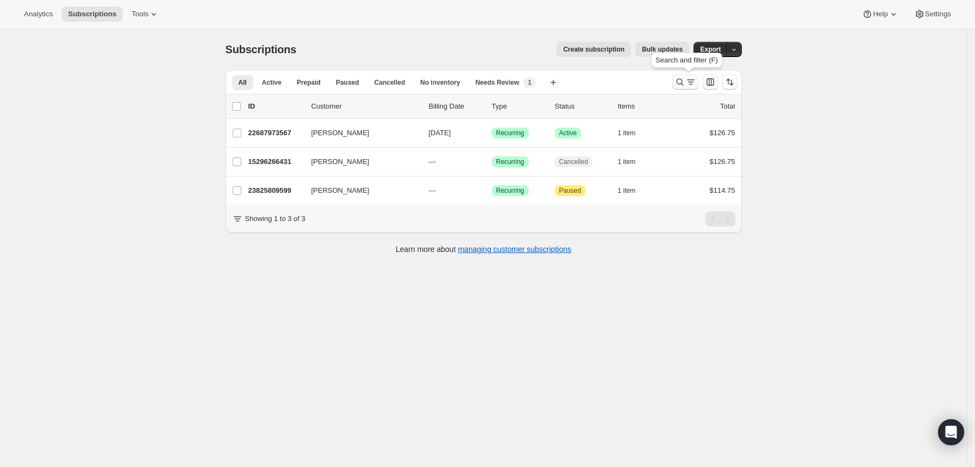
click at [681, 83] on icon "Search and filter results" at bounding box center [679, 82] width 11 height 11
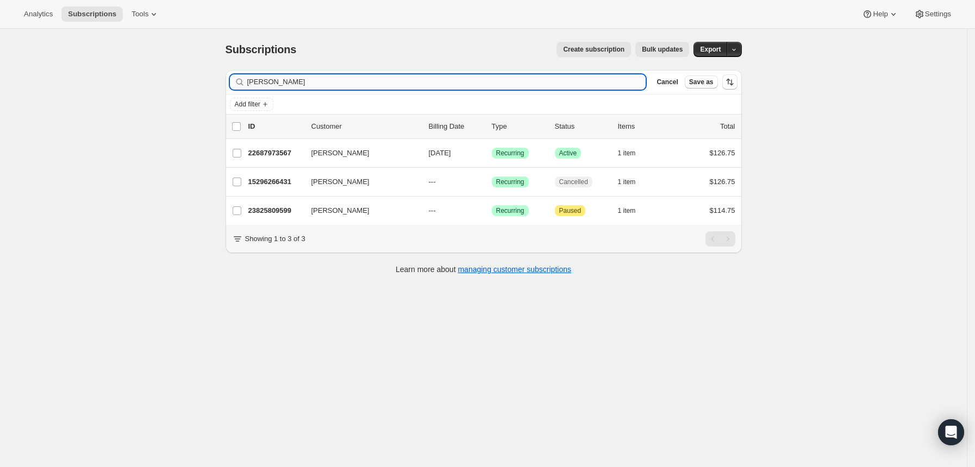
click at [624, 87] on input "gomez" at bounding box center [446, 81] width 399 height 15
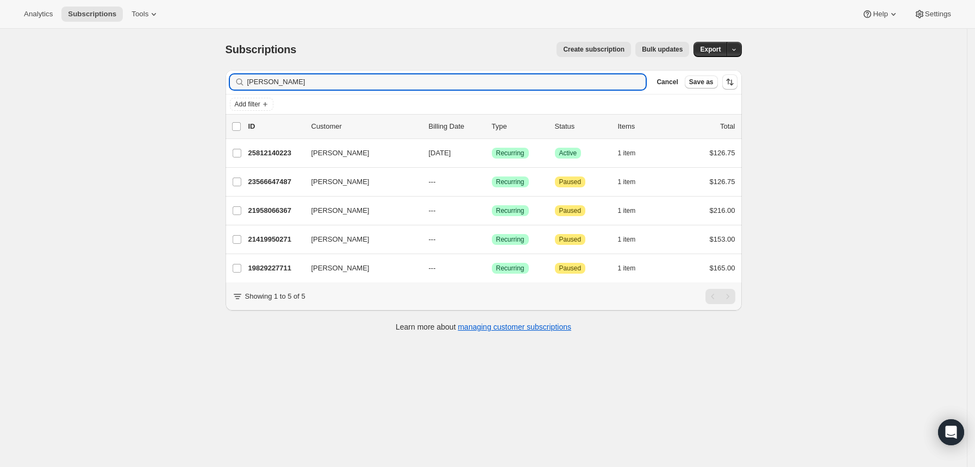
type input "amanda"
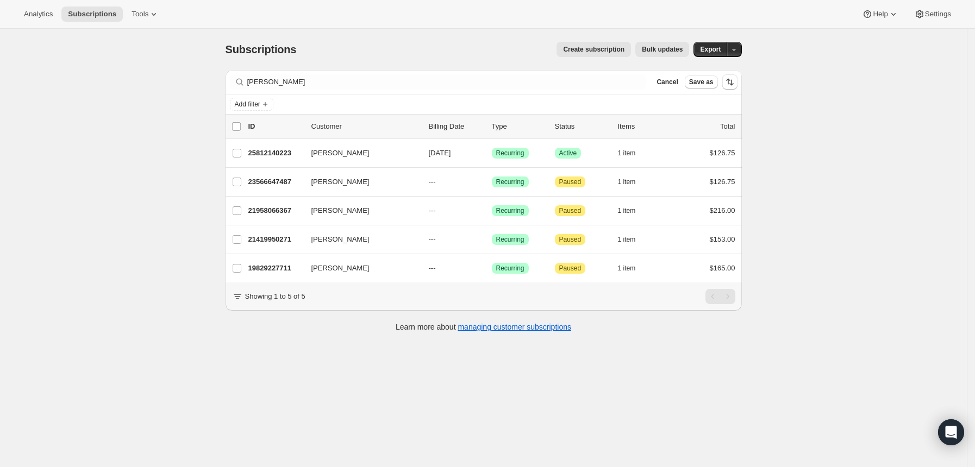
click at [291, 151] on p "25812140223" at bounding box center [275, 153] width 54 height 11
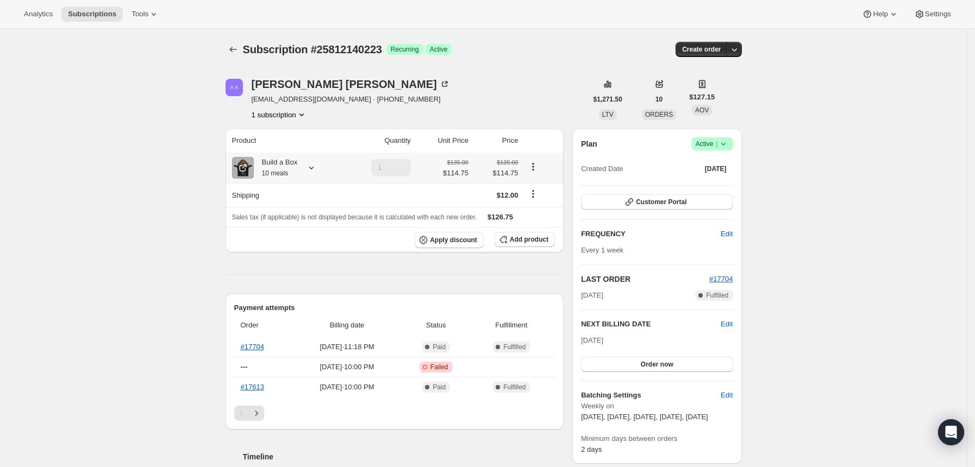
click at [314, 170] on icon at bounding box center [311, 167] width 11 height 11
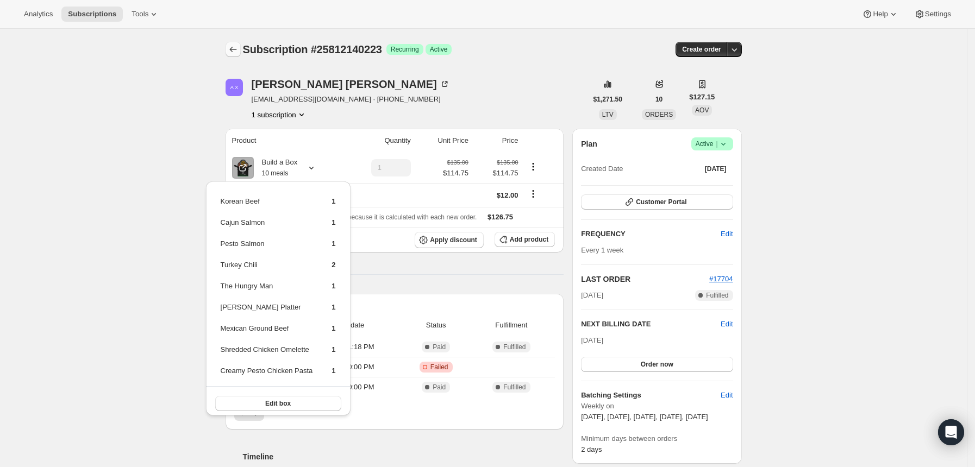
click at [237, 42] on button "Subscriptions" at bounding box center [233, 49] width 15 height 15
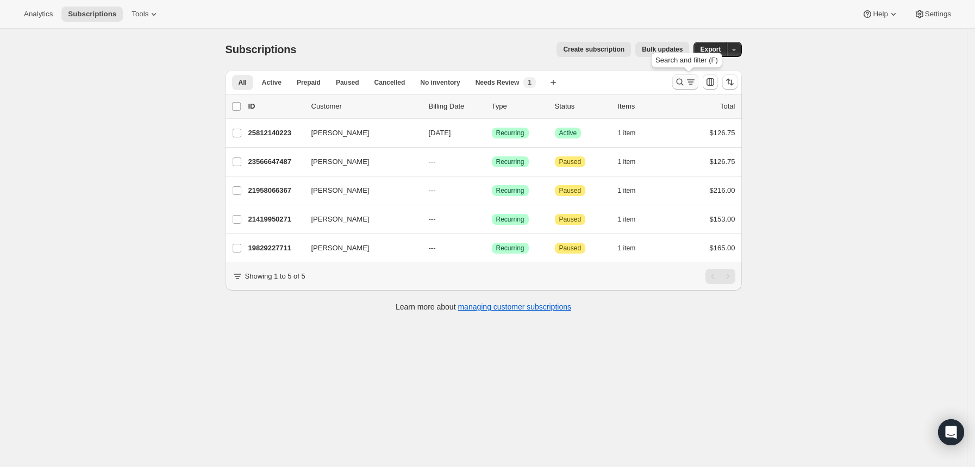
click at [685, 82] on icon "Search and filter results" at bounding box center [679, 82] width 11 height 11
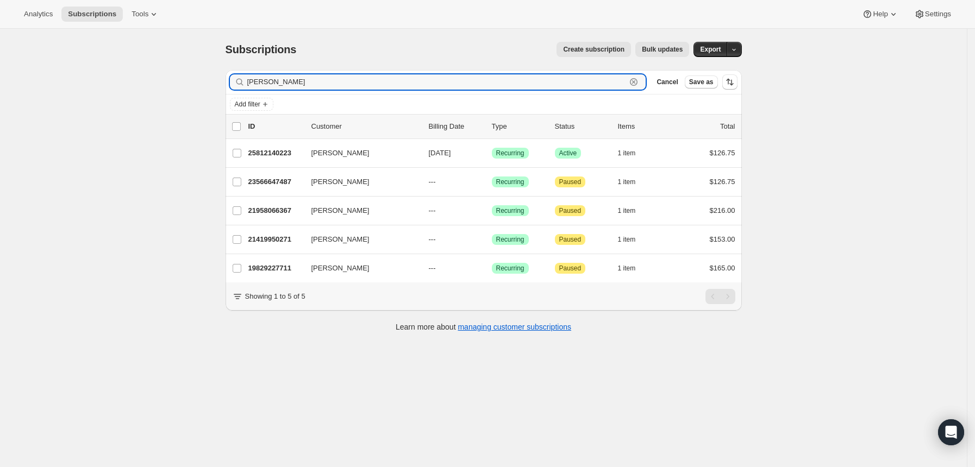
click at [635, 81] on icon "button" at bounding box center [633, 82] width 11 height 11
click at [627, 81] on input "Filter subscribers" at bounding box center [436, 81] width 379 height 15
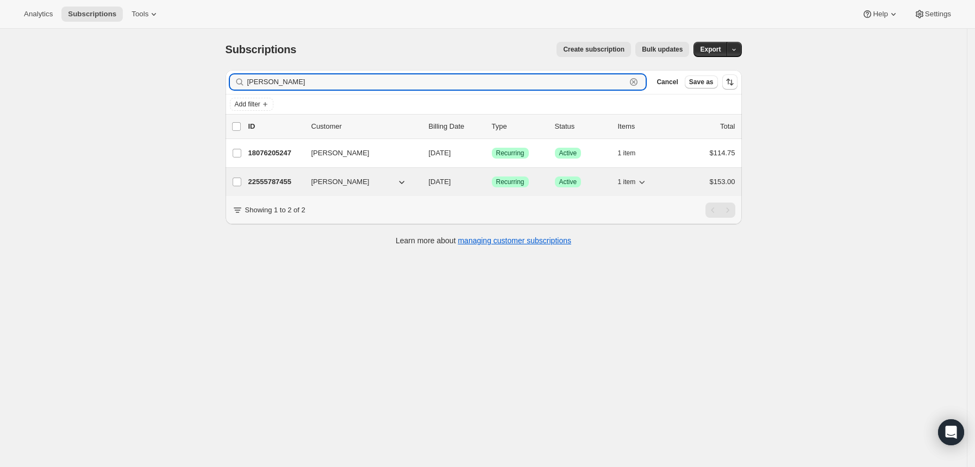
type input "[PERSON_NAME]"
click at [279, 179] on p "22555787455" at bounding box center [275, 182] width 54 height 11
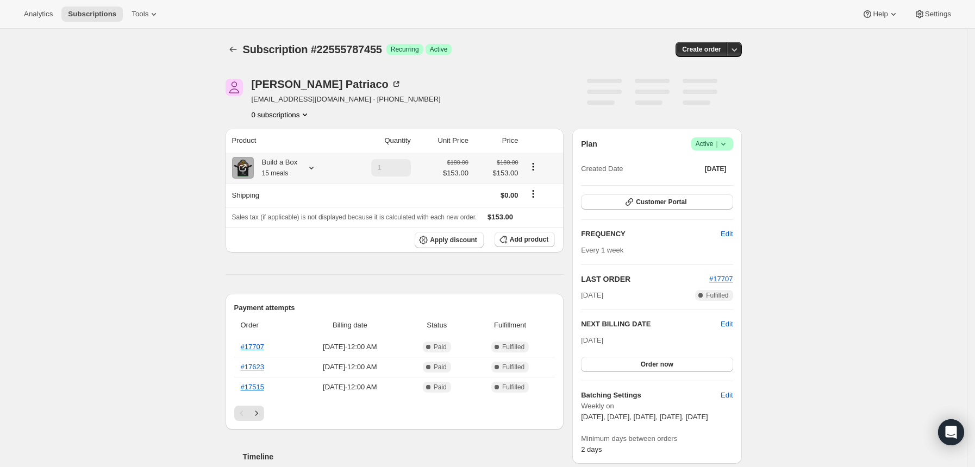
click at [316, 167] on icon at bounding box center [311, 167] width 11 height 11
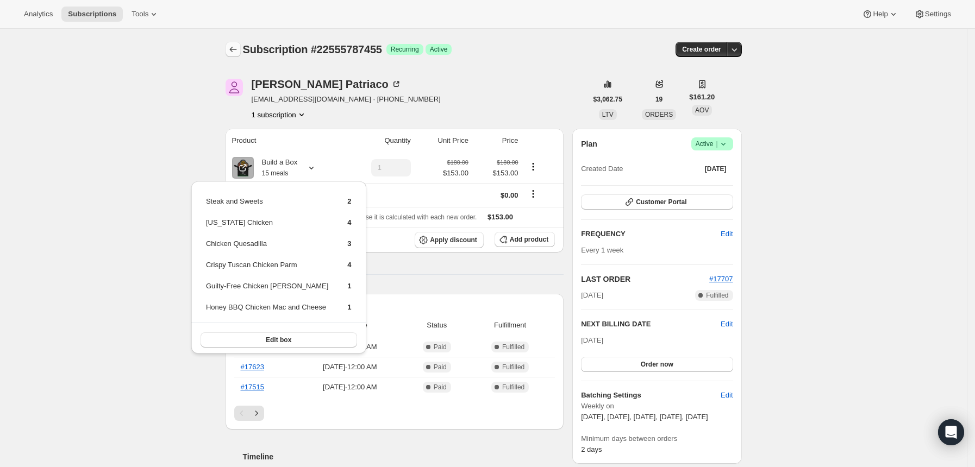
click at [232, 43] on button "Subscriptions" at bounding box center [233, 49] width 15 height 15
